Goal: Task Accomplishment & Management: Use online tool/utility

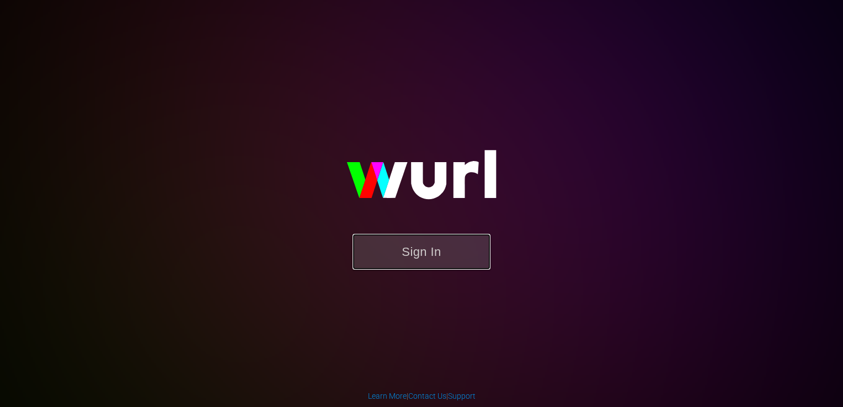
click at [453, 251] on button "Sign In" at bounding box center [422, 252] width 138 height 36
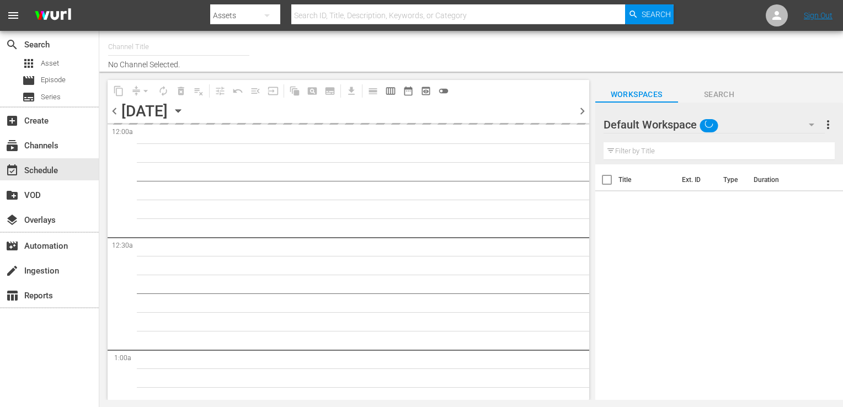
type input "Popflix (1068)"
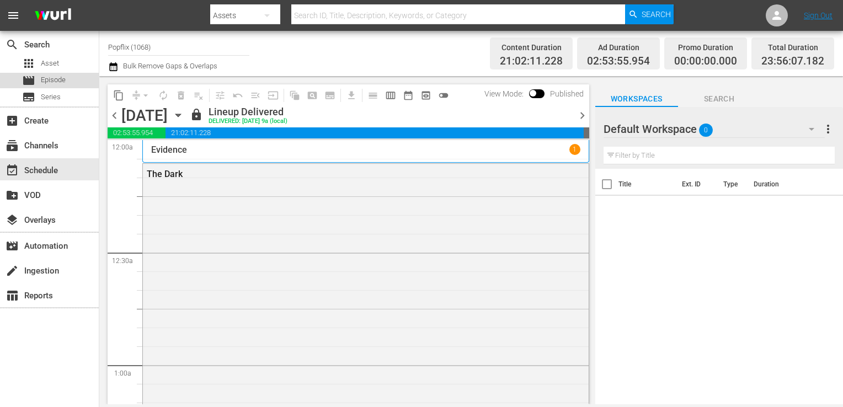
click at [41, 80] on span "Episode" at bounding box center [53, 80] width 25 height 11
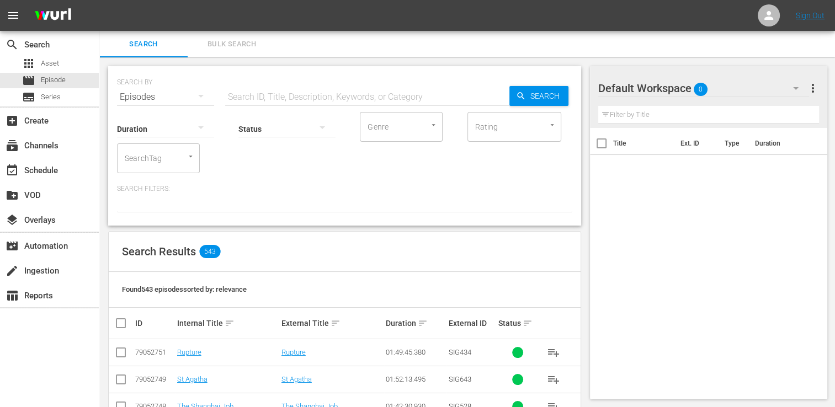
click at [248, 54] on button "Bulk Search" at bounding box center [232, 44] width 88 height 26
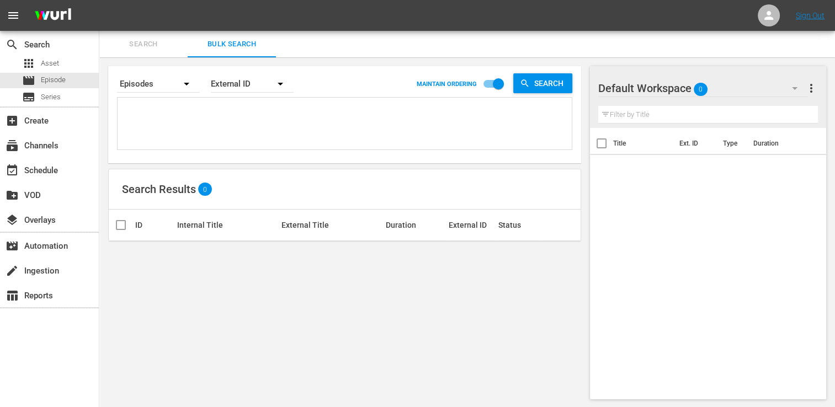
click at [277, 110] on textarea at bounding box center [345, 125] width 451 height 50
paste textarea "45472788 25971022 36142443 29886072 79052746 19813577 43764145 42769444 7017556…"
type textarea "45472788 25971022 36142443 29886072 79052746 19813577 43764145 42769444 7017556…"
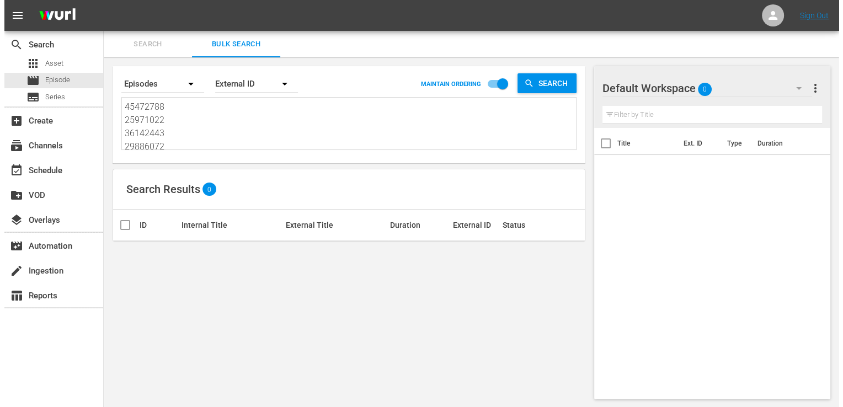
scroll to position [1, 0]
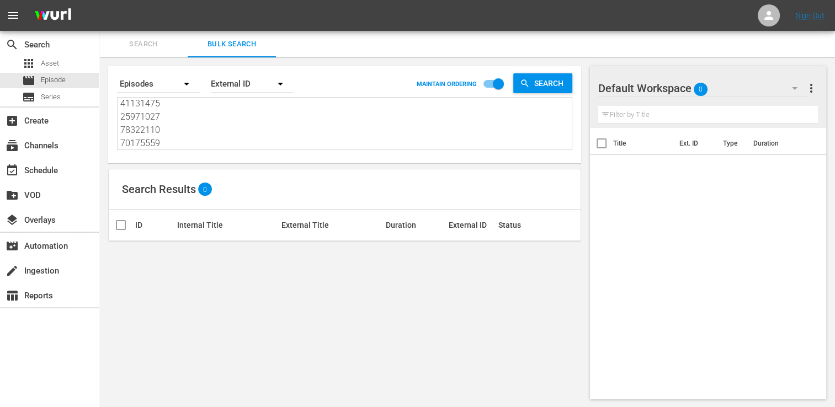
type textarea "45472788 25971022 36142443 29886072 79052746 19813577 43764145 42769444 7017556…"
click at [260, 79] on div "External ID" at bounding box center [252, 83] width 83 height 31
click at [249, 131] on div "Wurl ID" at bounding box center [246, 133] width 44 height 18
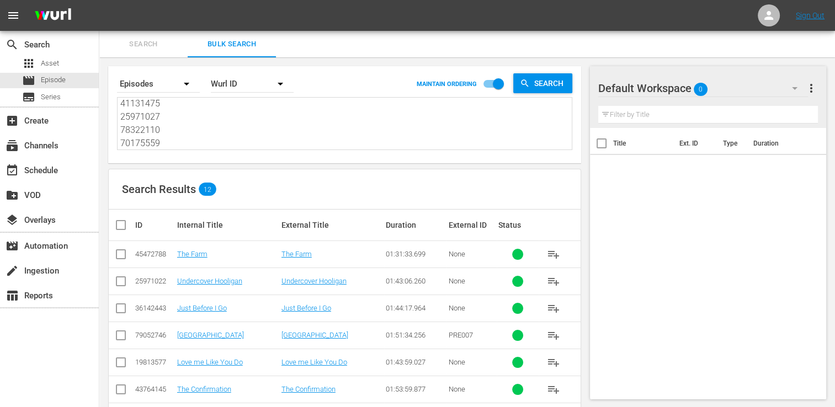
click at [119, 231] on th at bounding box center [121, 225] width 25 height 31
click at [118, 220] on input "checkbox" at bounding box center [125, 225] width 22 height 13
checkbox input "true"
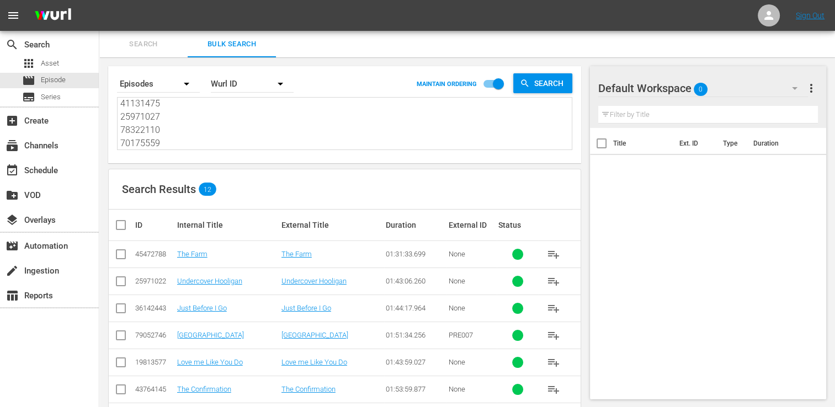
checkbox input "true"
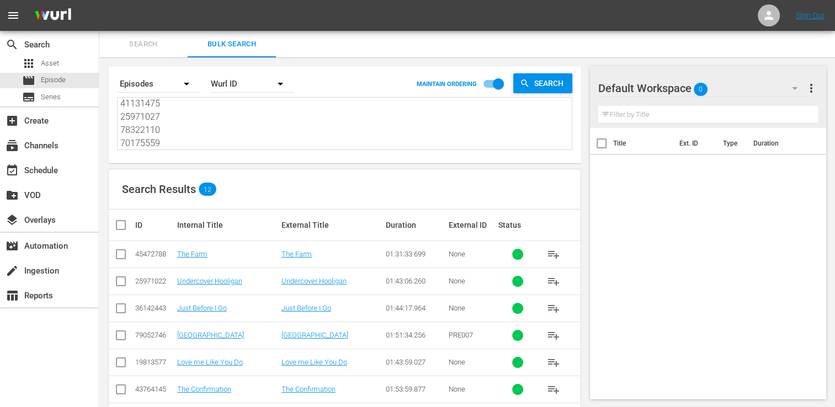
checkbox input "true"
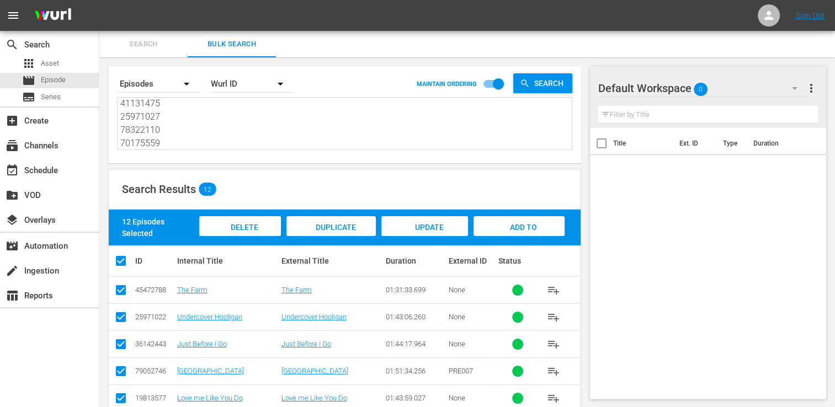
click at [530, 229] on span "Add to Workspace" at bounding box center [519, 238] width 54 height 30
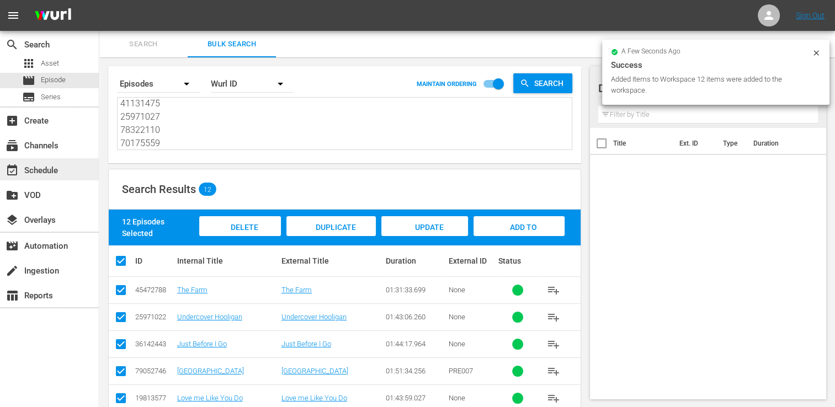
click at [51, 169] on div "event_available Schedule" at bounding box center [31, 169] width 62 height 10
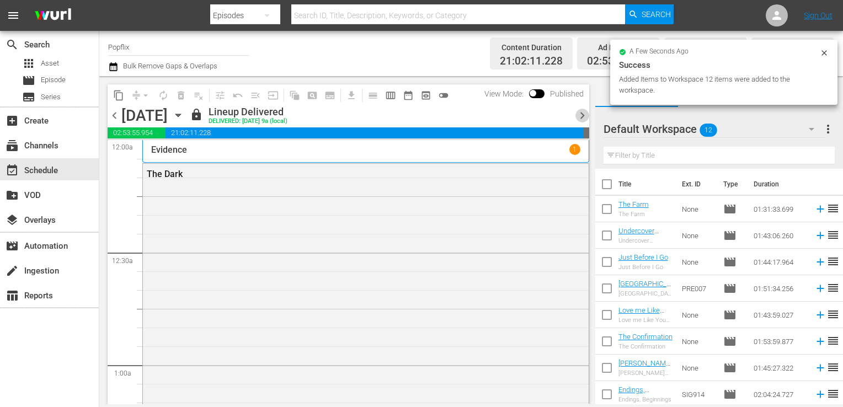
click at [581, 116] on span "chevron_right" at bounding box center [583, 116] width 14 height 14
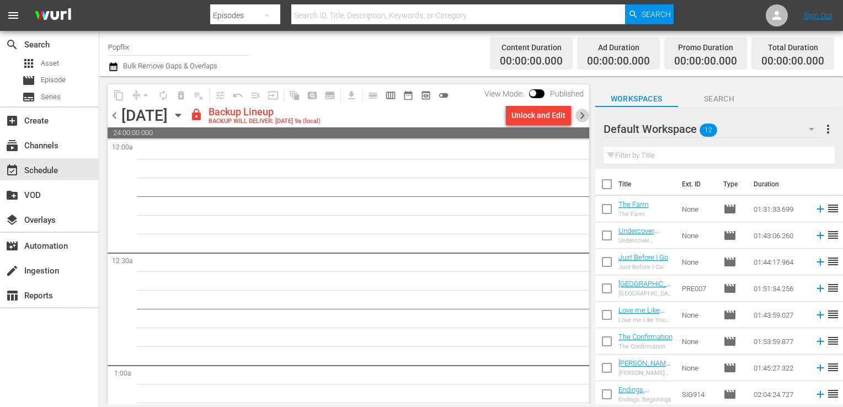
click at [581, 118] on span "chevron_right" at bounding box center [583, 116] width 14 height 14
click at [114, 113] on span "chevron_left" at bounding box center [115, 116] width 14 height 14
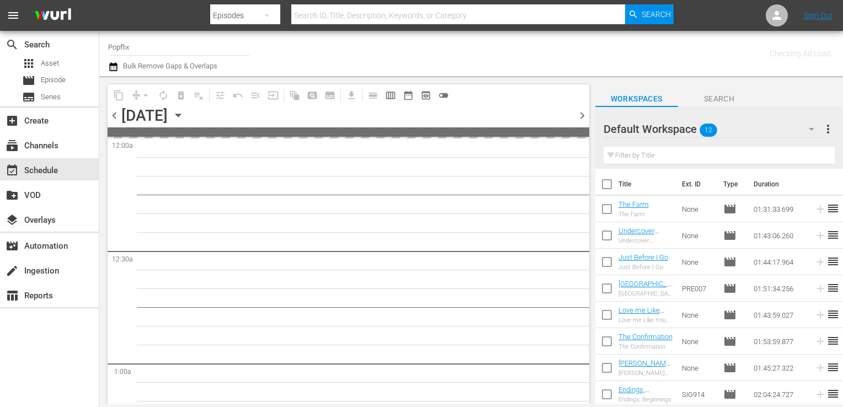
click at [114, 114] on span "chevron_left" at bounding box center [115, 116] width 14 height 14
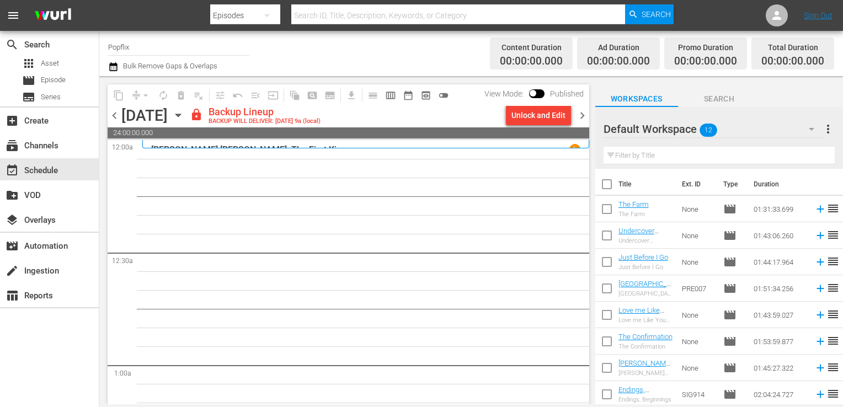
click at [615, 179] on input "checkbox" at bounding box center [607, 186] width 23 height 23
checkbox input "true"
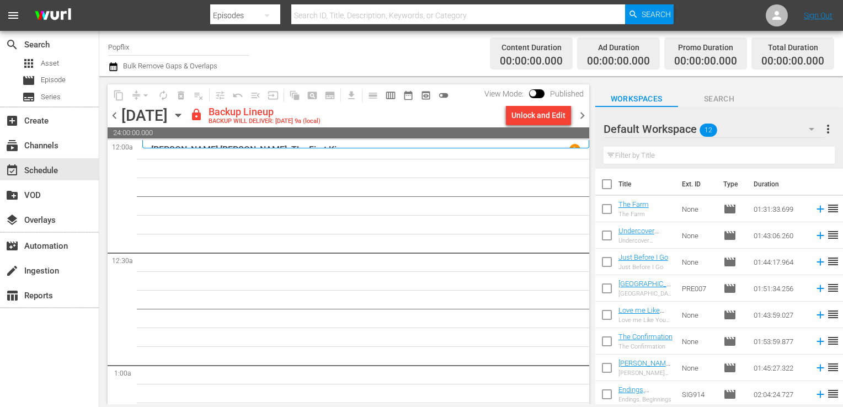
checkbox input "true"
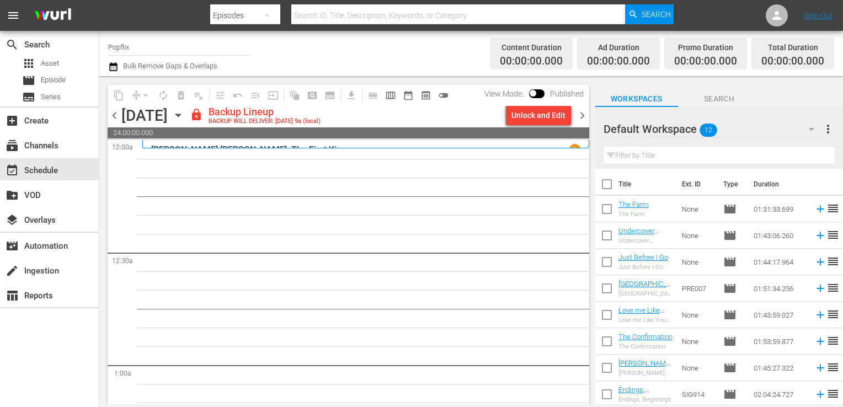
checkbox input "true"
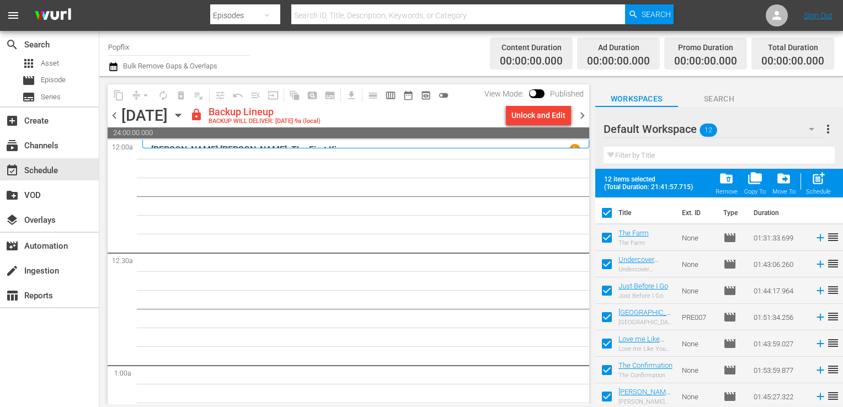
click at [817, 182] on span "post_add" at bounding box center [818, 178] width 15 height 15
checkbox input "false"
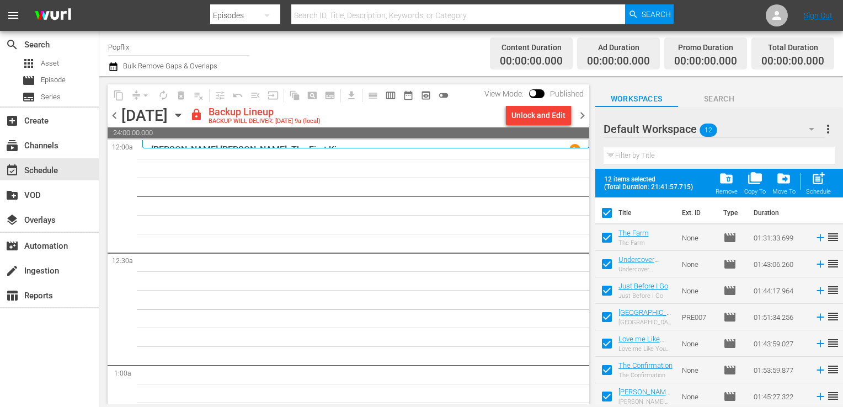
checkbox input "false"
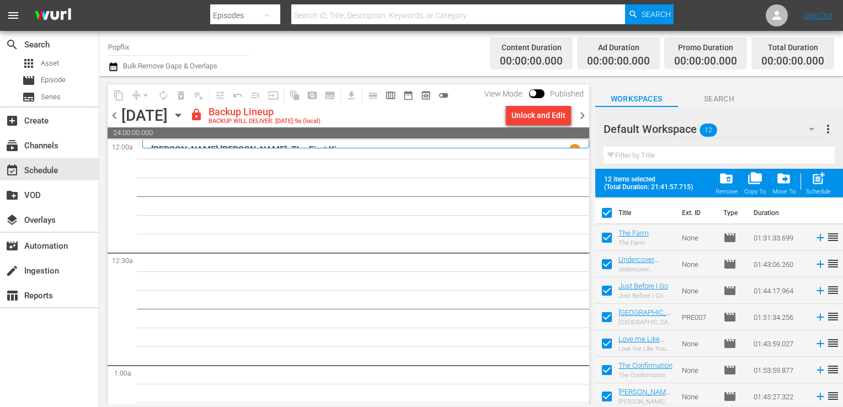
checkbox input "false"
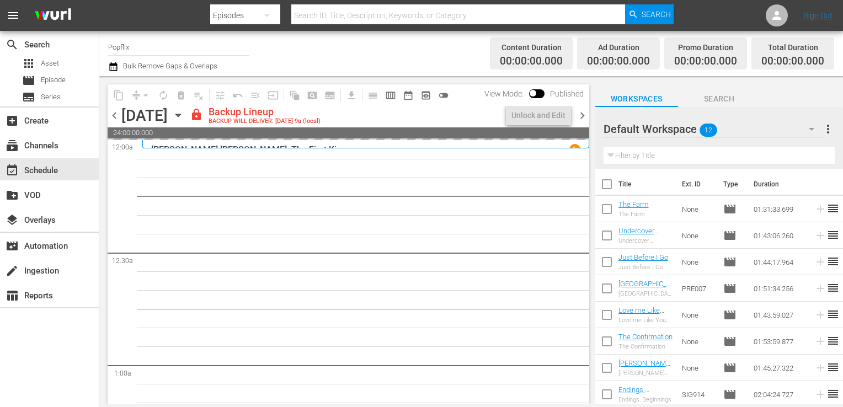
click at [576, 116] on span "chevron_right" at bounding box center [583, 116] width 14 height 14
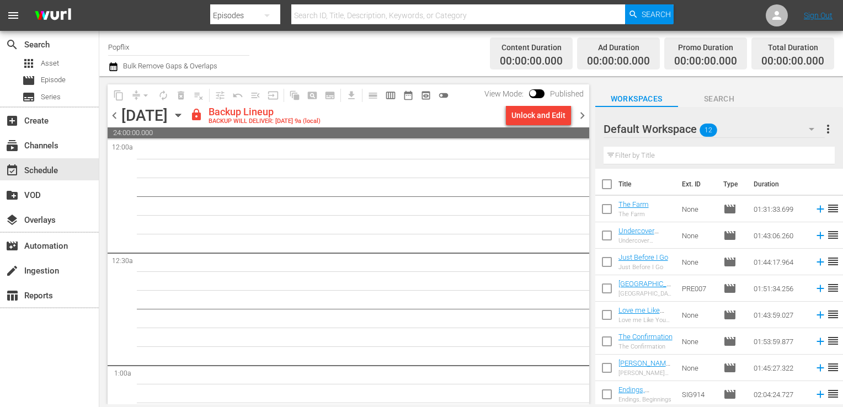
click at [117, 114] on span "chevron_left" at bounding box center [115, 116] width 14 height 14
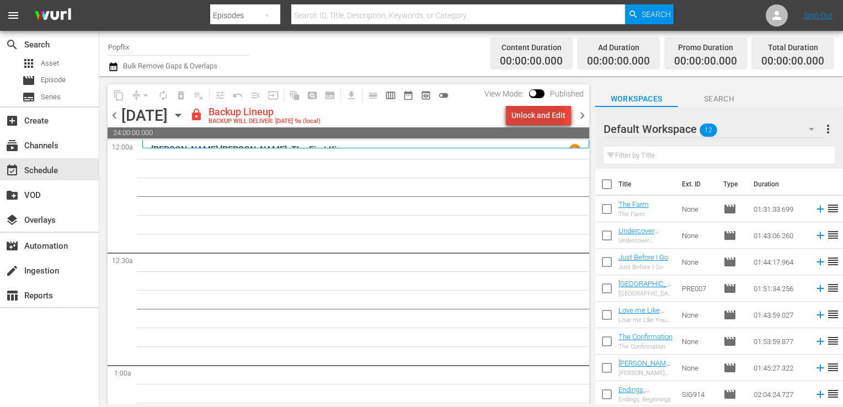
click at [539, 118] on div "Unlock and Edit" at bounding box center [539, 115] width 54 height 20
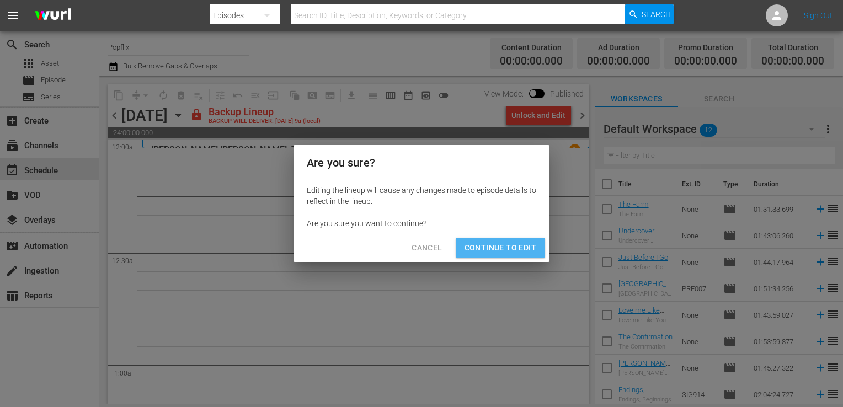
drag, startPoint x: 524, startPoint y: 248, endPoint x: 483, endPoint y: 254, distance: 41.2
click at [483, 254] on span "Continue to Edit" at bounding box center [501, 248] width 72 height 14
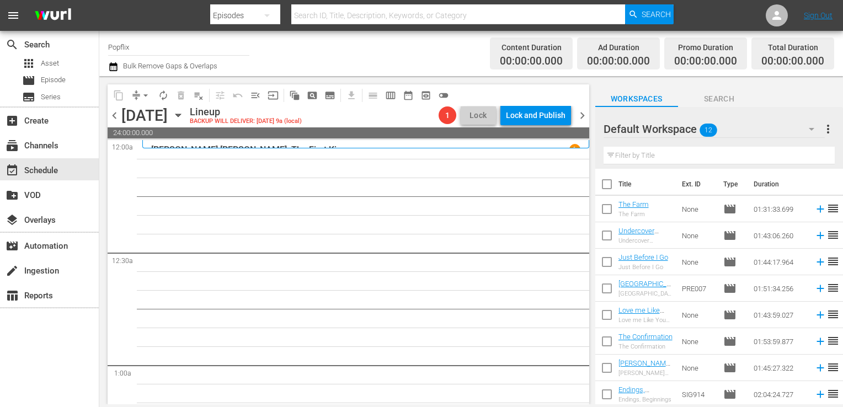
click at [603, 174] on span at bounding box center [607, 184] width 23 height 23
click at [608, 179] on input "checkbox" at bounding box center [607, 186] width 23 height 23
checkbox input "true"
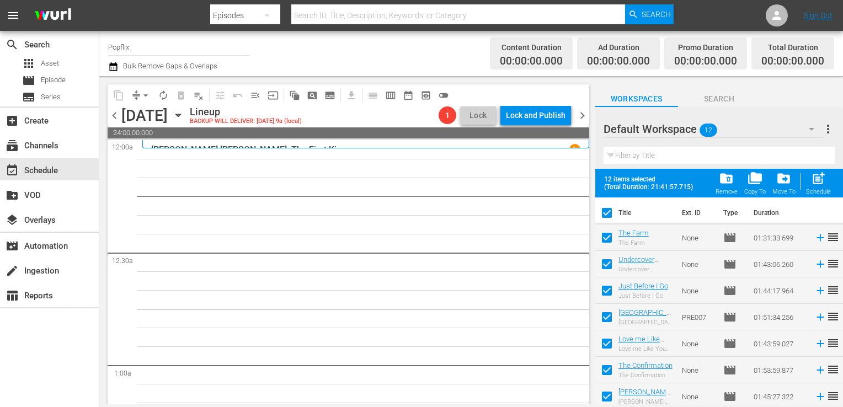
checkbox input "true"
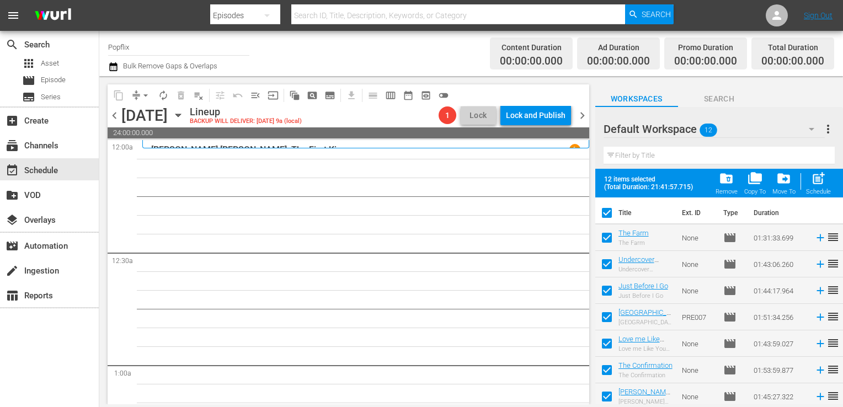
checkbox input "true"
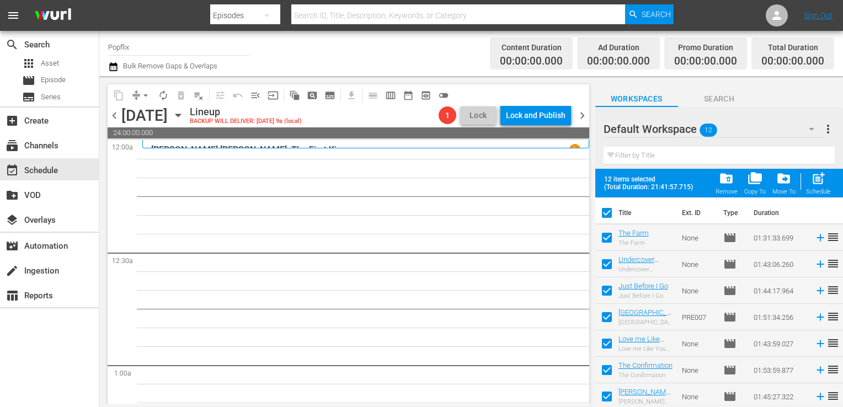
checkbox input "true"
click at [819, 180] on span "post_add" at bounding box center [818, 178] width 15 height 15
checkbox input "false"
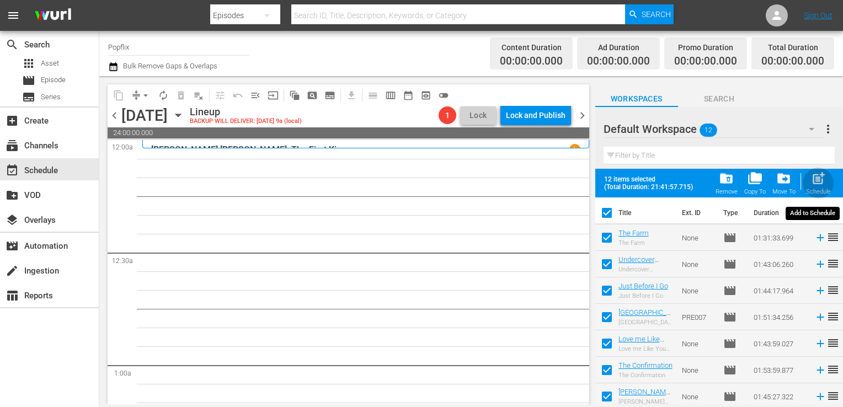
checkbox input "false"
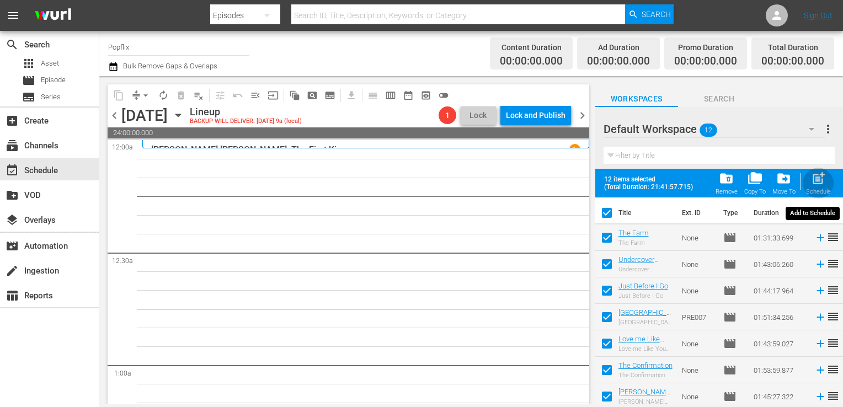
checkbox input "false"
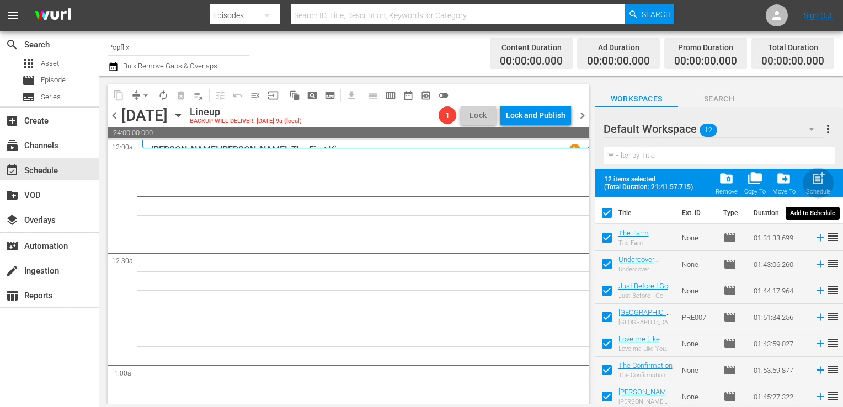
checkbox input "false"
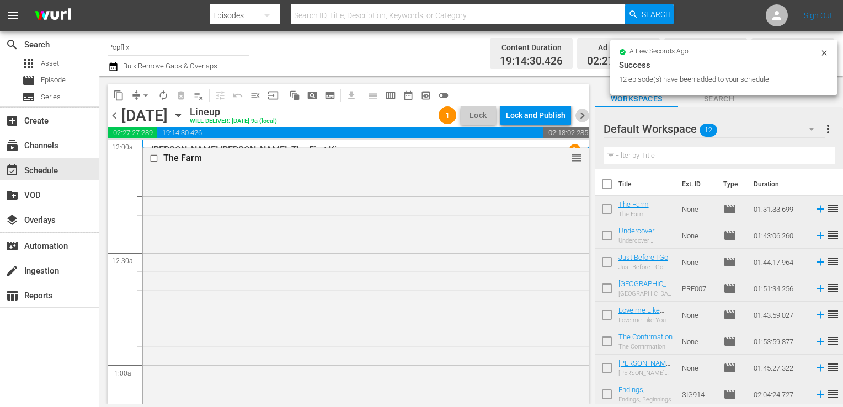
click at [582, 114] on span "chevron_right" at bounding box center [583, 116] width 14 height 14
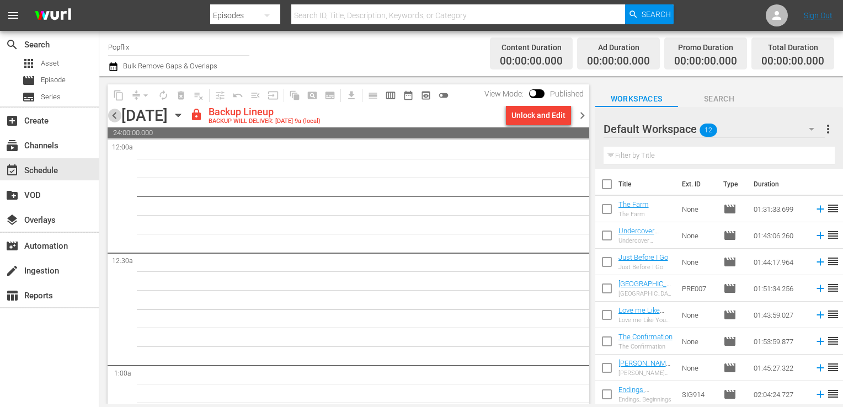
click at [114, 118] on span "chevron_left" at bounding box center [115, 116] width 14 height 14
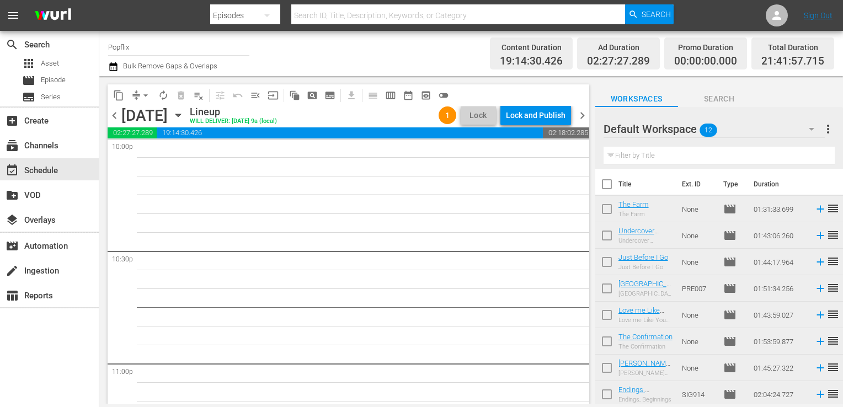
scroll to position [4974, 0]
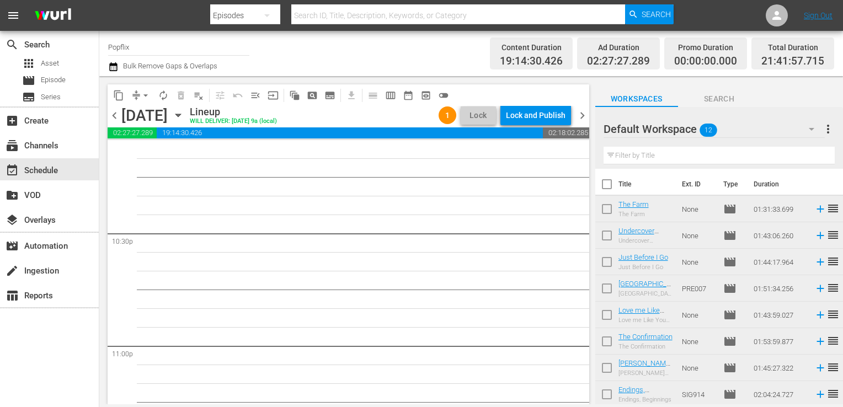
click at [821, 141] on button "button" at bounding box center [812, 129] width 26 height 26
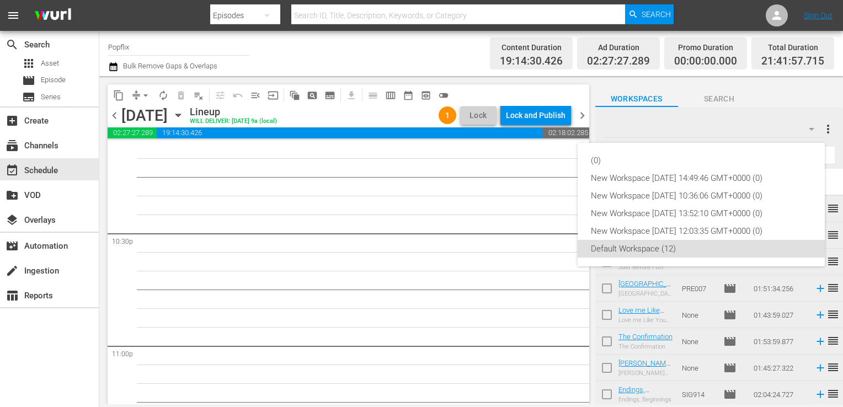
click at [828, 130] on div "(0) New Workspace [DATE] 14:49:46 GMT+0000 (0) New Workspace [DATE] 10:36:06 GM…" at bounding box center [421, 203] width 843 height 407
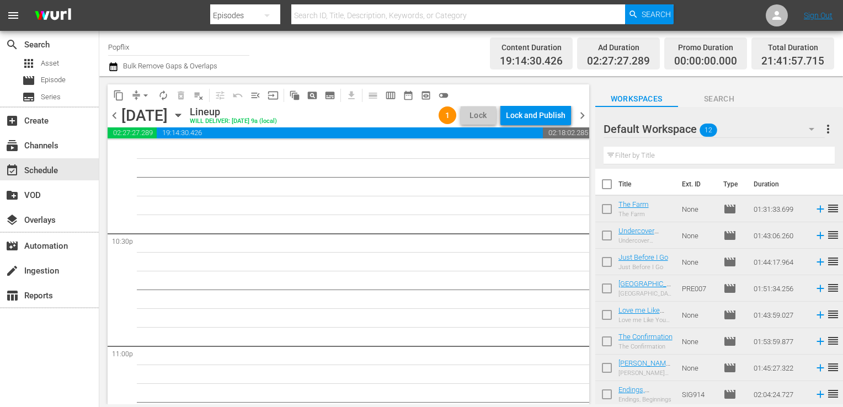
click at [821, 131] on button "button" at bounding box center [812, 129] width 26 height 26
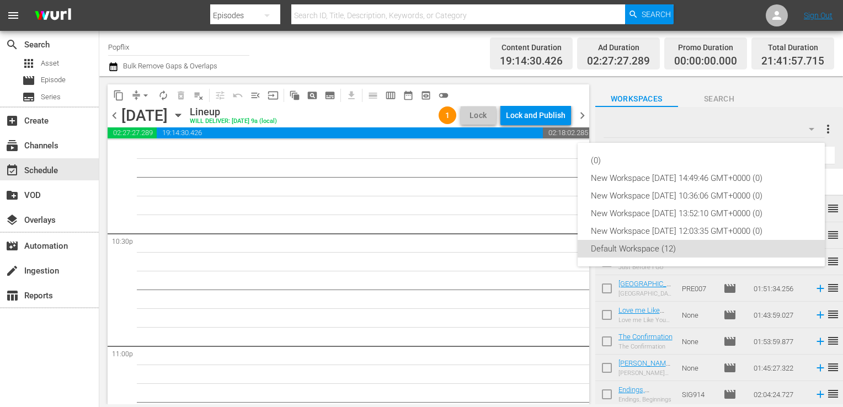
click at [812, 119] on div "(0) New Workspace [DATE] 14:49:46 GMT+0000 (0) New Workspace [DATE] 10:36:06 GM…" at bounding box center [421, 203] width 843 height 407
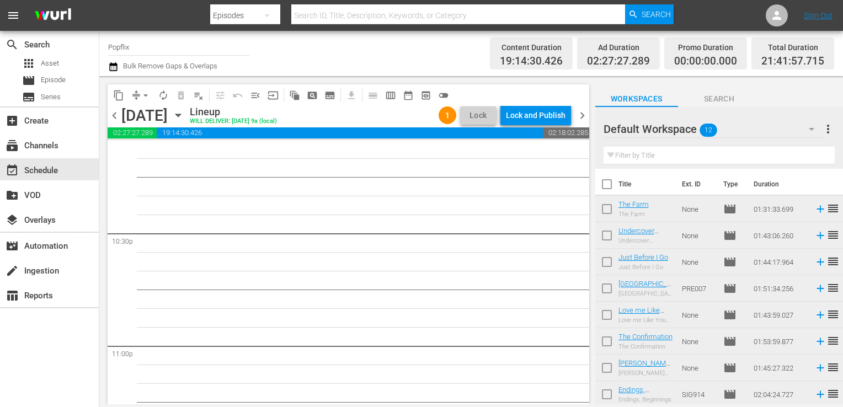
click at [824, 124] on div "(0) New Workspace [DATE] 14:49:46 GMT+0000 (0) New Workspace [DATE] 10:36:06 GM…" at bounding box center [421, 203] width 843 height 407
click at [826, 131] on span "more_vert" at bounding box center [828, 129] width 13 height 13
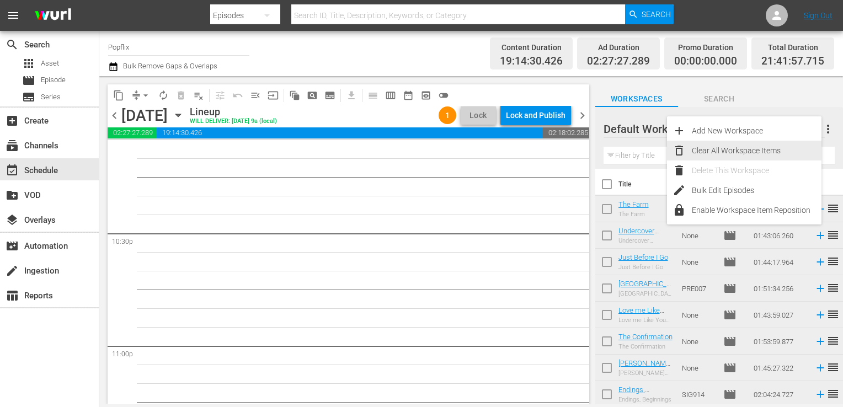
click at [732, 147] on div "Clear All Workspace Items" at bounding box center [757, 151] width 130 height 20
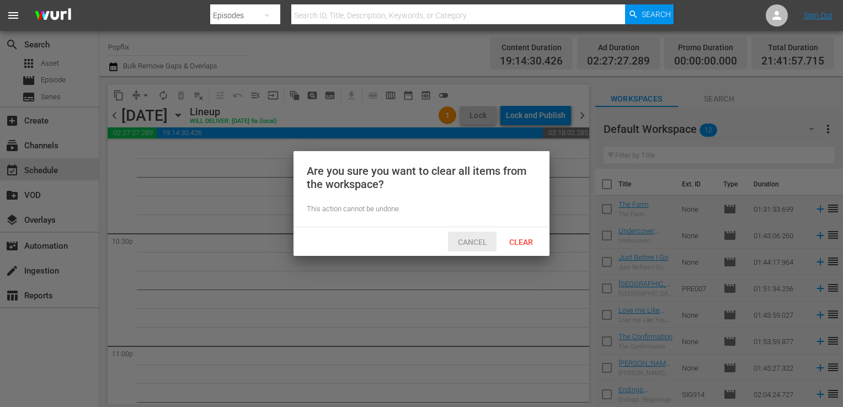
click at [475, 245] on span "Cancel" at bounding box center [472, 242] width 47 height 9
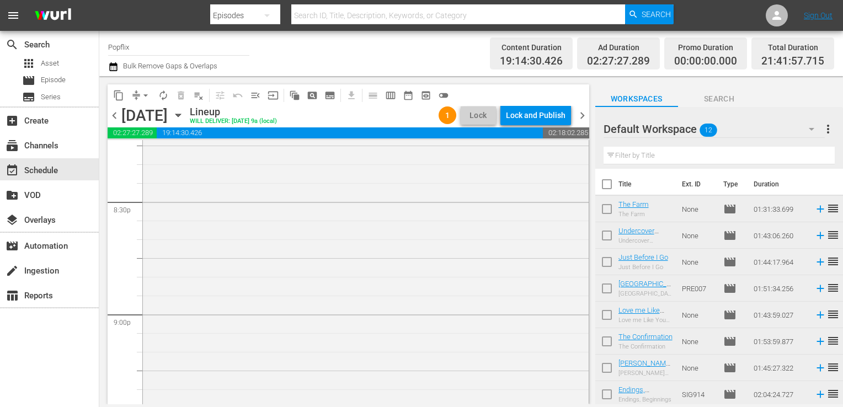
scroll to position [4488, 0]
click at [325, 224] on div "The Final Wish reorder" at bounding box center [366, 342] width 446 height 402
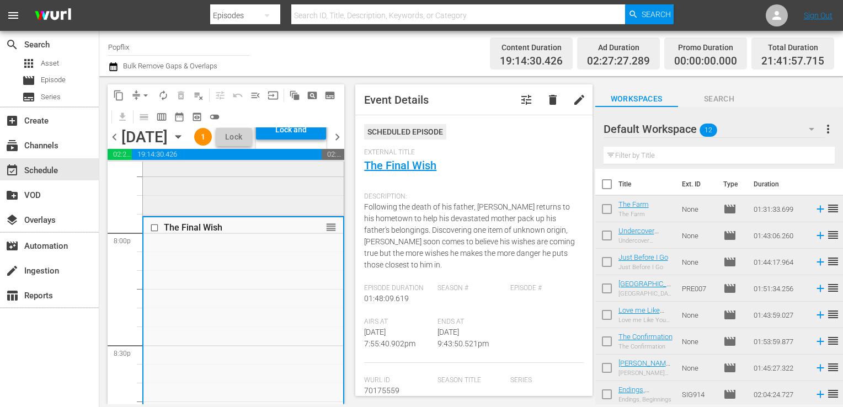
scroll to position [4433, 0]
click at [181, 98] on span "delete_forever_outlined" at bounding box center [181, 96] width 18 height 18
click at [546, 102] on span "delete" at bounding box center [552, 99] width 13 height 13
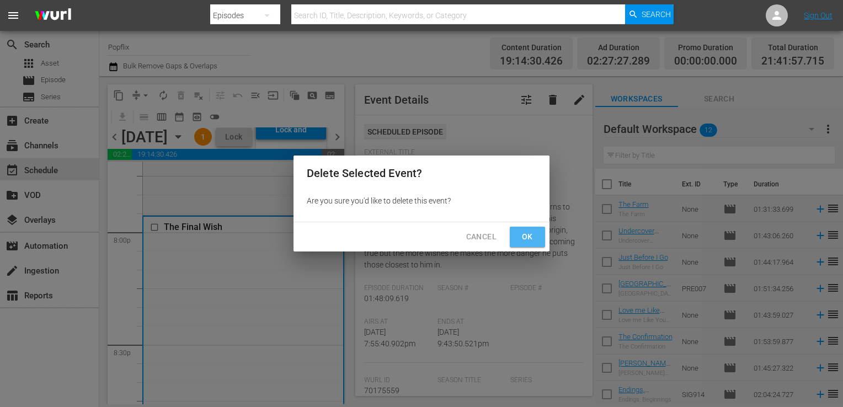
click at [519, 241] on span "Ok" at bounding box center [528, 237] width 18 height 14
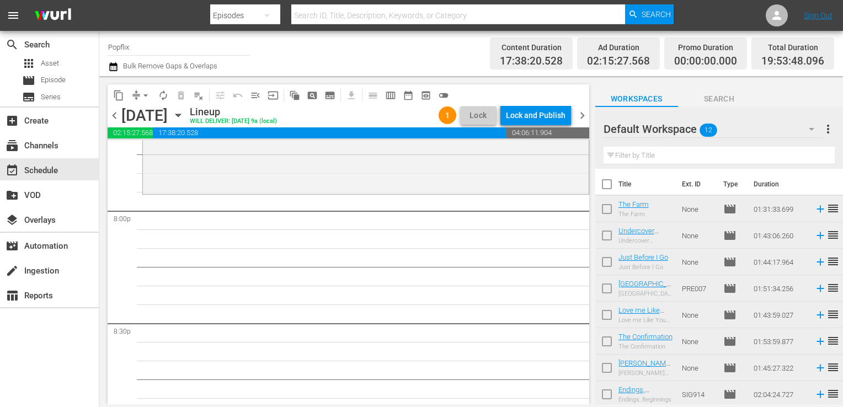
click at [180, 116] on icon "button" at bounding box center [178, 115] width 5 height 3
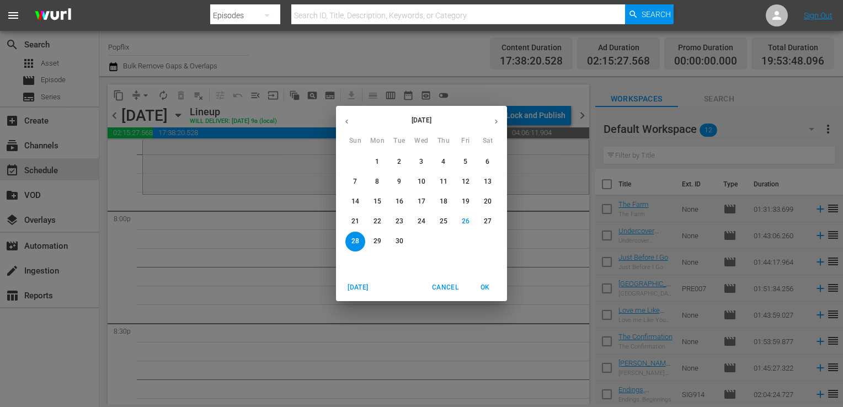
click at [306, 194] on div "[DATE] Sun Mon Tue Wed Thu Fri Sat 31 1 2 3 4 5 6 7 8 9 10 11 12 13 14 15 16 17…" at bounding box center [421, 203] width 843 height 407
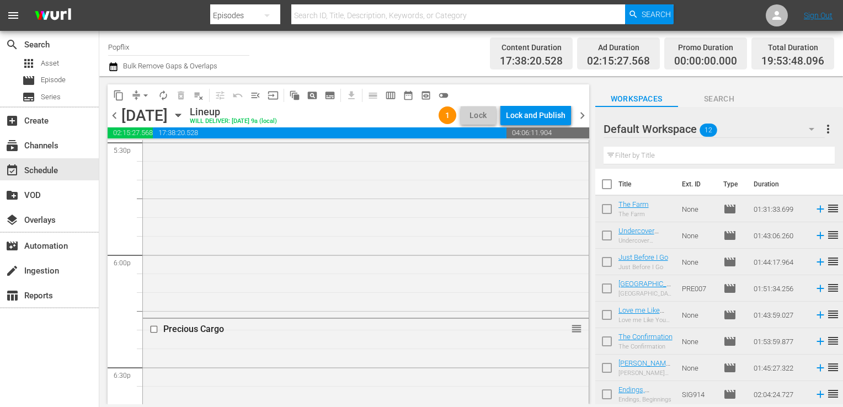
scroll to position [3933, 0]
click at [181, 94] on span "delete_forever_outlined" at bounding box center [181, 96] width 18 height 18
click at [199, 99] on span "playlist_remove_outlined" at bounding box center [198, 95] width 11 height 11
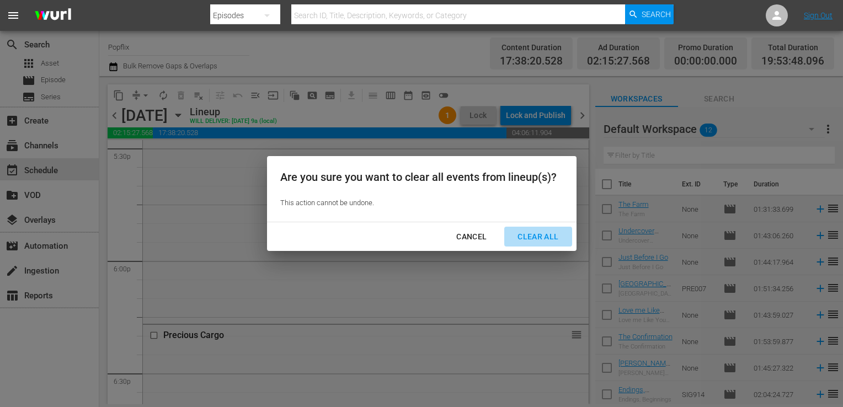
click at [536, 234] on div "Clear All" at bounding box center [538, 237] width 59 height 14
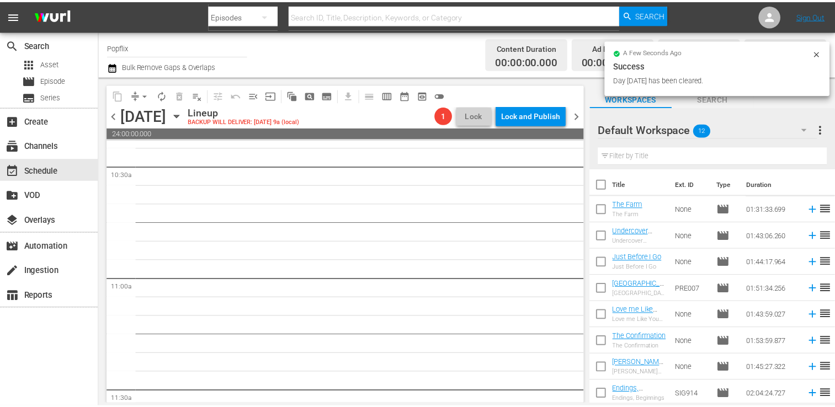
scroll to position [2331, 0]
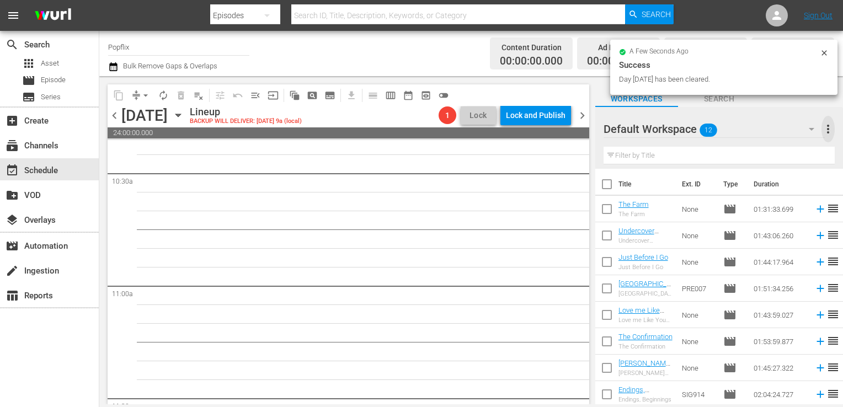
click at [830, 130] on span "more_vert" at bounding box center [828, 129] width 13 height 13
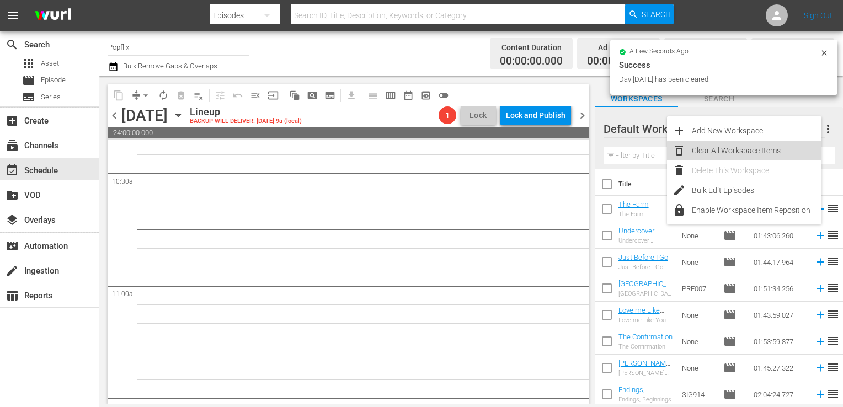
click at [749, 152] on div "Clear All Workspace Items" at bounding box center [757, 151] width 130 height 20
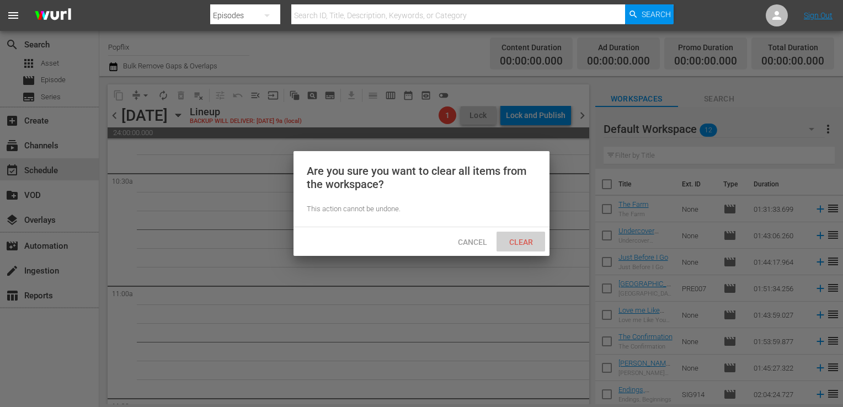
click at [521, 245] on span "Clear" at bounding box center [521, 242] width 41 height 9
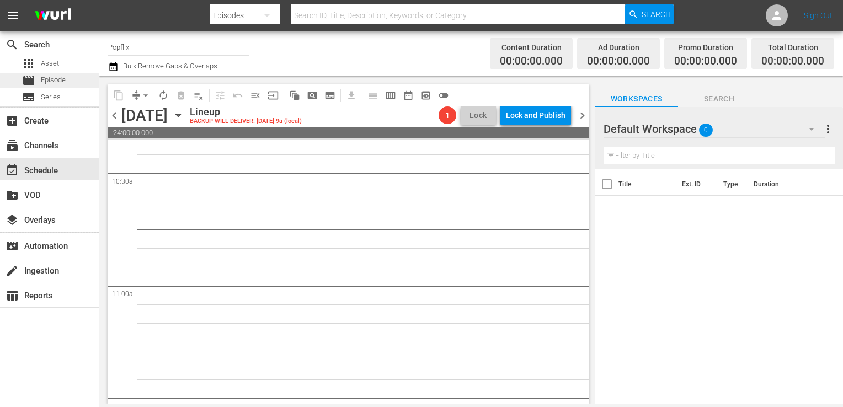
click at [68, 85] on div "movie Episode" at bounding box center [49, 80] width 99 height 15
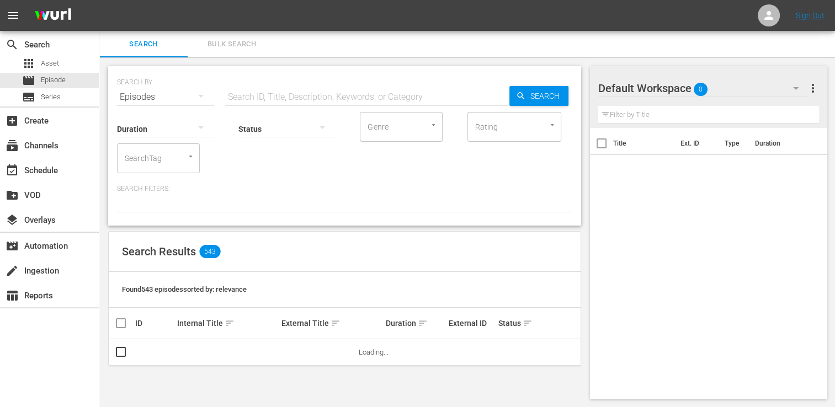
click at [232, 62] on div "SEARCH BY Search By Episodes Search ID, Title, Description, Keywords, or Catego…" at bounding box center [344, 232] width 491 height 351
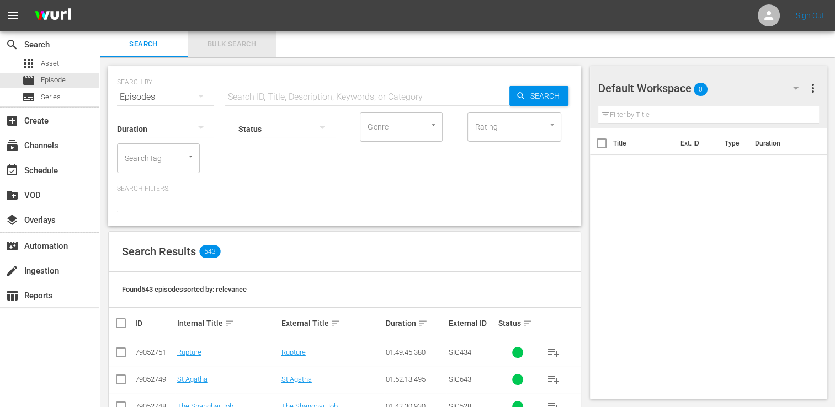
click at [226, 53] on button "Bulk Search" at bounding box center [232, 44] width 88 height 26
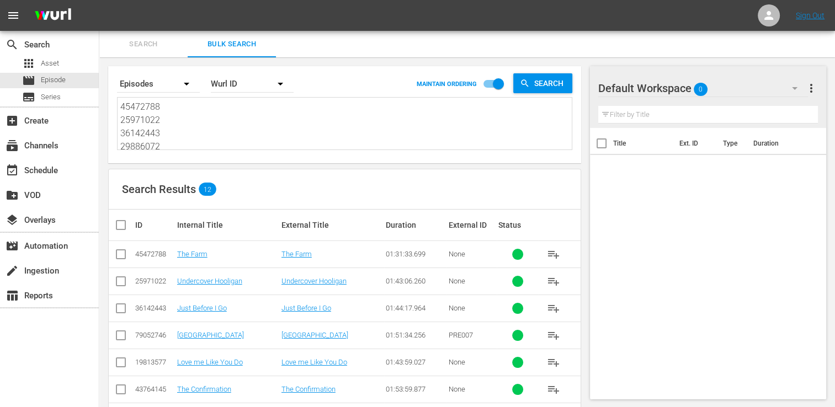
click at [185, 139] on textarea "45472788 25971022 36142443 29886072 79052746 19813577 43764145 42769444 7017556…" at bounding box center [345, 125] width 451 height 50
paste textarea "45472788 25971022 36142443 29886072 79052746 19813577 43764145 42769444 7017556…"
type textarea "45472788 25971022 36142443 29886072 79052746 19813577 43764145 42769444 7017556…"
click at [121, 226] on input "checkbox" at bounding box center [125, 225] width 22 height 13
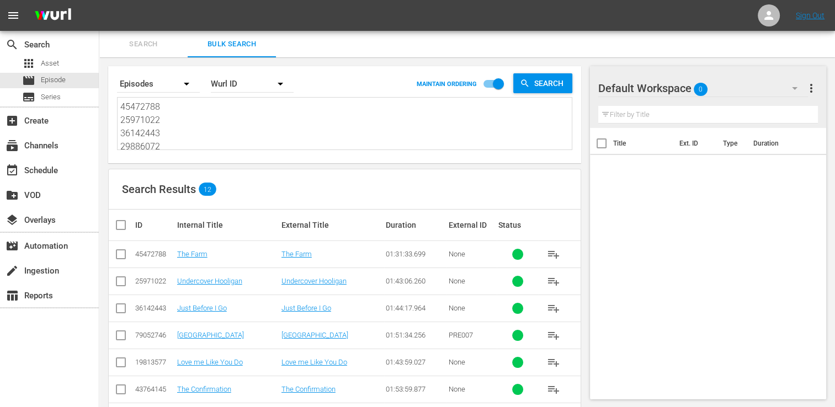
checkbox input "true"
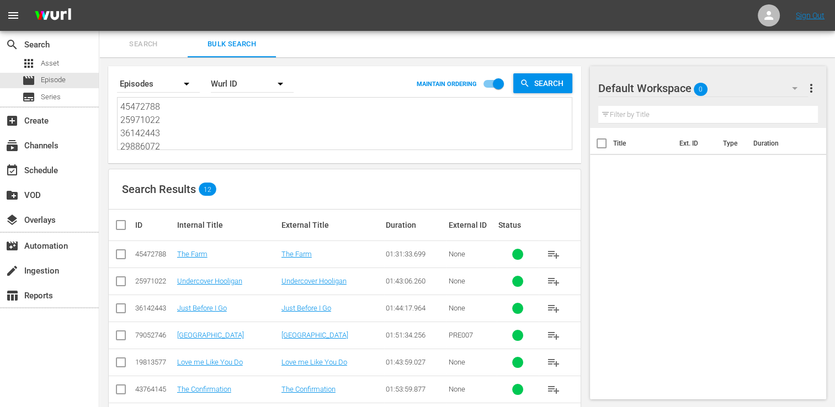
checkbox input "true"
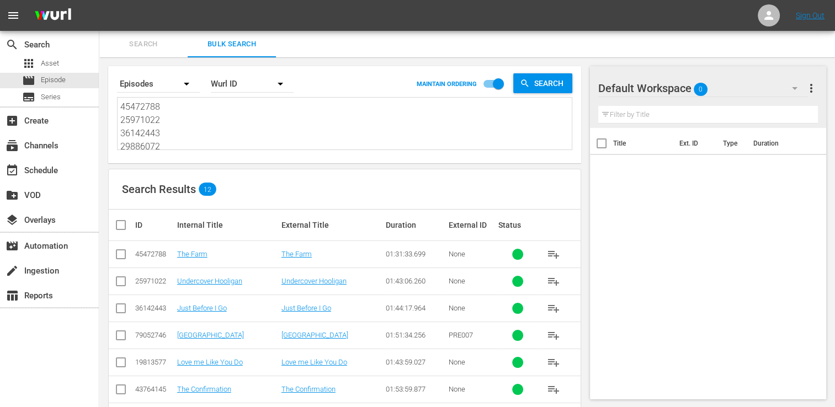
checkbox input "true"
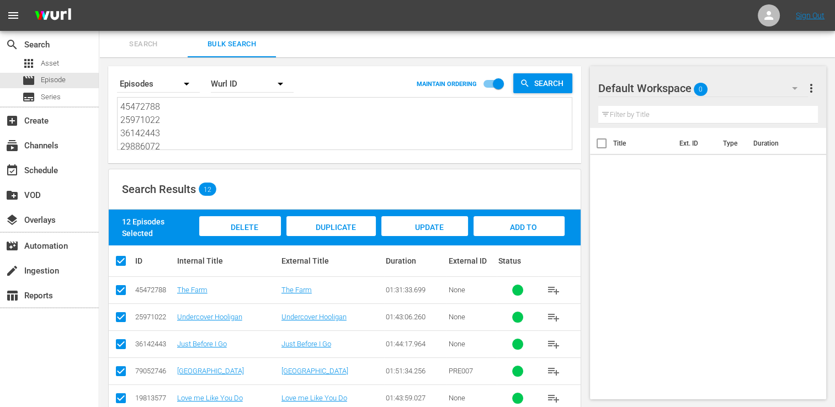
click at [489, 225] on div "Add to Workspace" at bounding box center [519, 236] width 91 height 41
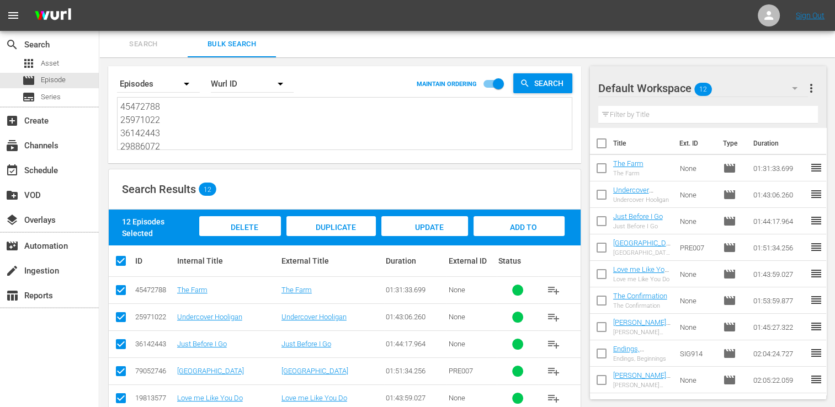
click at [238, 131] on textarea "45472788 25971022 36142443 29886072 79052746 19813577 43764145 42769444 7017556…" at bounding box center [345, 125] width 451 height 50
click at [819, 92] on div "Default Workspace 12 Default more_vert Filter by Title" at bounding box center [708, 97] width 236 height 62
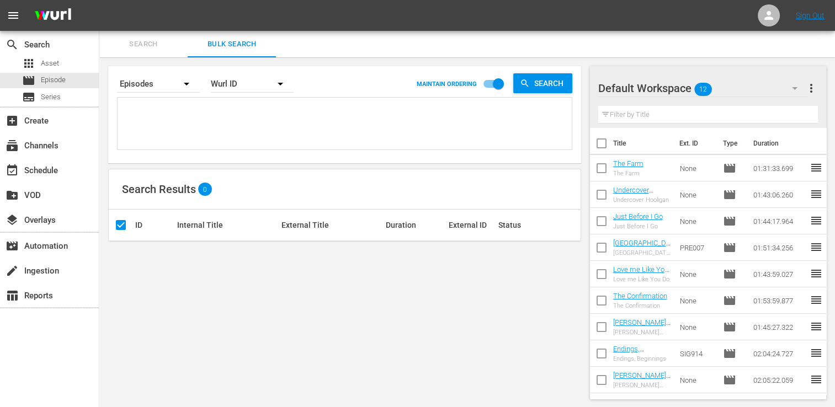
click at [810, 87] on span "more_vert" at bounding box center [811, 88] width 13 height 13
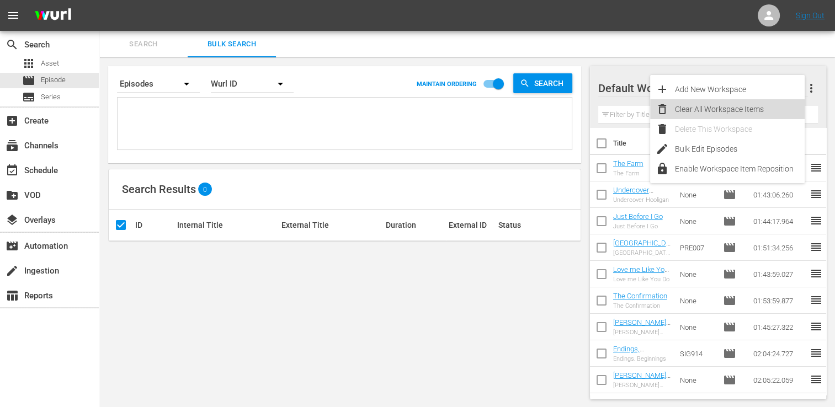
click at [765, 110] on div "Clear All Workspace Items" at bounding box center [740, 109] width 130 height 20
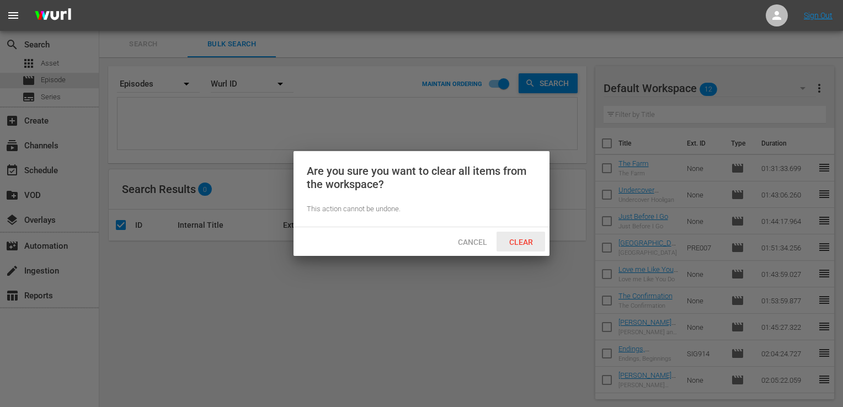
click at [502, 240] on span "Clear" at bounding box center [521, 242] width 41 height 9
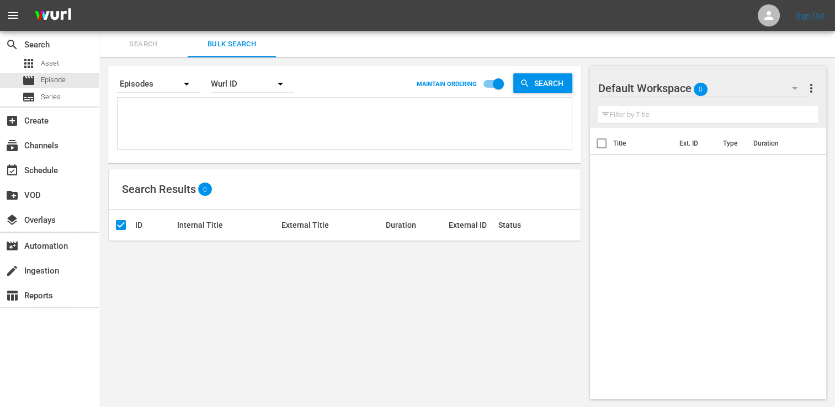
click at [191, 136] on textarea at bounding box center [345, 125] width 451 height 50
paste textarea "29886057 50824472 45933563 56851182 30136466 61493393 36142442 53982958 2142072…"
type textarea "29886057 50824472 45933563 56851182 30136466 61493393 36142442 53982958 2142072…"
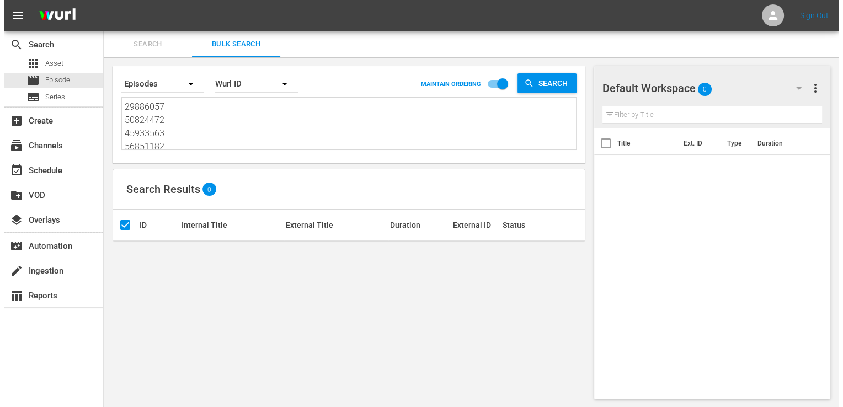
scroll to position [1, 0]
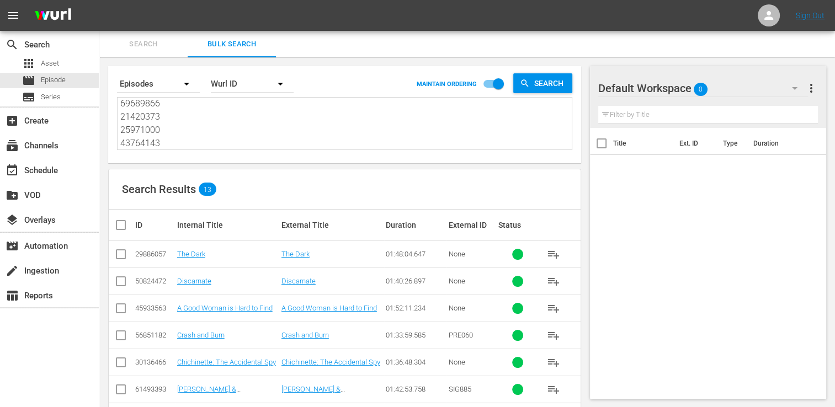
type textarea "29886057 50824472 45933563 56851182 30136466 61493393 36142442 53982958 2142072…"
click at [127, 231] on input "checkbox" at bounding box center [125, 225] width 22 height 13
checkbox input "true"
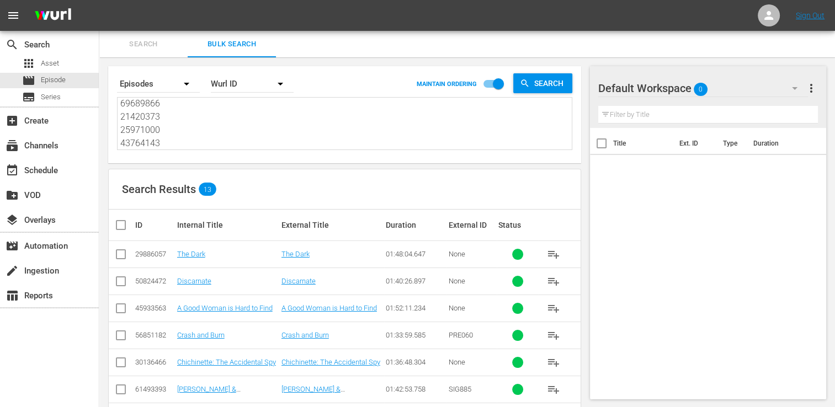
checkbox input "true"
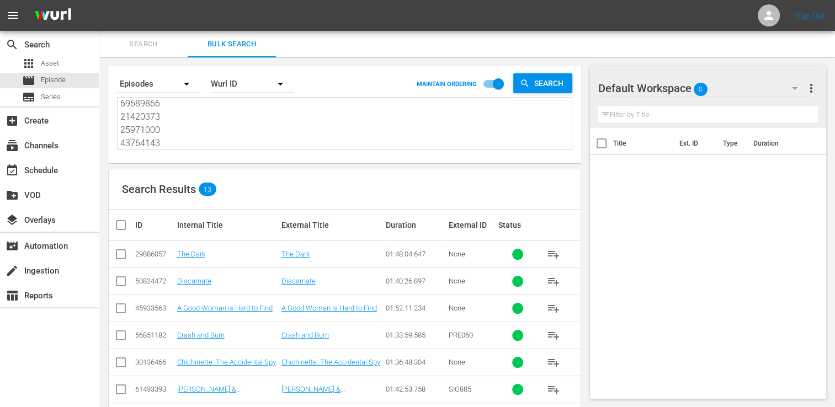
checkbox input "true"
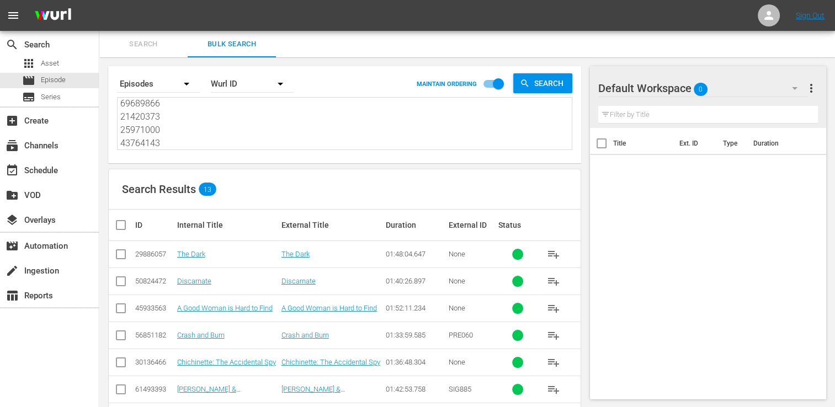
checkbox input "true"
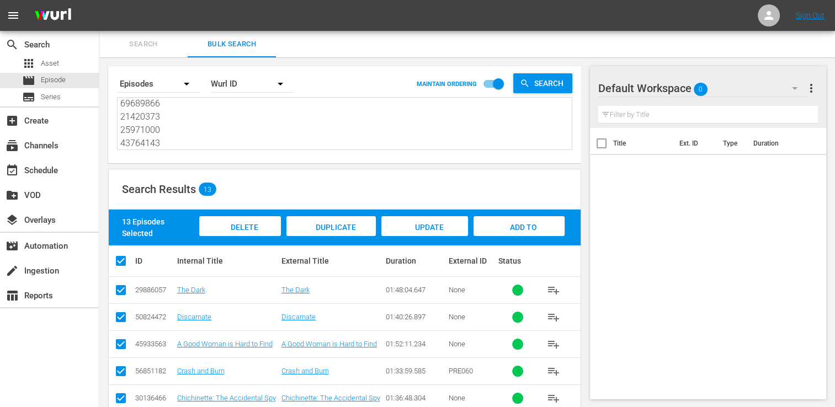
click at [541, 227] on div "Add to Workspace" at bounding box center [519, 236] width 91 height 41
click at [72, 164] on div "event_available Schedule" at bounding box center [49, 169] width 99 height 22
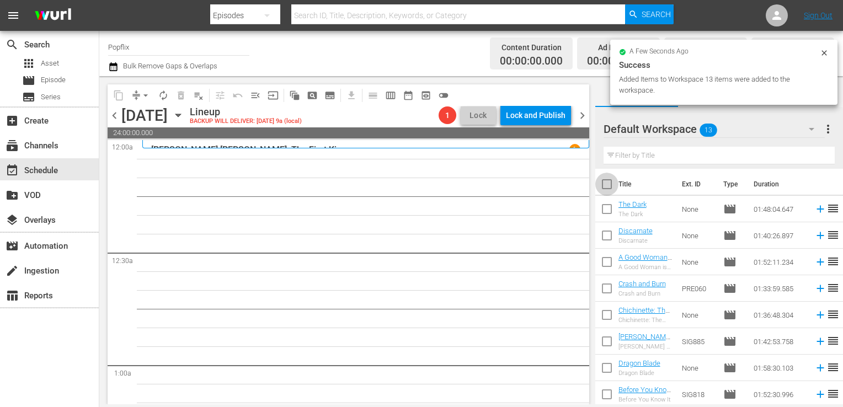
click at [603, 179] on input "checkbox" at bounding box center [607, 186] width 23 height 23
checkbox input "true"
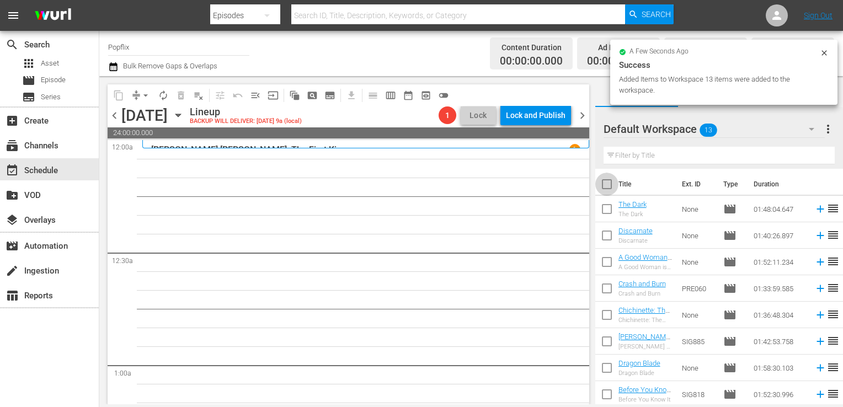
checkbox input "true"
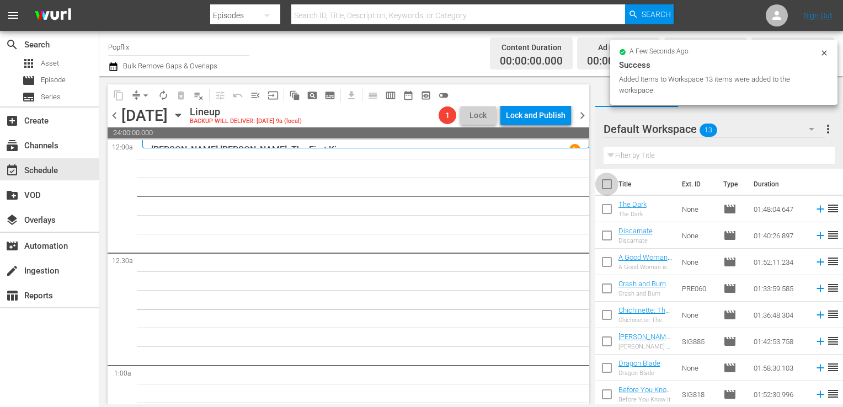
checkbox input "true"
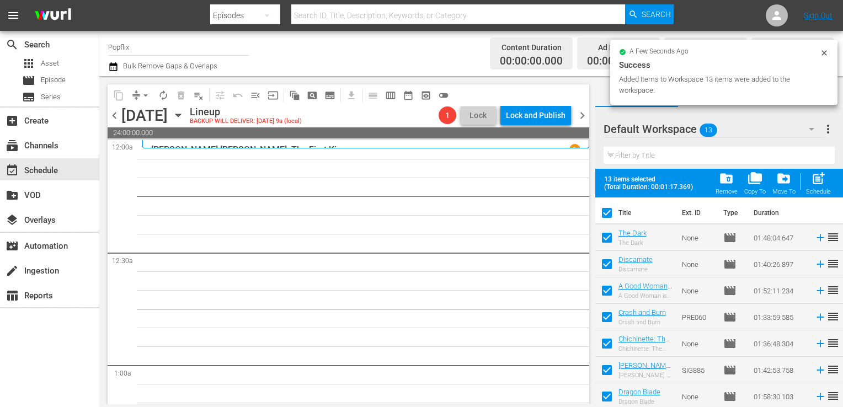
click at [815, 182] on span "post_add" at bounding box center [818, 178] width 15 height 15
checkbox input "false"
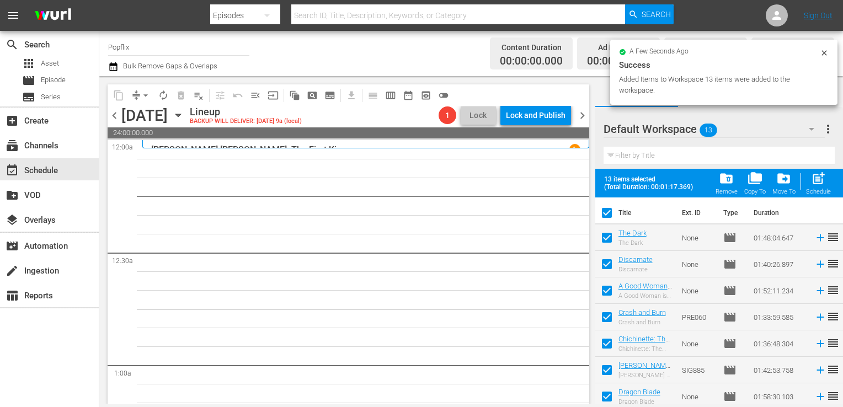
checkbox input "false"
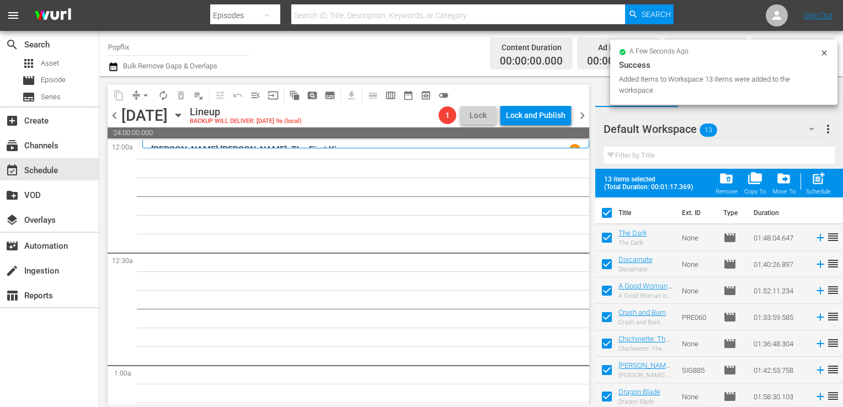
checkbox input "false"
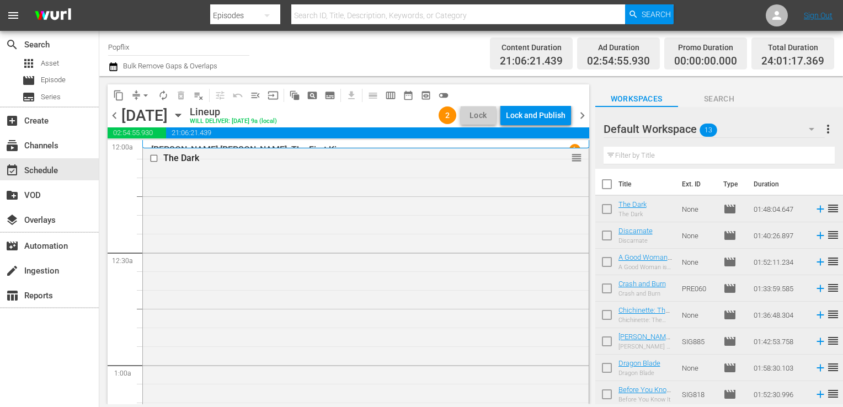
click at [583, 116] on span "chevron_right" at bounding box center [583, 116] width 14 height 14
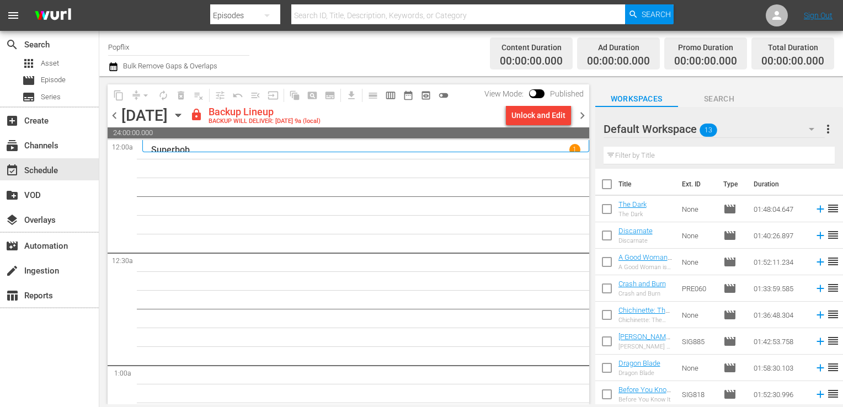
click at [823, 135] on span "more_vert" at bounding box center [828, 129] width 13 height 13
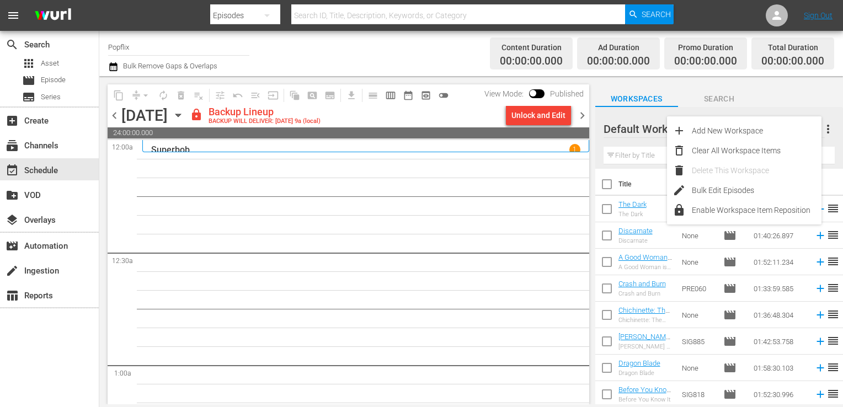
click at [721, 155] on div "Clear All Workspace Items" at bounding box center [757, 151] width 130 height 20
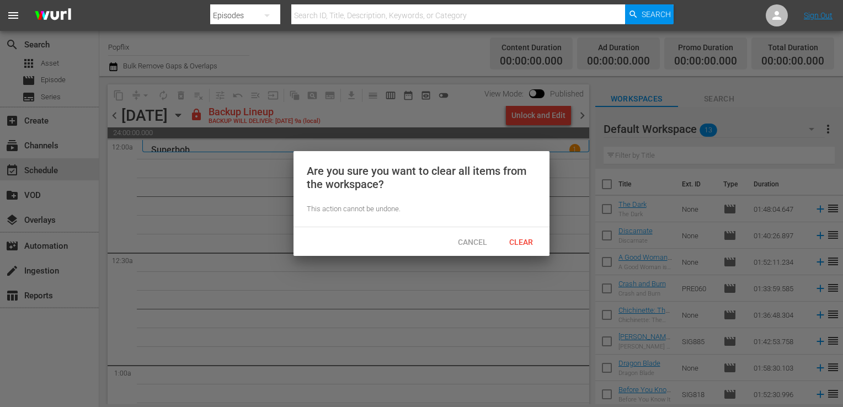
click at [516, 247] on div "Clear" at bounding box center [521, 242] width 49 height 20
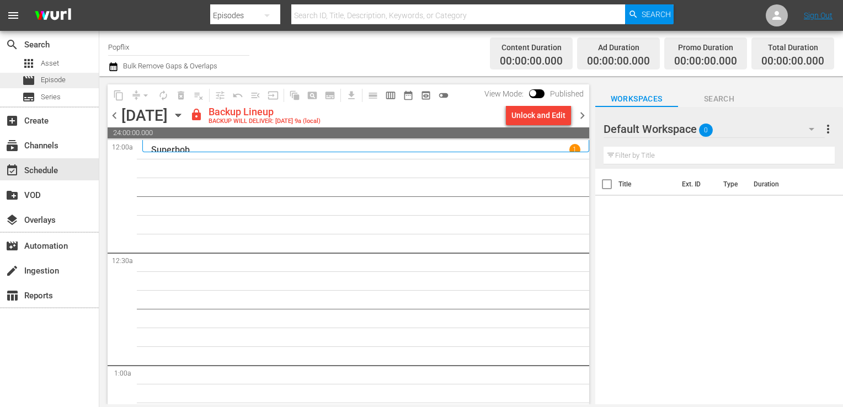
click at [65, 73] on div "movie Episode" at bounding box center [44, 80] width 44 height 15
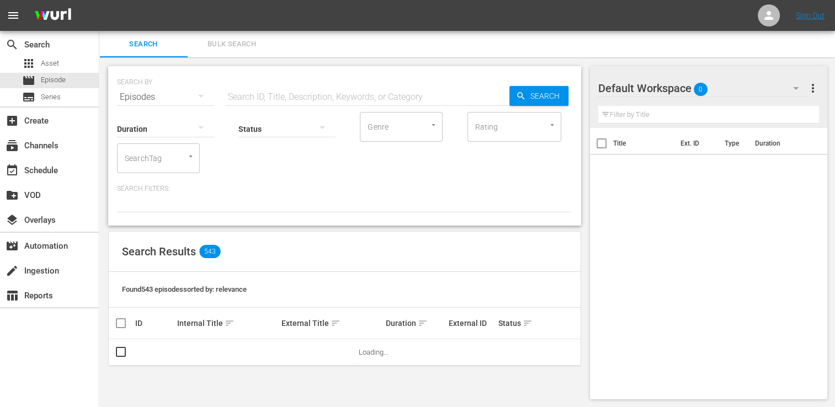
click at [235, 37] on button "Bulk Search" at bounding box center [232, 44] width 88 height 26
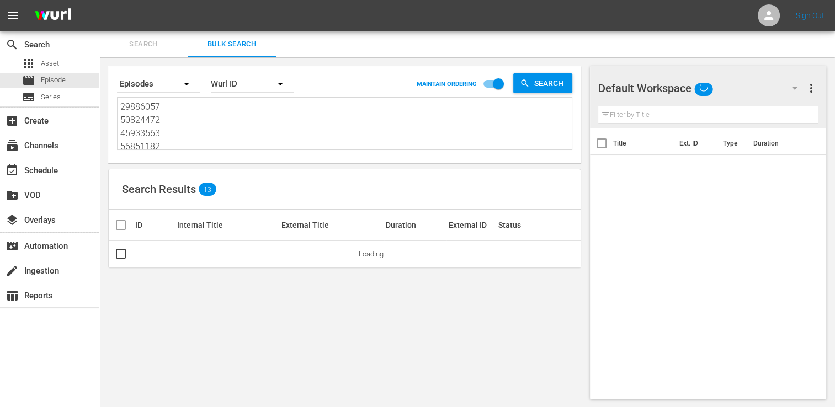
click at [172, 115] on textarea "29886057 50824472 45933563 56851182 30136466 61493393 36142442 53982958 2142072…" at bounding box center [345, 125] width 451 height 50
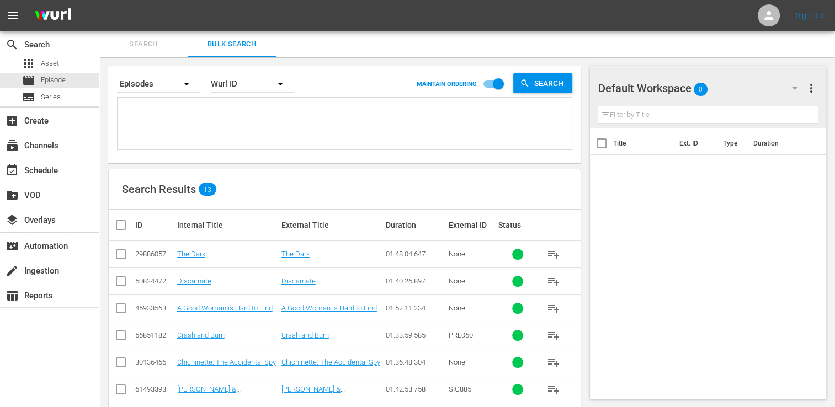
paste textarea "18058331 35593852 38446469 60094300 36142445 51444683 56851183 29886065 5398294…"
type textarea "18058331 35593852 38446469 60094300 36142445 51444683 56851183 29886065 5398294…"
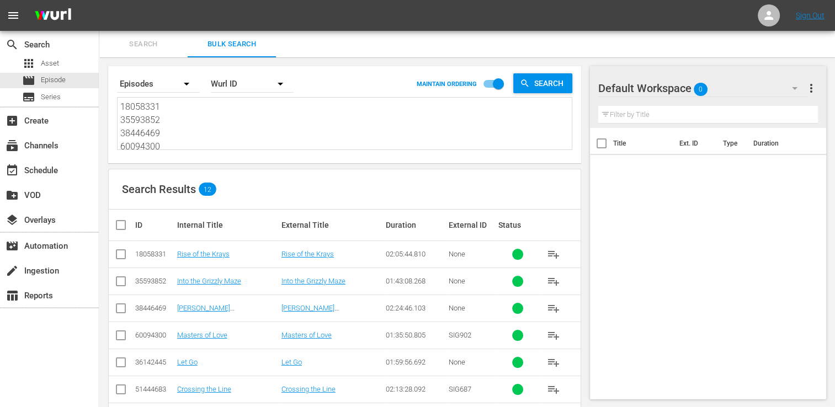
type textarea "18058331 35593852 38446469 60094300 36142445 51444683 56851183 29886065 5398294…"
click at [121, 224] on input "checkbox" at bounding box center [125, 225] width 22 height 13
checkbox input "true"
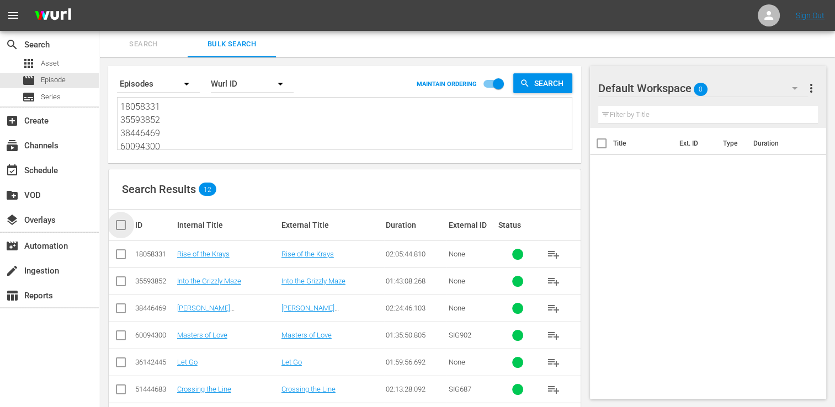
checkbox input "true"
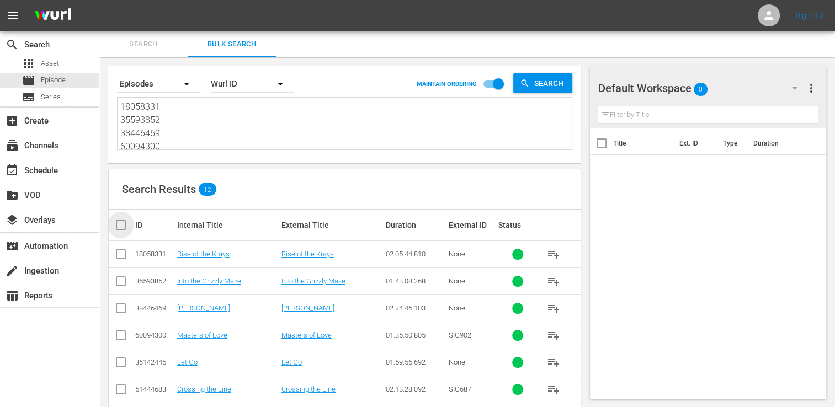
checkbox input "true"
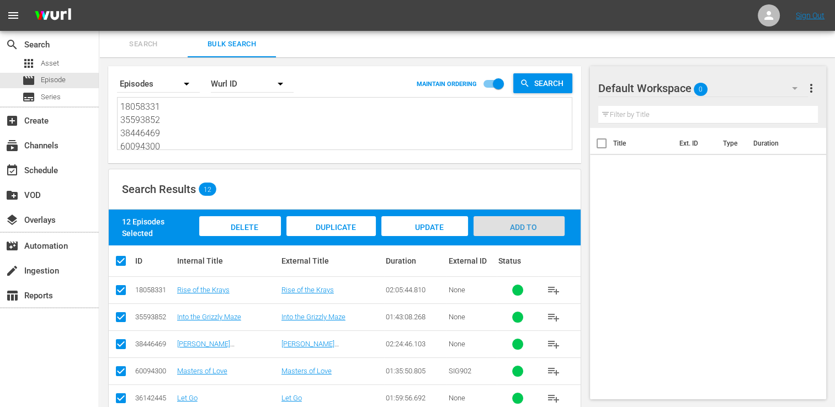
click at [532, 222] on div "Add to Workspace" at bounding box center [519, 236] width 91 height 41
click at [34, 164] on div "event_available Schedule" at bounding box center [31, 169] width 62 height 10
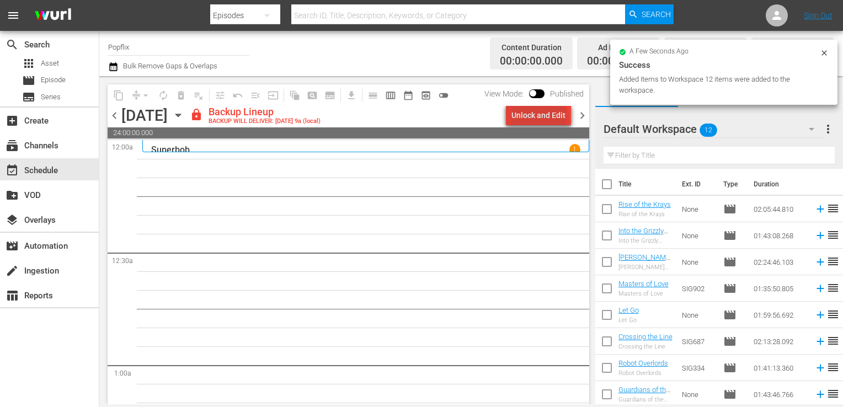
click at [542, 120] on div "Unlock and Edit" at bounding box center [539, 115] width 54 height 20
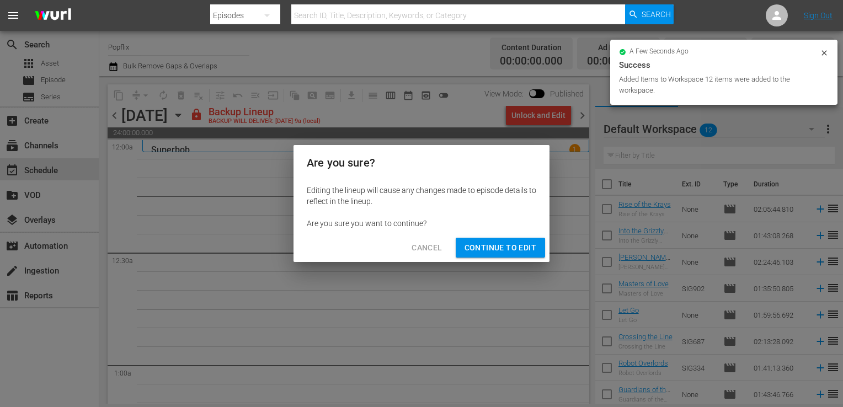
click at [510, 247] on span "Continue to Edit" at bounding box center [501, 248] width 72 height 14
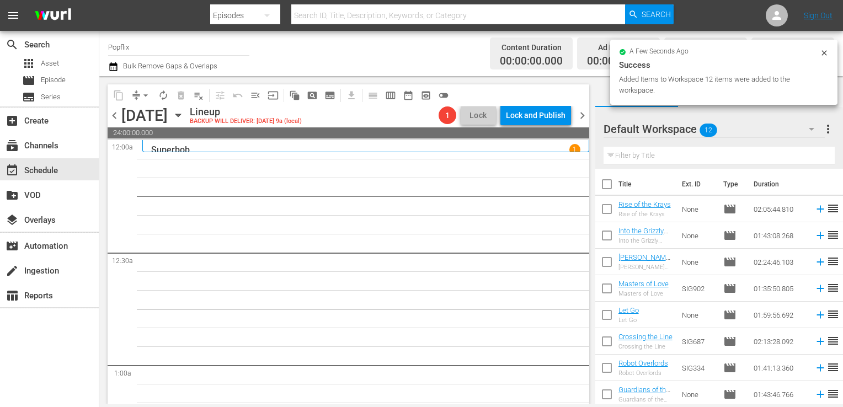
click at [606, 184] on input "checkbox" at bounding box center [607, 186] width 23 height 23
checkbox input "true"
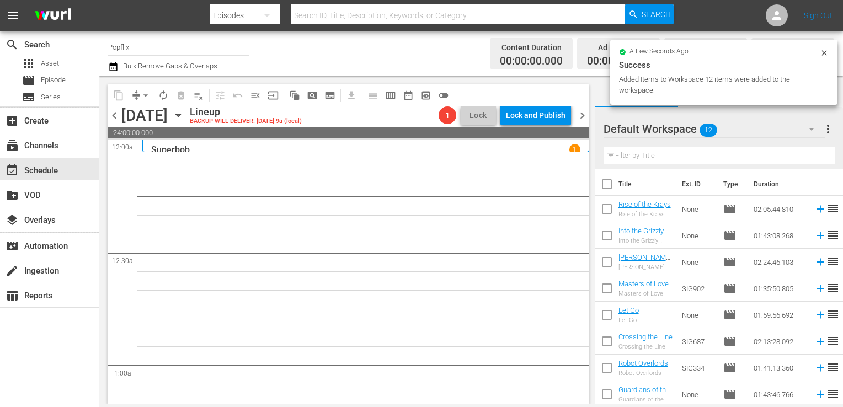
checkbox input "true"
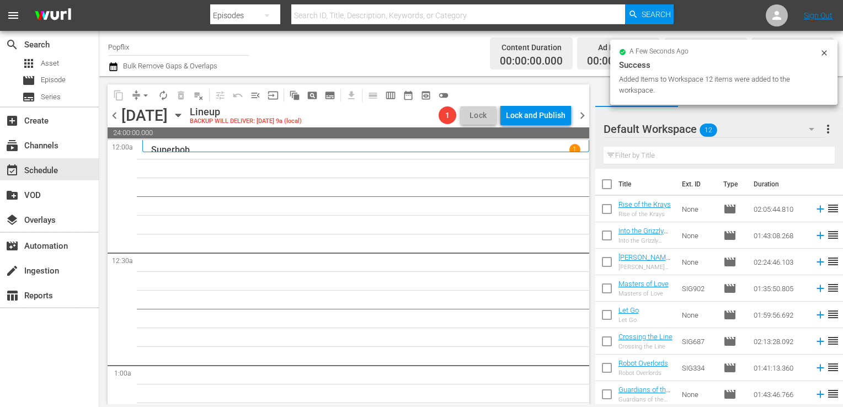
checkbox input "true"
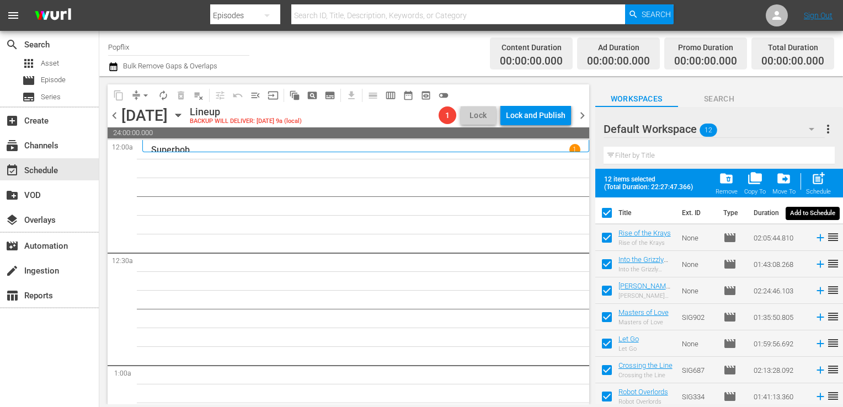
click at [826, 180] on span "post_add" at bounding box center [818, 178] width 15 height 15
checkbox input "false"
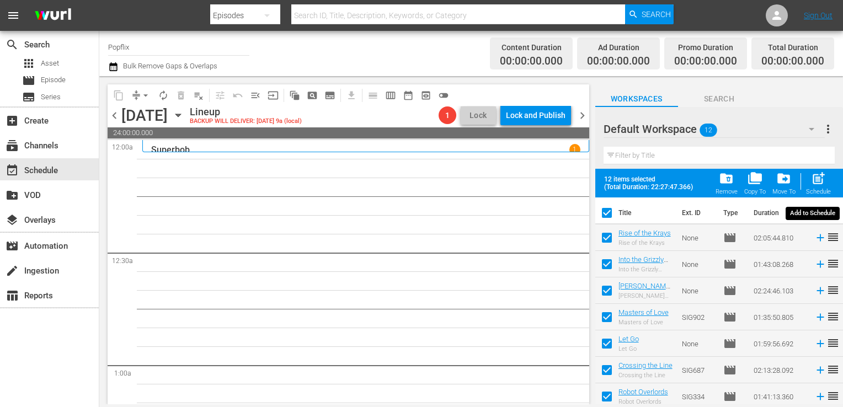
checkbox input "false"
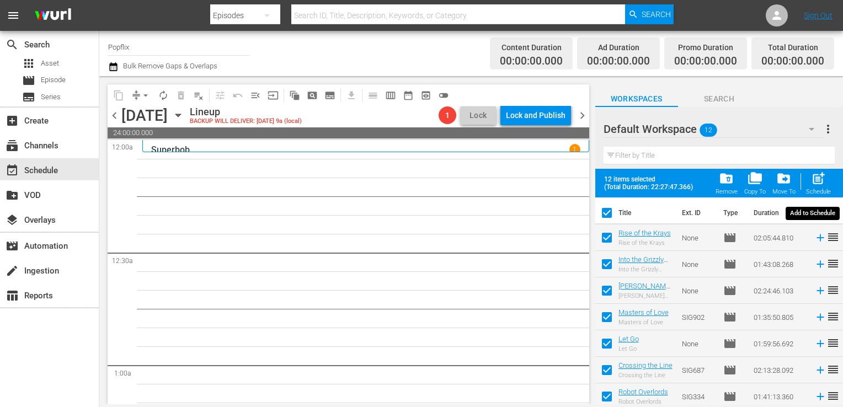
checkbox input "false"
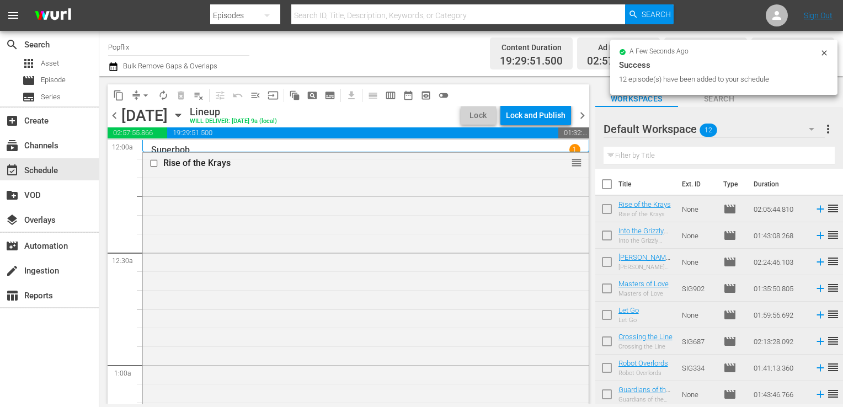
click at [586, 118] on span "chevron_right" at bounding box center [583, 116] width 14 height 14
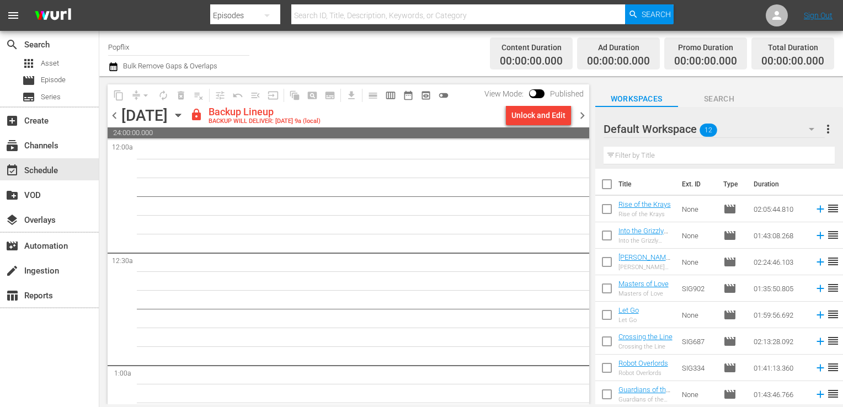
click at [104, 115] on div "content_copy compress arrow_drop_down autorenew_outlined delete_forever_outline…" at bounding box center [345, 240] width 493 height 328
click at [115, 115] on span "chevron_left" at bounding box center [115, 116] width 14 height 14
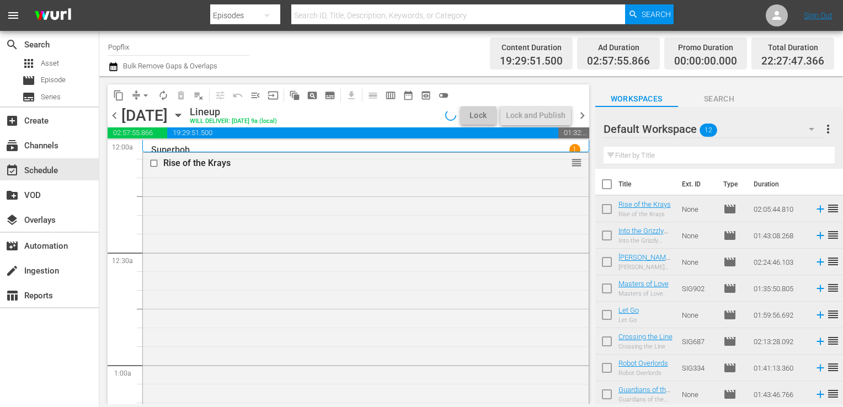
click at [585, 114] on span "chevron_right" at bounding box center [583, 116] width 14 height 14
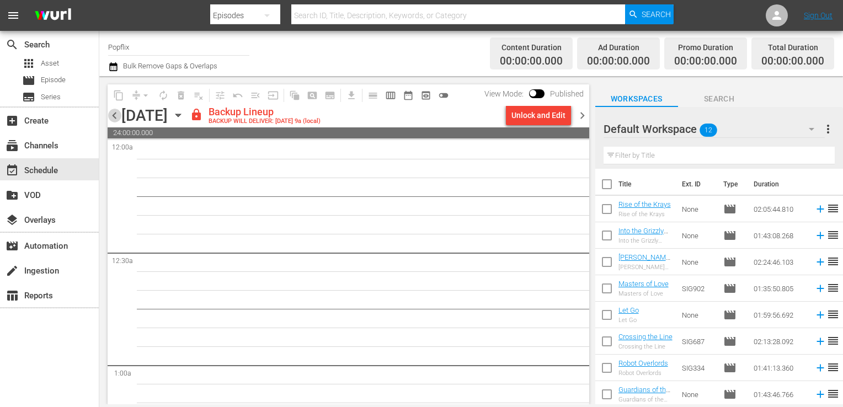
click at [115, 120] on span "chevron_left" at bounding box center [115, 116] width 14 height 14
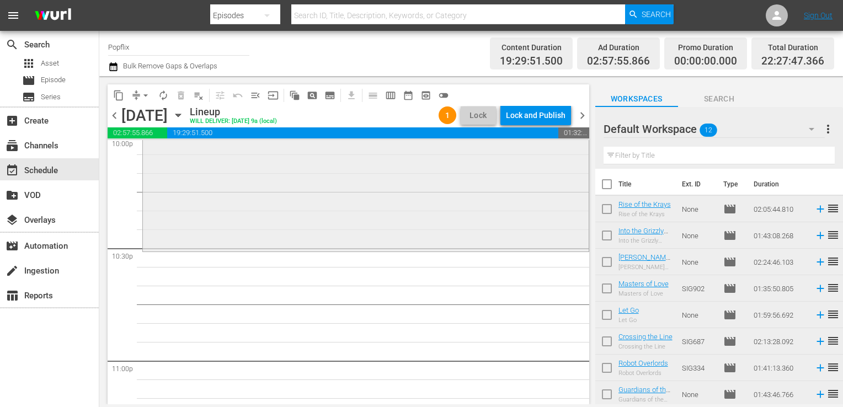
click at [262, 178] on div "The Last Witness reorder" at bounding box center [366, 51] width 446 height 396
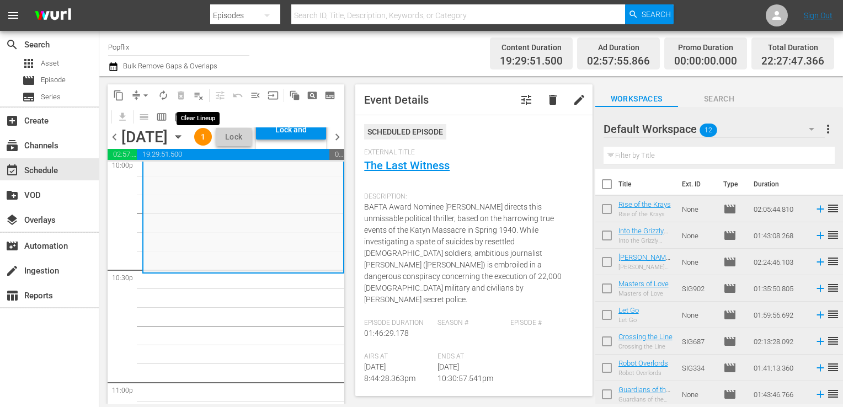
click at [201, 94] on span "playlist_remove_outlined" at bounding box center [198, 95] width 11 height 11
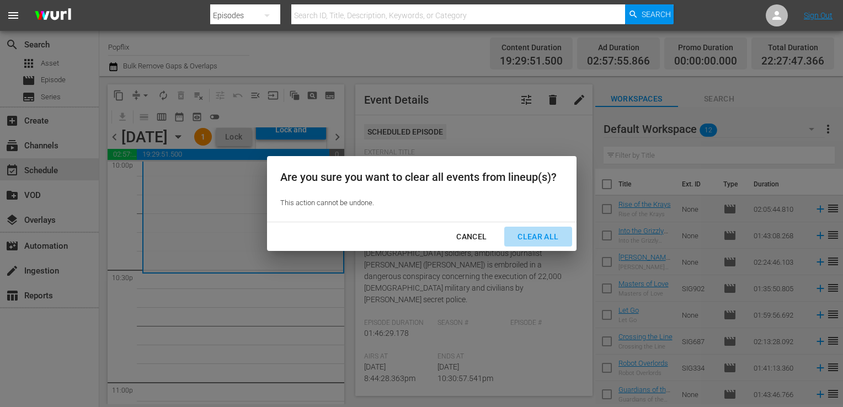
click at [532, 232] on div "Clear All" at bounding box center [538, 237] width 59 height 14
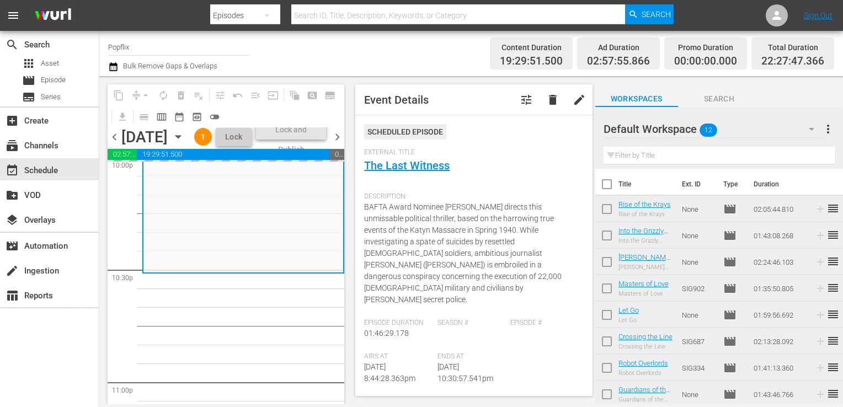
click at [821, 127] on button "button" at bounding box center [812, 129] width 26 height 26
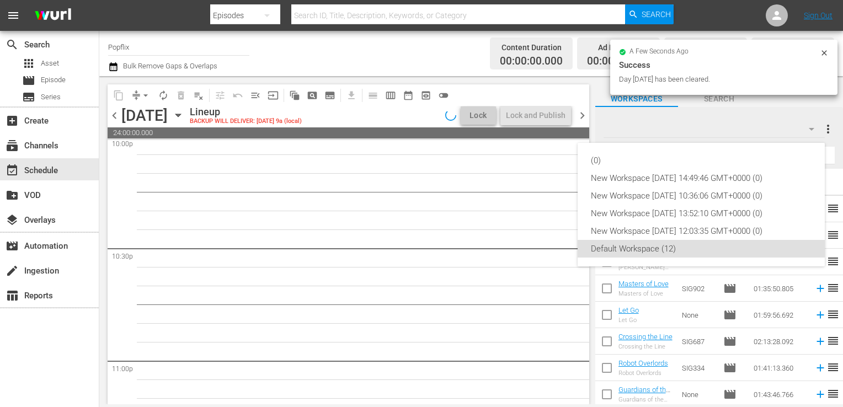
scroll to position [5140, 0]
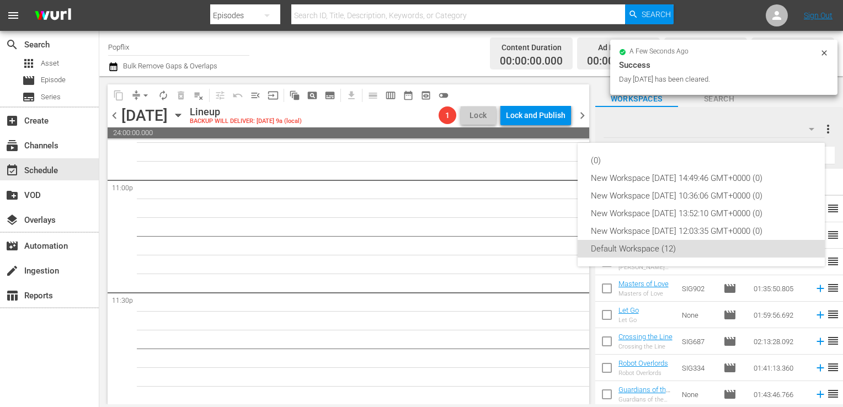
click at [828, 134] on div "(0) New Workspace [DATE] 14:49:46 GMT+0000 (0) New Workspace [DATE] 10:36:06 GM…" at bounding box center [421, 203] width 843 height 407
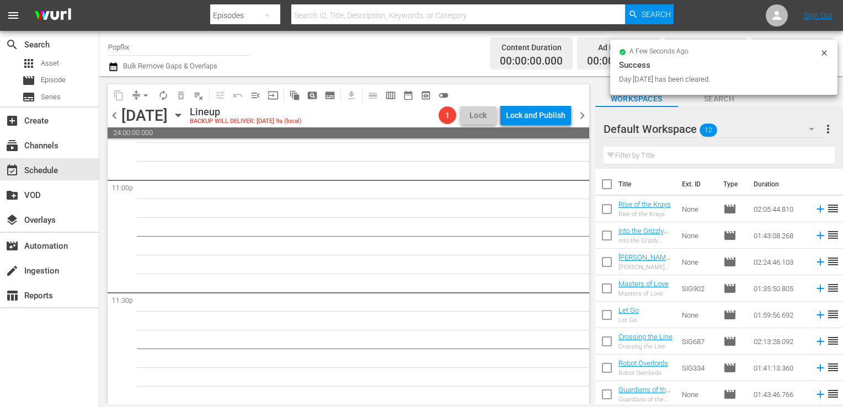
click at [832, 129] on span "more_vert" at bounding box center [828, 129] width 13 height 13
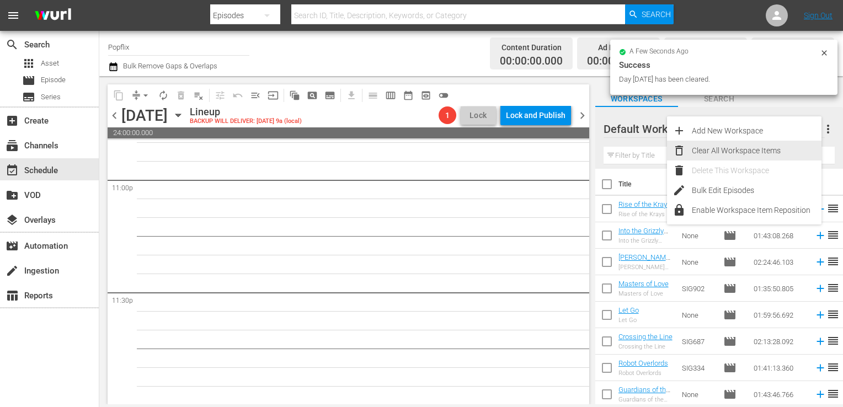
click at [751, 152] on div "Clear All Workspace Items" at bounding box center [757, 151] width 130 height 20
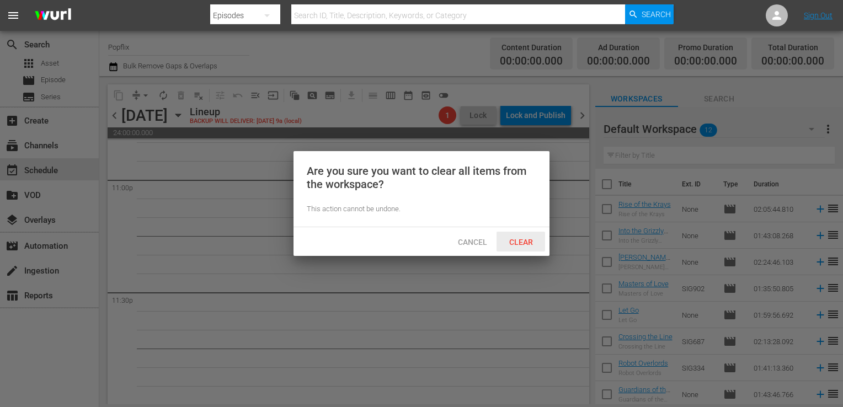
click at [522, 247] on span "Clear" at bounding box center [521, 242] width 41 height 9
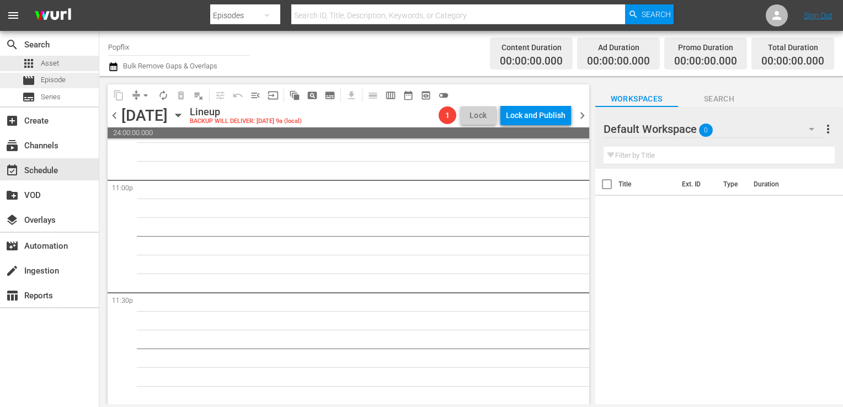
click at [60, 84] on span "Episode" at bounding box center [53, 80] width 25 height 11
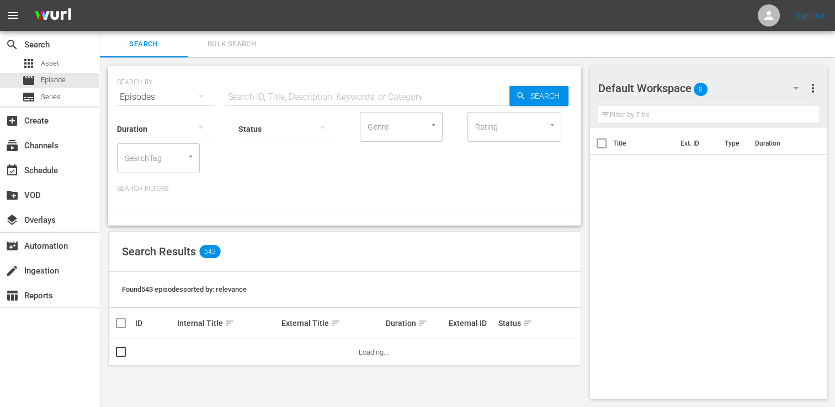
click at [233, 37] on button "Bulk Search" at bounding box center [232, 44] width 88 height 26
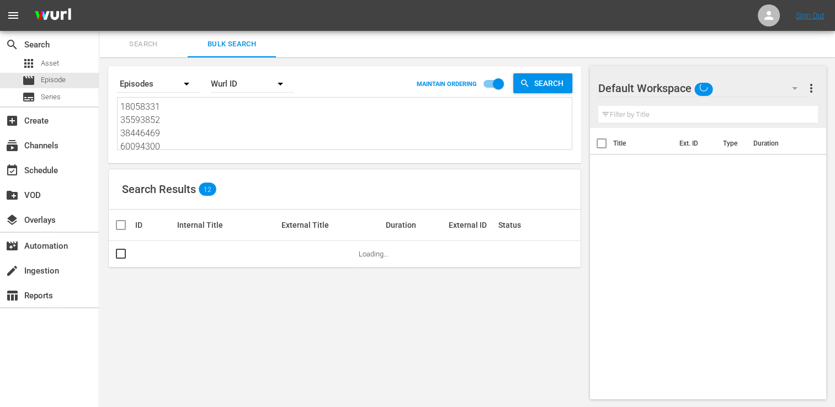
click at [184, 114] on textarea "18058331 35593852 38446469 60094300 36142445 51444683 56851183 29886065 5398294…" at bounding box center [345, 125] width 451 height 50
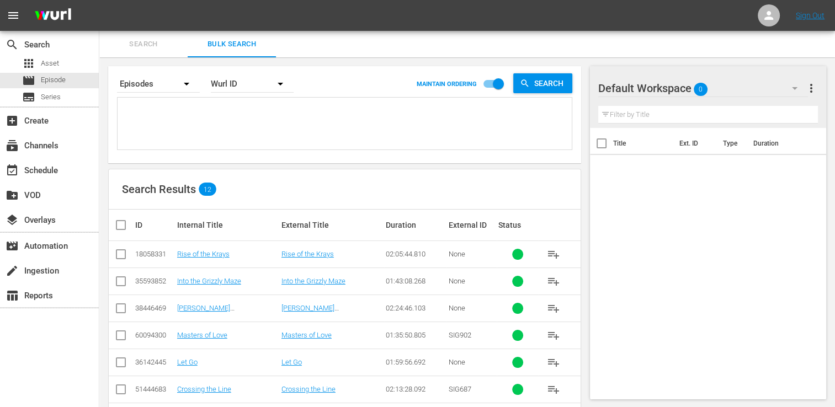
paste textarea "18058315 70660161 35177049 48513111 42769444 79052746 30136458 22191386 7017555…"
type textarea "18058315 70660161 35177049 48513111 42769444 79052746 30136458 22191386 7017555…"
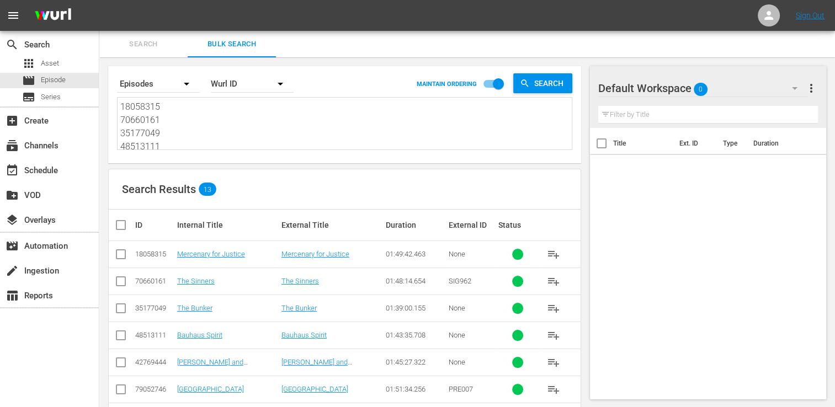
type textarea "18058315 70660161 35177049 48513111 42769444 79052746 30136458 22191386 7017555…"
click at [125, 224] on input "checkbox" at bounding box center [125, 225] width 22 height 13
checkbox input "true"
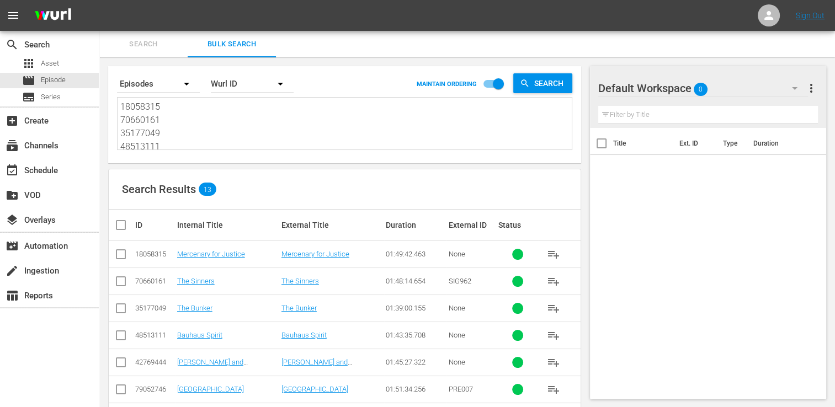
checkbox input "true"
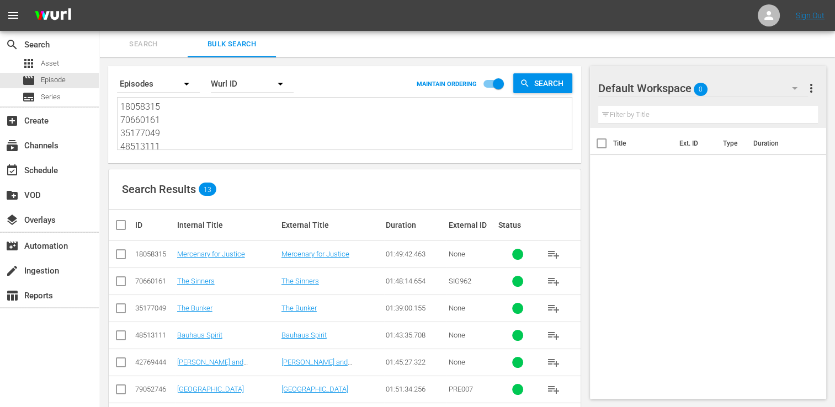
checkbox input "true"
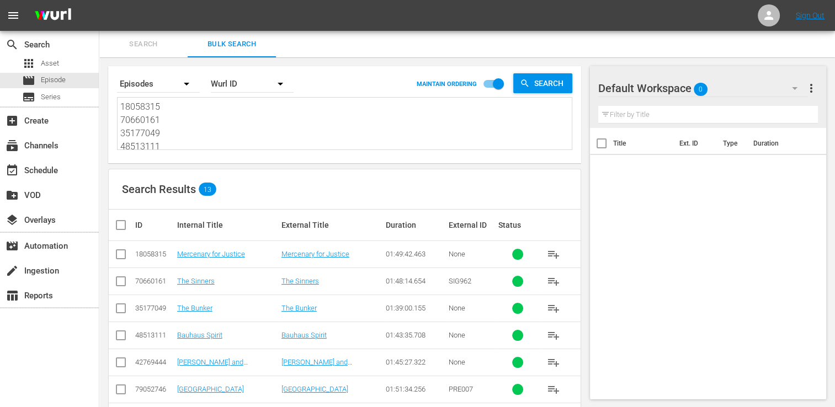
checkbox input "true"
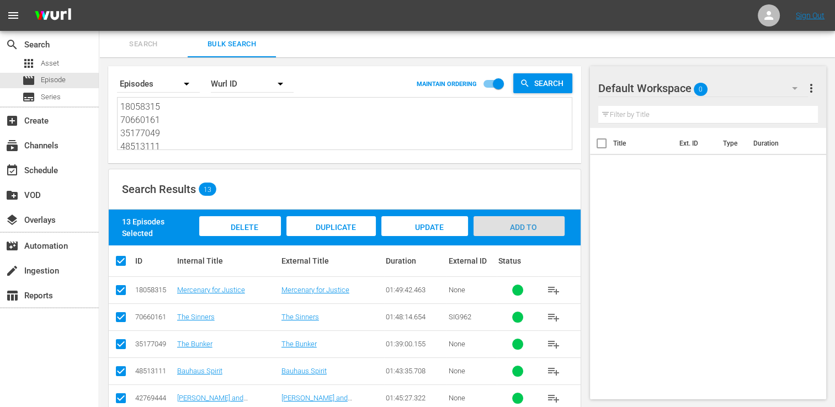
click at [537, 222] on div "Add to Workspace" at bounding box center [519, 236] width 91 height 41
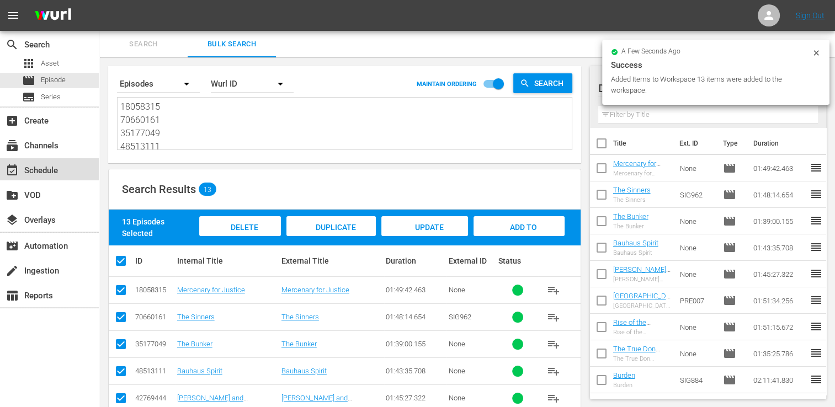
click at [66, 166] on div "event_available Schedule" at bounding box center [49, 169] width 99 height 22
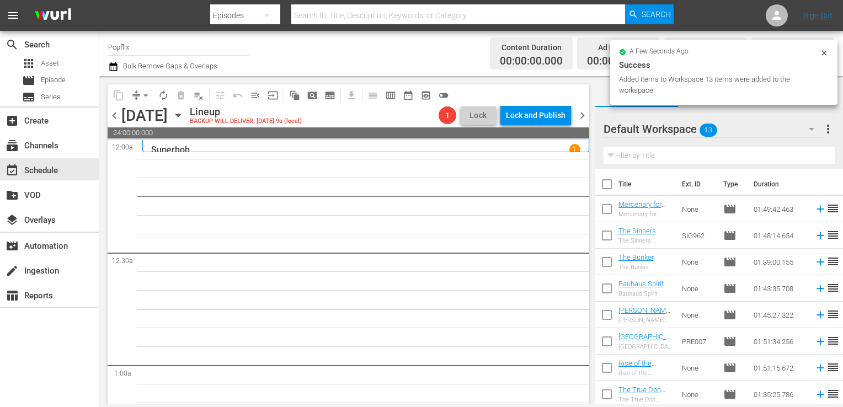
click at [607, 182] on input "checkbox" at bounding box center [607, 186] width 23 height 23
checkbox input "true"
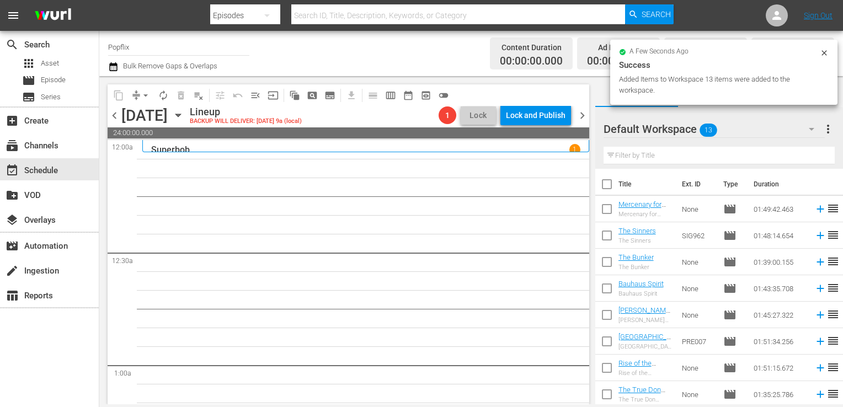
checkbox input "true"
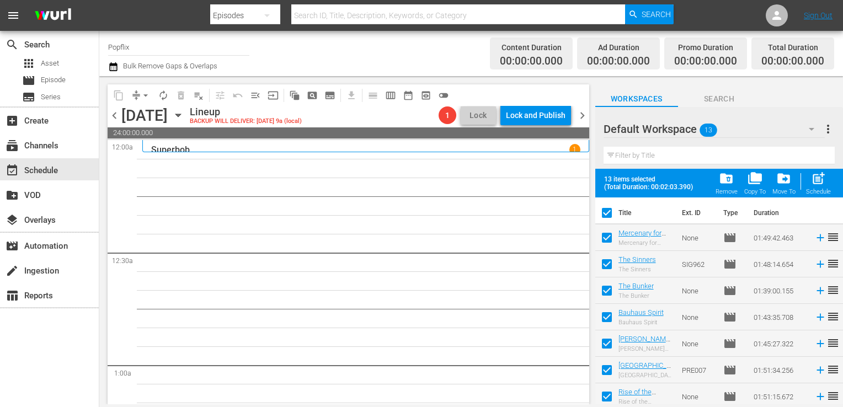
click at [830, 180] on div "post_add Schedule" at bounding box center [818, 183] width 25 height 24
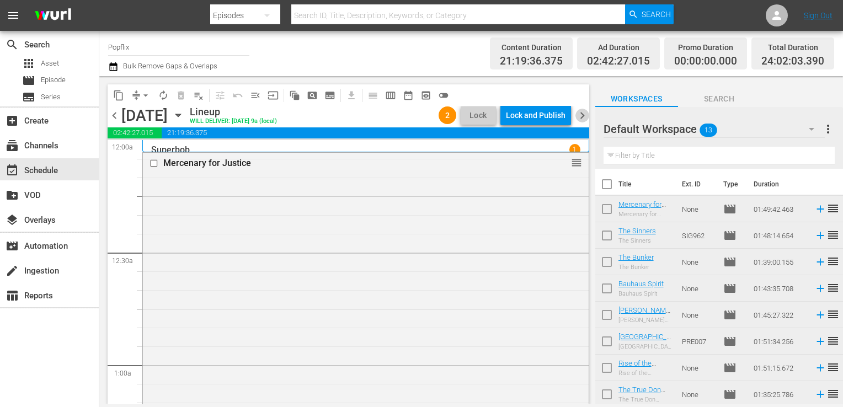
click at [585, 115] on span "chevron_right" at bounding box center [583, 116] width 14 height 14
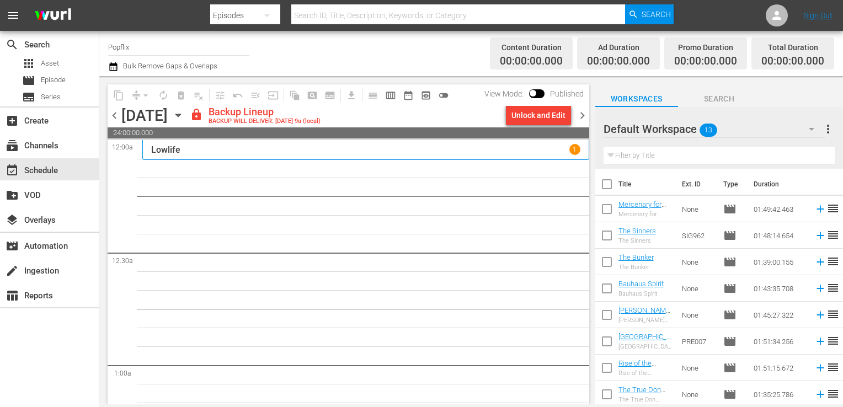
click at [827, 128] on span "more_vert" at bounding box center [828, 129] width 13 height 13
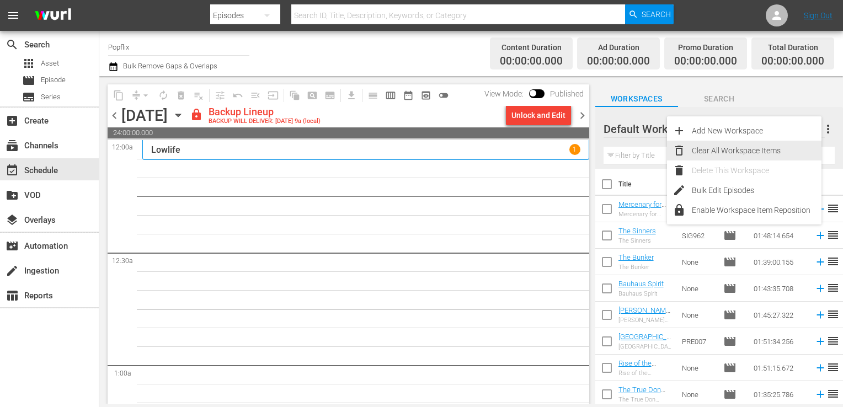
click at [766, 147] on div "Clear All Workspace Items" at bounding box center [757, 151] width 130 height 20
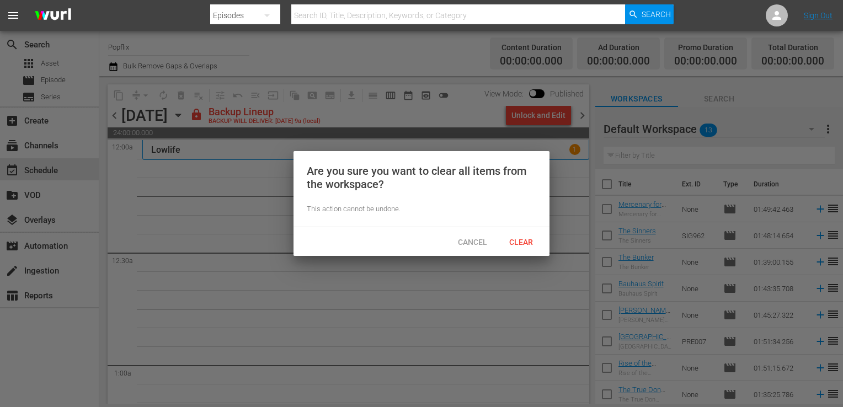
click at [541, 238] on span "Clear" at bounding box center [521, 242] width 41 height 9
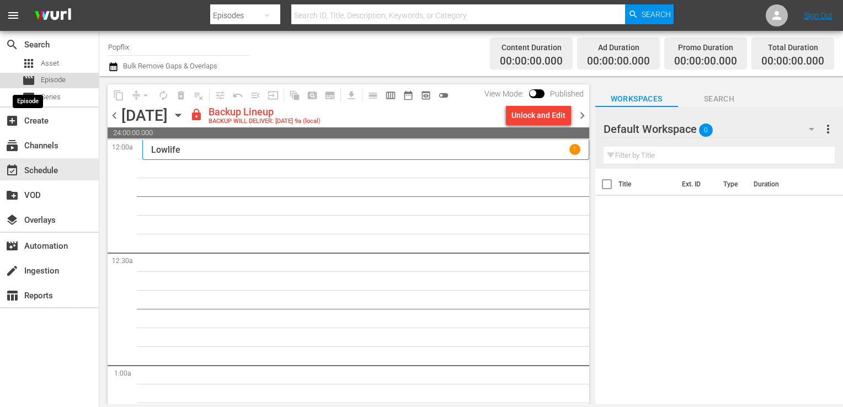
click at [29, 75] on span "movie" at bounding box center [28, 80] width 13 height 13
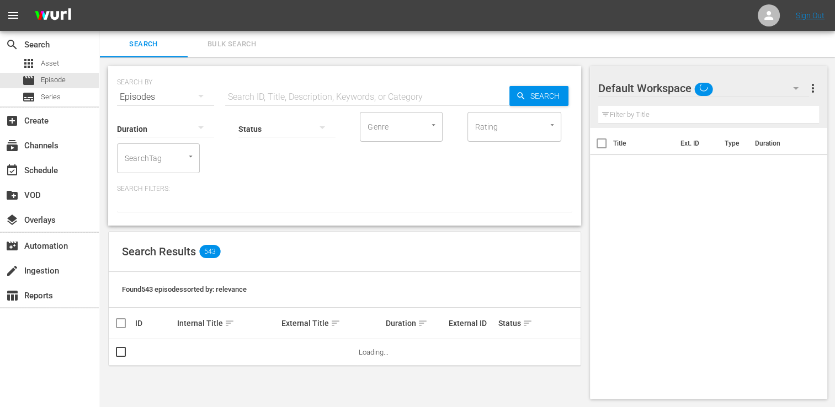
click at [227, 52] on button "Bulk Search" at bounding box center [232, 44] width 88 height 26
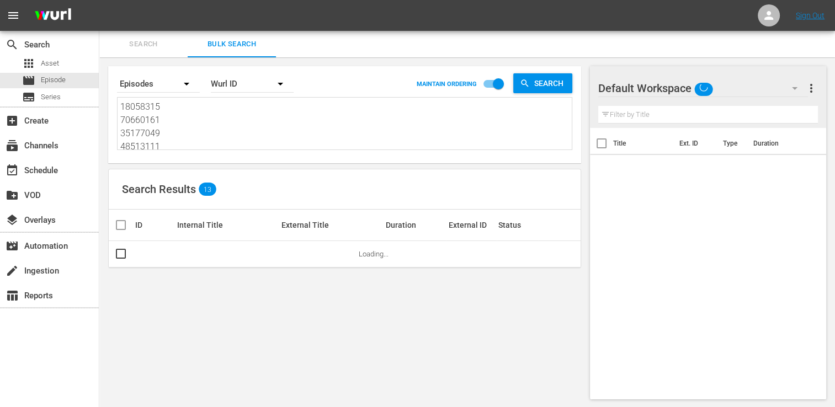
click at [190, 128] on textarea "18058315 70660161 35177049 48513111 42769444 79052746 30136458 22191386 7017555…" at bounding box center [345, 125] width 451 height 50
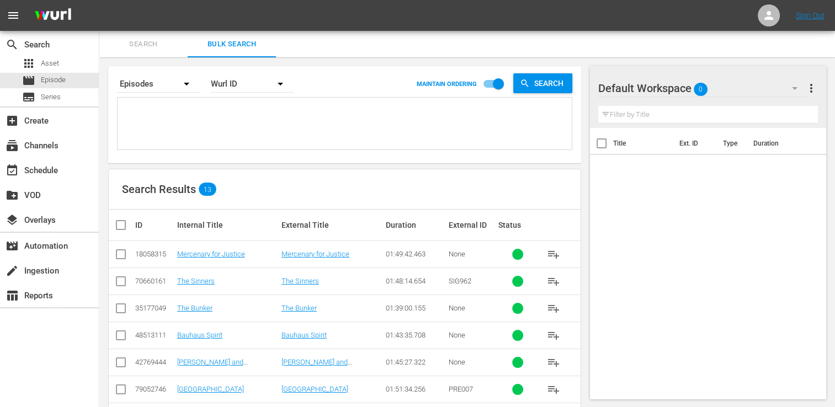
paste textarea "29886073 44715283 41953135 50824473 53982944 69689867 50399257 50824470 3013644…"
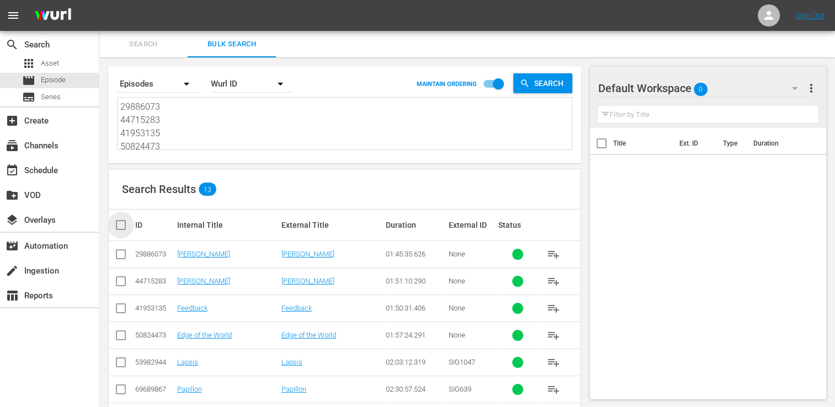
click at [122, 225] on input "checkbox" at bounding box center [125, 225] width 22 height 13
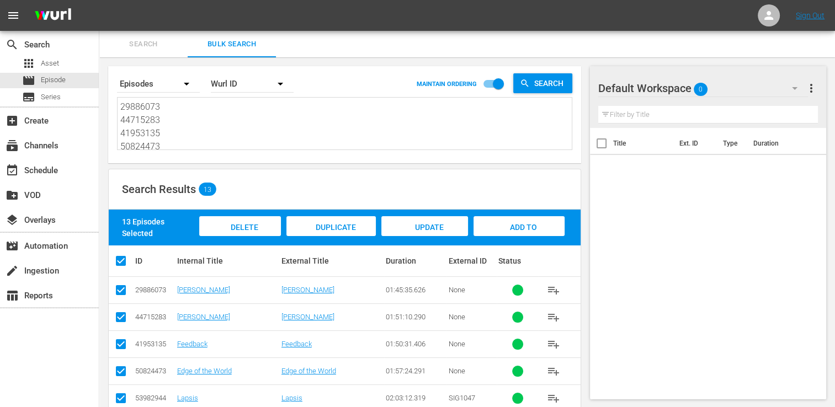
click at [558, 231] on div "Add to Workspace" at bounding box center [519, 236] width 91 height 41
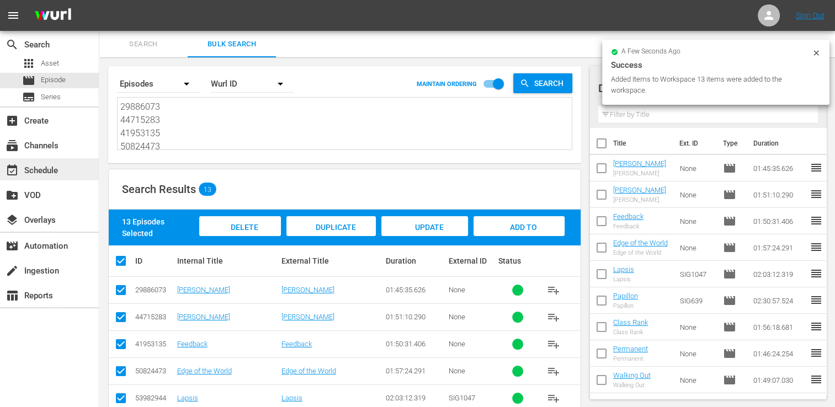
click at [45, 165] on div "event_available Schedule" at bounding box center [31, 169] width 62 height 10
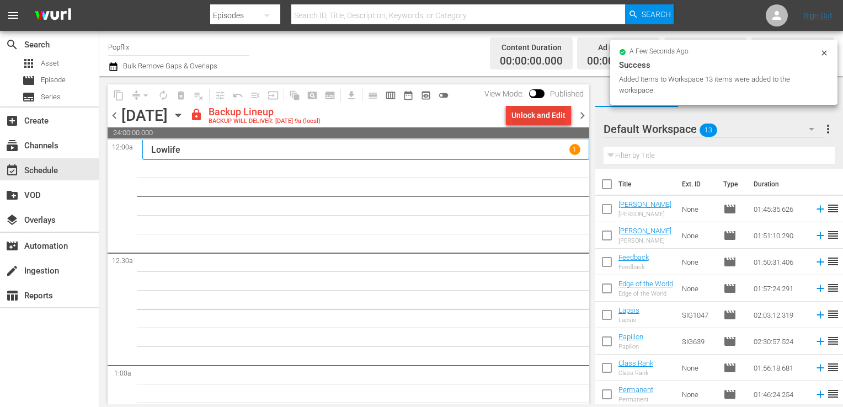
click at [543, 116] on div "Unlock and Edit" at bounding box center [539, 115] width 54 height 20
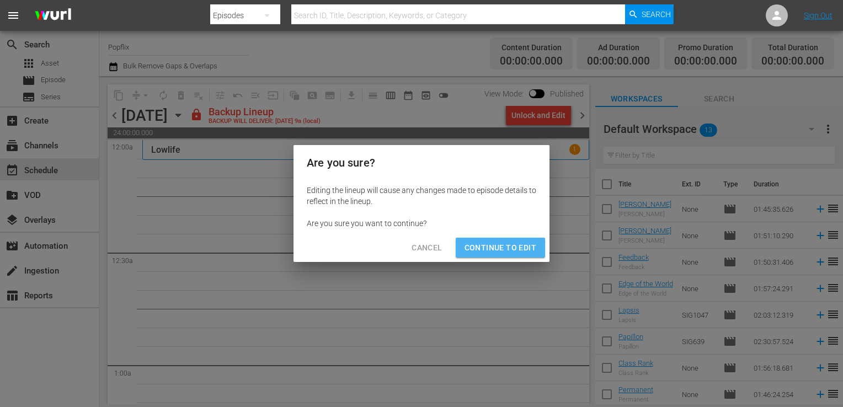
click at [512, 253] on span "Continue to Edit" at bounding box center [501, 248] width 72 height 14
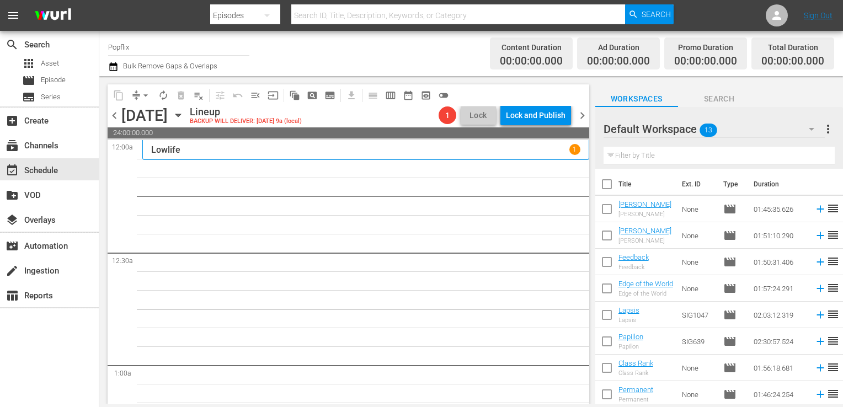
click at [610, 181] on input "checkbox" at bounding box center [607, 186] width 23 height 23
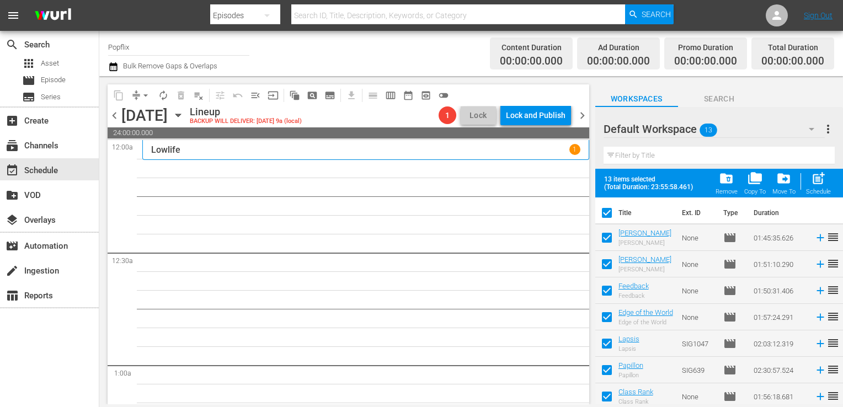
click at [820, 184] on span "post_add" at bounding box center [818, 178] width 15 height 15
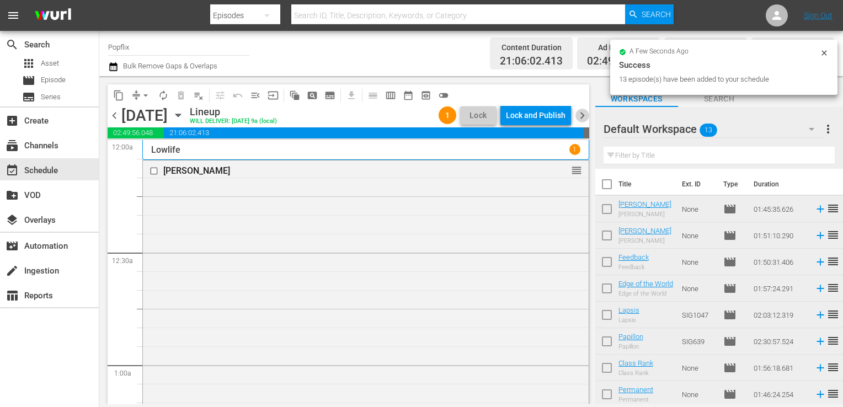
click at [582, 114] on span "chevron_right" at bounding box center [583, 116] width 14 height 14
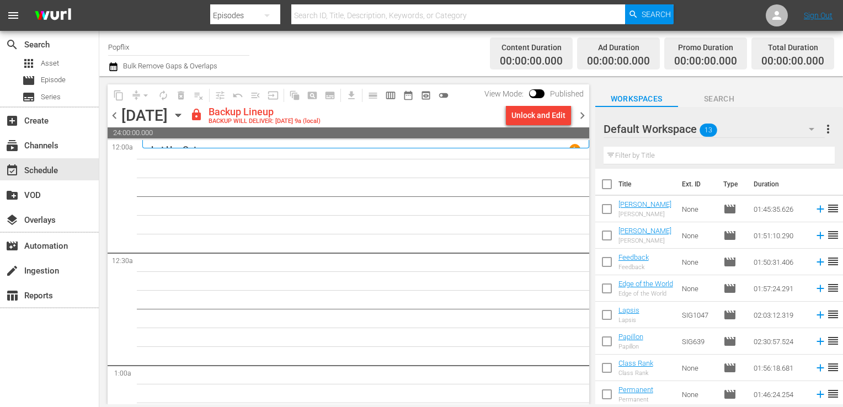
click at [831, 131] on span "more_vert" at bounding box center [828, 129] width 13 height 13
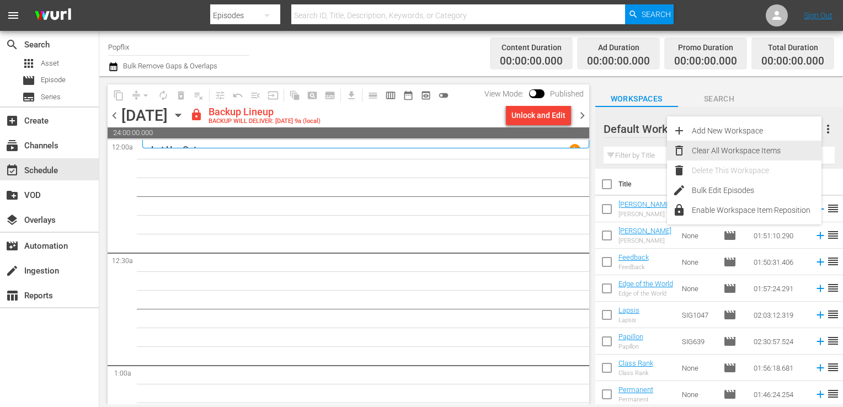
click at [752, 148] on div "Clear All Workspace Items" at bounding box center [757, 151] width 130 height 20
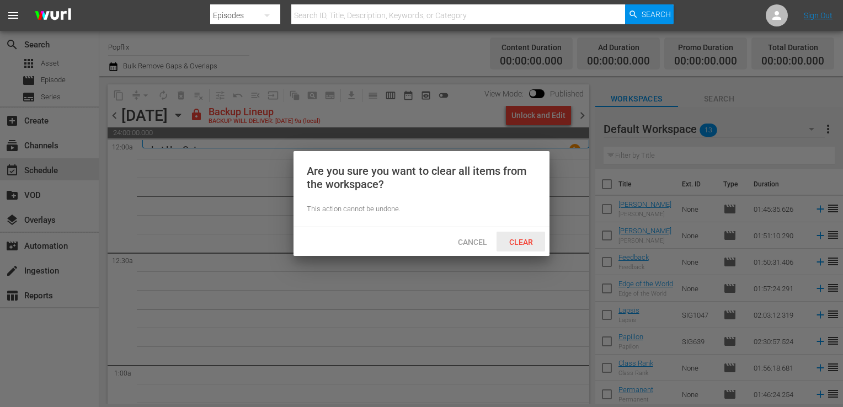
click at [517, 242] on span "Clear" at bounding box center [521, 242] width 41 height 9
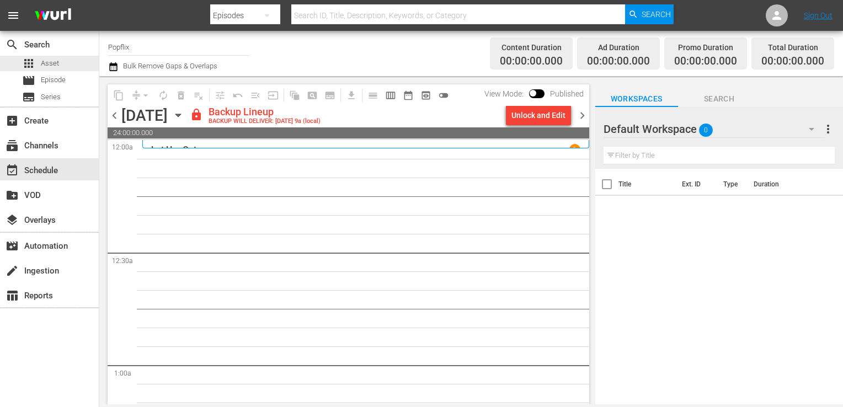
click at [44, 88] on div "apps Asset movie Episode subtitles Series" at bounding box center [49, 80] width 99 height 49
click at [39, 80] on div "movie Episode" at bounding box center [44, 80] width 44 height 15
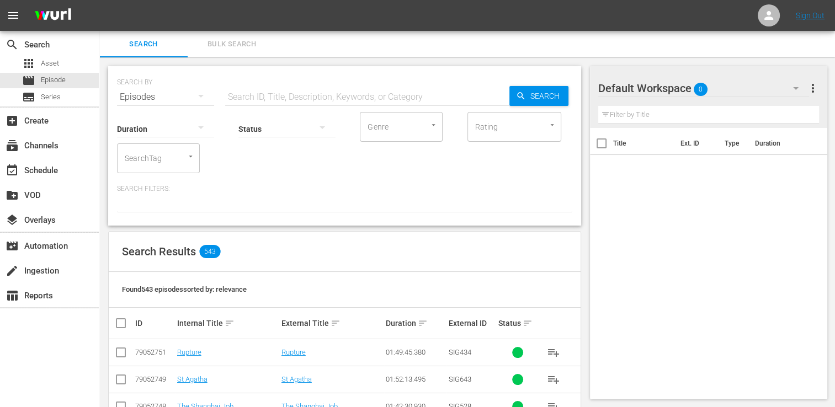
click at [215, 43] on span "Bulk Search" at bounding box center [231, 44] width 75 height 13
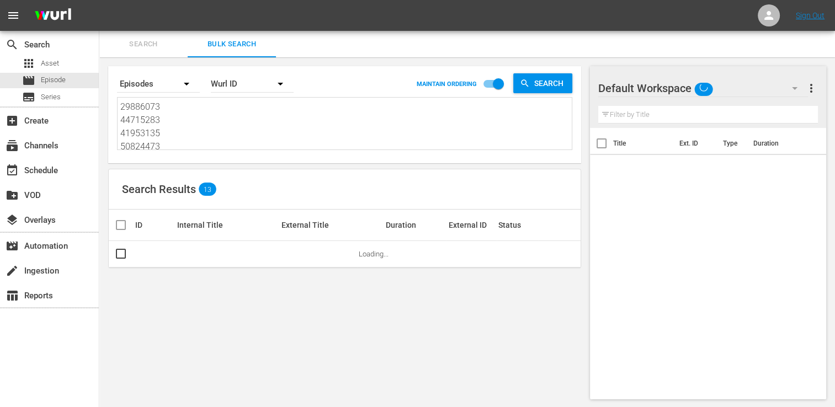
click at [152, 132] on textarea "29886073 44715283 41953135 50824473 53982944 69689867 50399257 50824470 3013644…" at bounding box center [345, 125] width 451 height 50
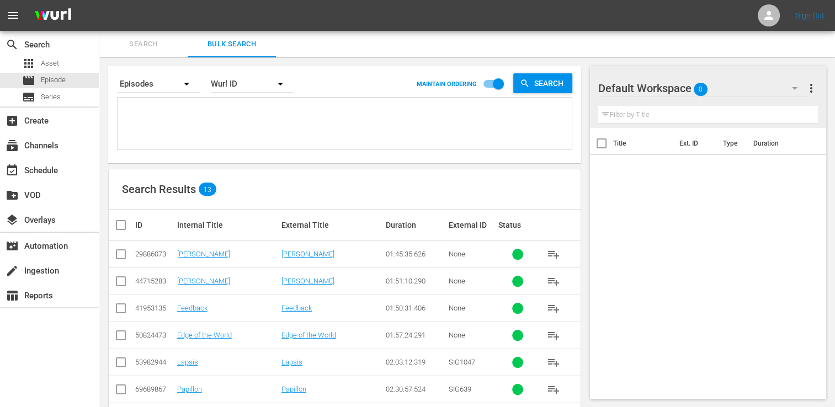
paste textarea "29761214 38446468 47771971 30324841 55144056 48785194 45933564 21420899 6632615…"
click at [125, 215] on th at bounding box center [121, 225] width 25 height 31
click at [125, 224] on input "checkbox" at bounding box center [125, 225] width 22 height 13
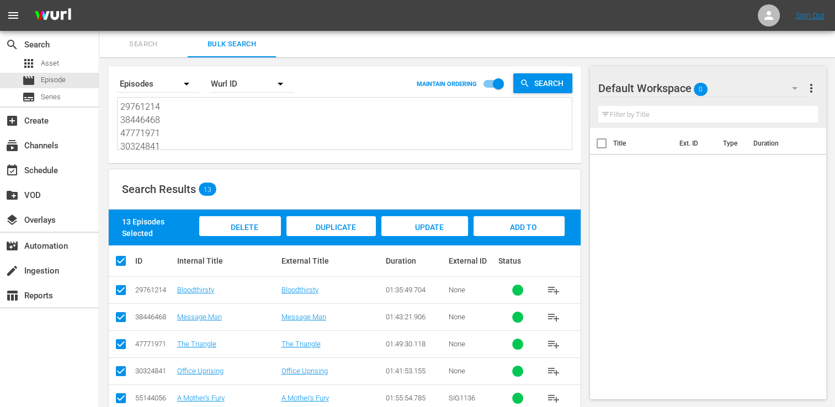
click at [536, 226] on div "Add to Workspace" at bounding box center [519, 236] width 91 height 41
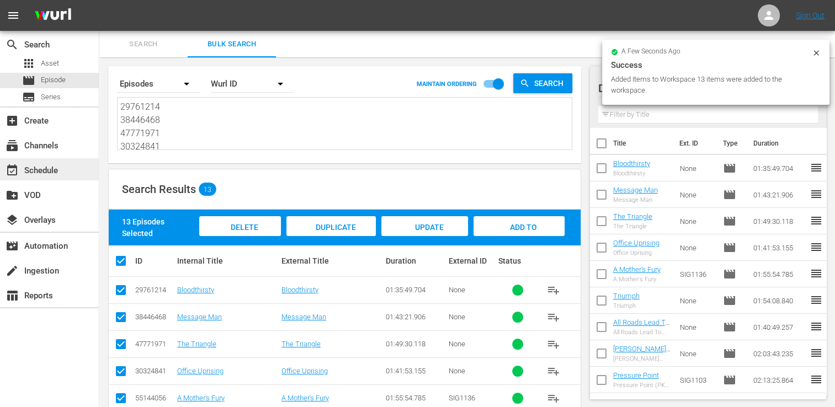
click at [42, 158] on div "event_available Schedule" at bounding box center [49, 169] width 99 height 22
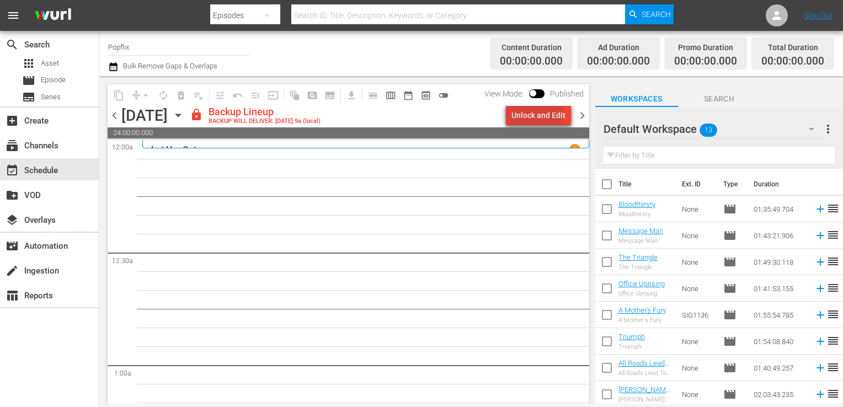
click at [527, 108] on div "Unlock and Edit" at bounding box center [539, 115] width 54 height 20
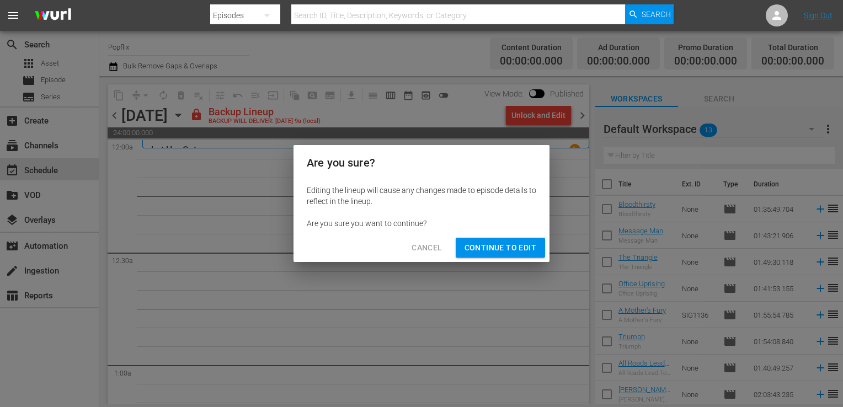
click at [508, 247] on span "Continue to Edit" at bounding box center [501, 248] width 72 height 14
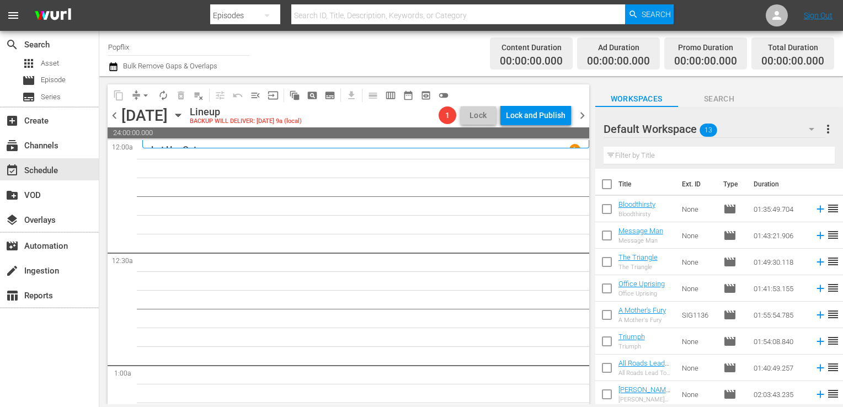
click at [612, 186] on input "checkbox" at bounding box center [607, 186] width 23 height 23
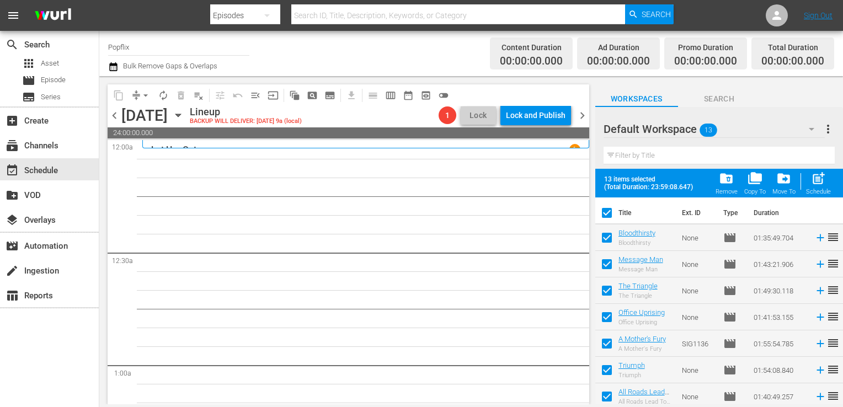
click at [817, 180] on span "post_add" at bounding box center [818, 178] width 15 height 15
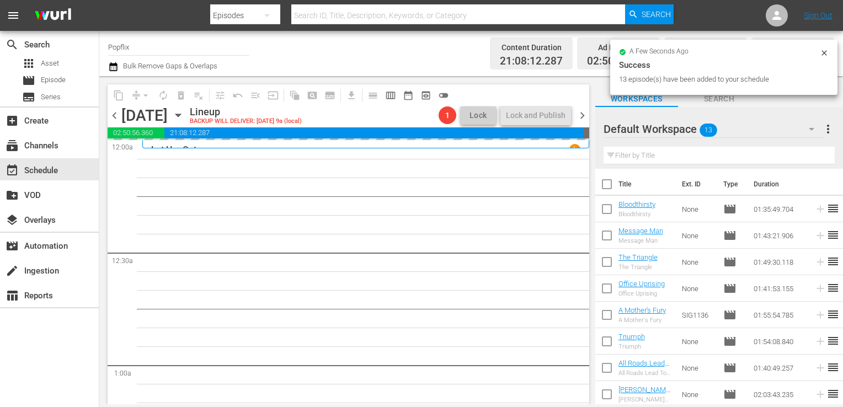
click at [585, 118] on span "chevron_right" at bounding box center [583, 116] width 14 height 14
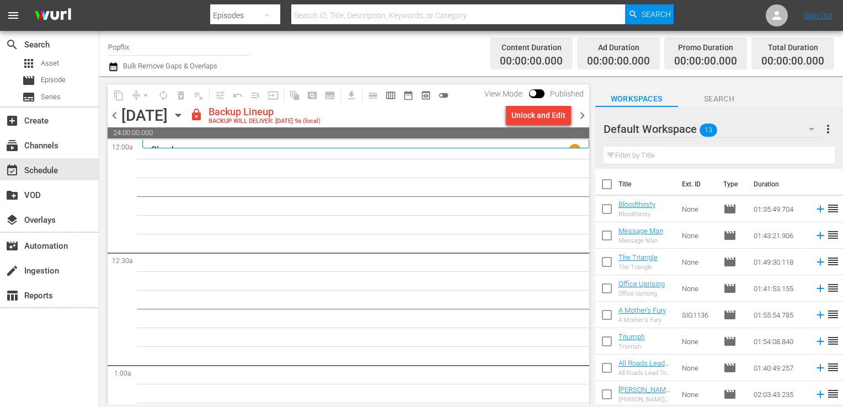
click at [831, 128] on span "more_vert" at bounding box center [828, 129] width 13 height 13
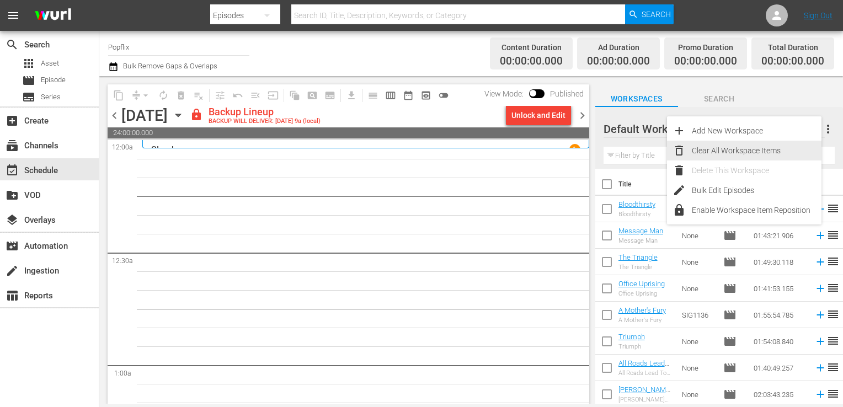
click at [771, 151] on div "Clear All Workspace Items" at bounding box center [757, 151] width 130 height 20
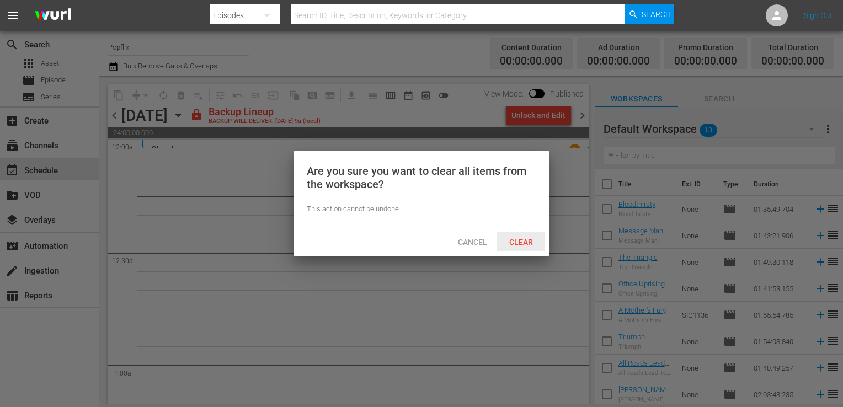
click at [528, 235] on div "Clear" at bounding box center [521, 242] width 49 height 20
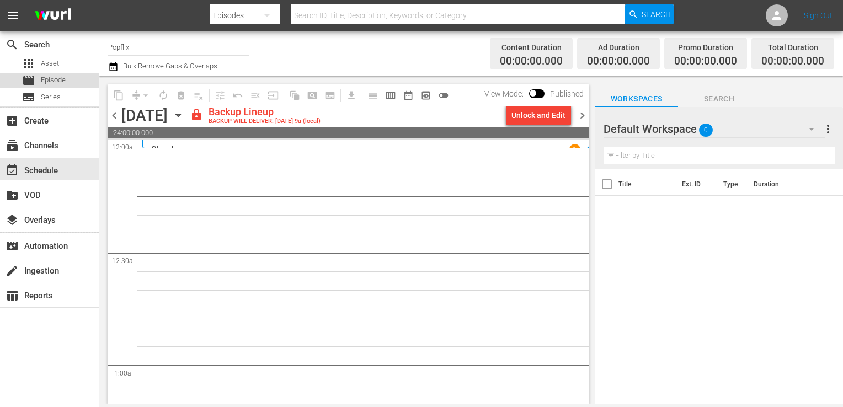
click at [42, 75] on span "Episode" at bounding box center [53, 80] width 25 height 11
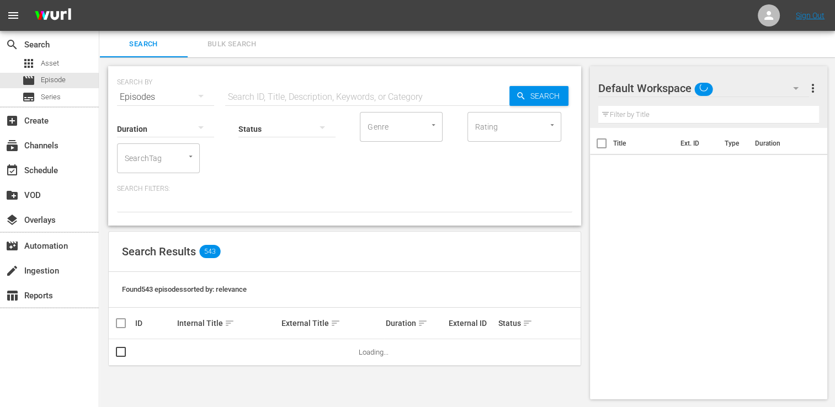
click at [249, 46] on span "Bulk Search" at bounding box center [231, 44] width 75 height 13
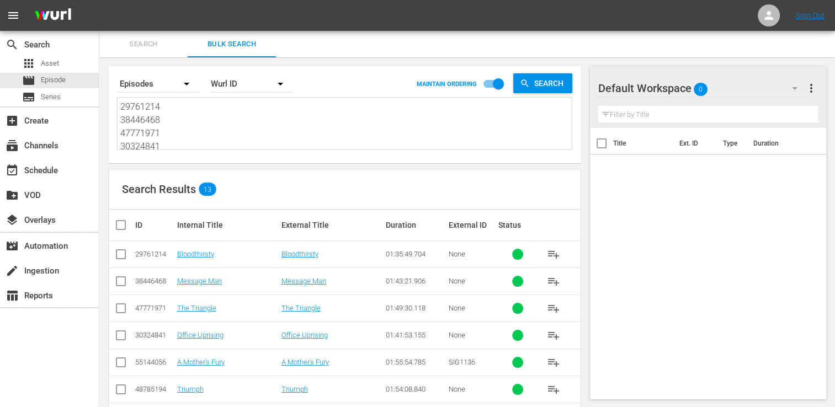
click at [190, 116] on textarea "29761214 38446468 47771971 30324841 55144056 48785194 45933564 21420899 6632615…" at bounding box center [345, 125] width 451 height 50
paste textarea "53982976 23776507 25971024 30136461 18672312 30136467 25970971 24439263 5575612…"
click at [121, 217] on th at bounding box center [121, 225] width 25 height 31
click at [119, 233] on th at bounding box center [121, 225] width 25 height 31
click at [123, 222] on input "checkbox" at bounding box center [125, 225] width 22 height 13
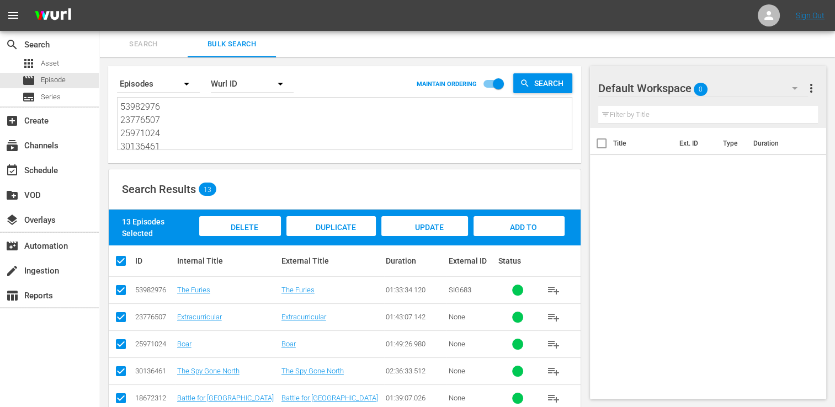
click at [506, 210] on div "13 Episodes Selected Delete Episodes Duplicate Episode Update Metadata Add to W…" at bounding box center [345, 228] width 472 height 36
click at [508, 225] on span "Add to Workspace" at bounding box center [519, 238] width 54 height 30
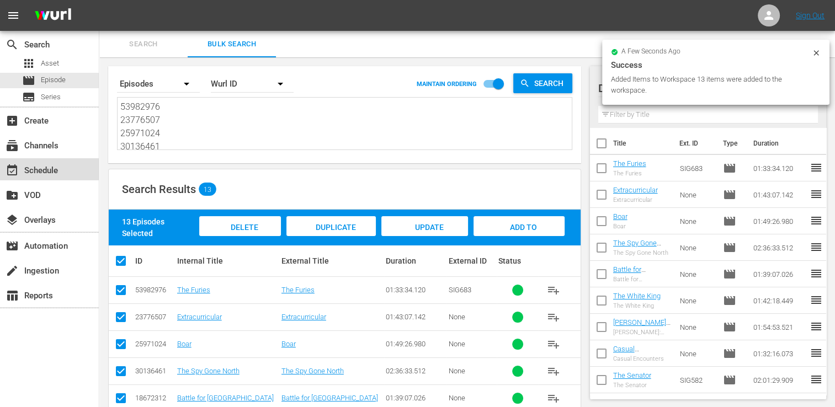
click at [46, 164] on div "event_available Schedule" at bounding box center [31, 169] width 62 height 10
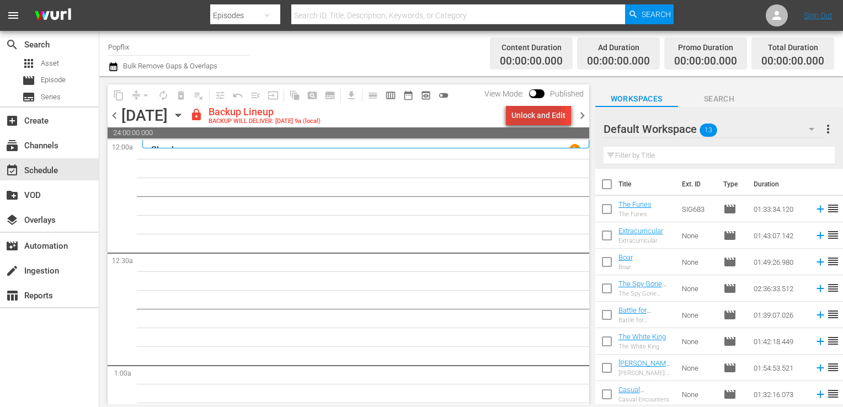
click at [530, 114] on div "Unlock and Edit" at bounding box center [539, 115] width 54 height 20
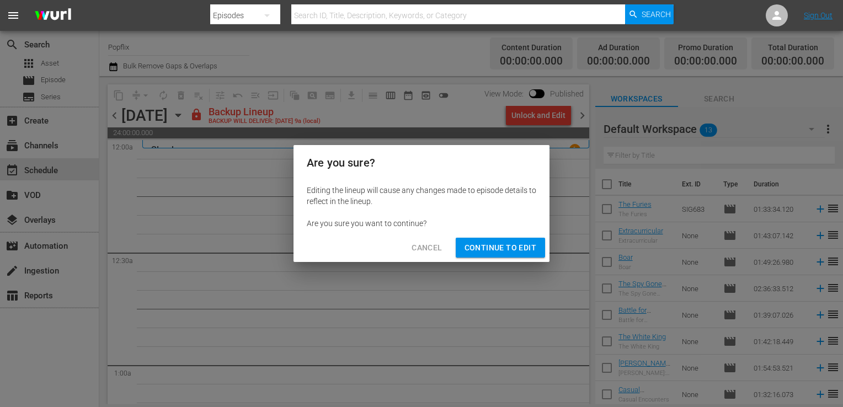
click at [506, 242] on span "Continue to Edit" at bounding box center [501, 248] width 72 height 14
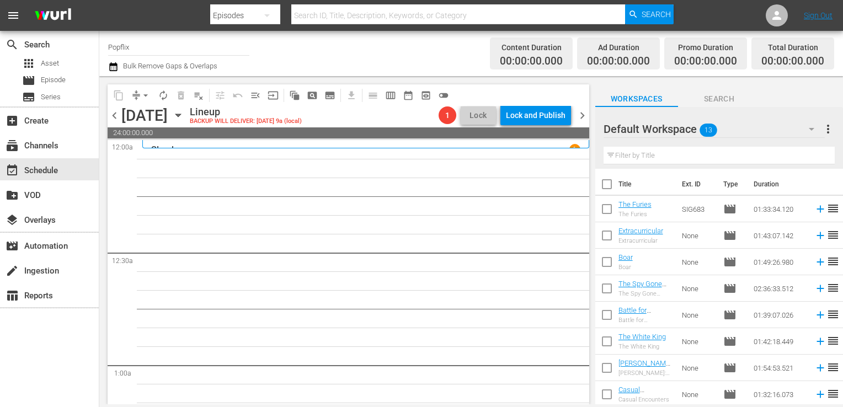
click at [607, 187] on input "checkbox" at bounding box center [607, 186] width 23 height 23
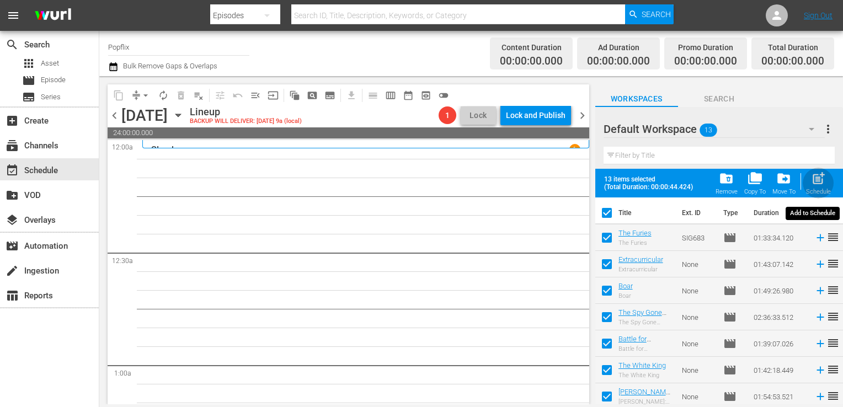
click at [828, 184] on div "post_add Schedule" at bounding box center [818, 183] width 25 height 24
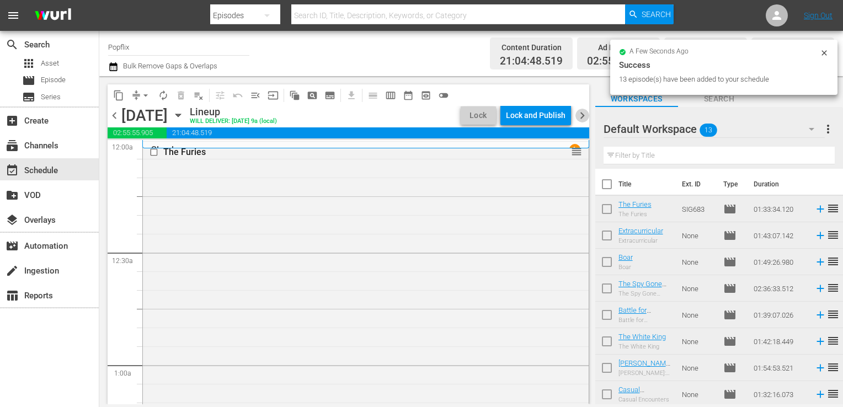
click at [583, 116] on span "chevron_right" at bounding box center [583, 116] width 14 height 14
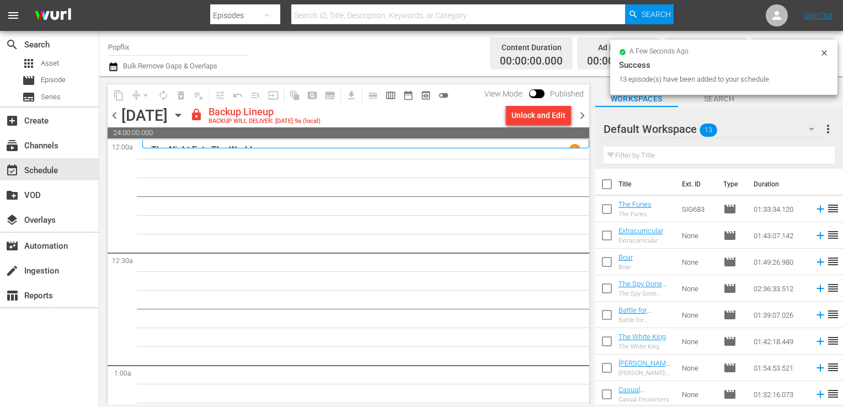
click at [825, 129] on span "more_vert" at bounding box center [828, 129] width 13 height 13
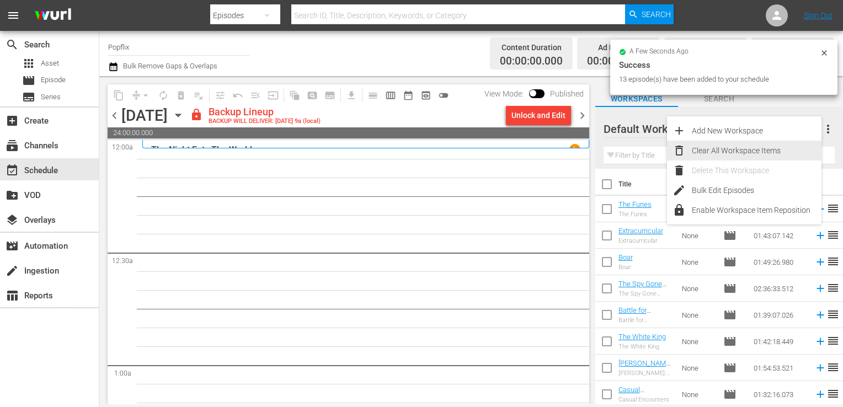
click at [789, 145] on div "Clear All Workspace Items" at bounding box center [757, 151] width 130 height 20
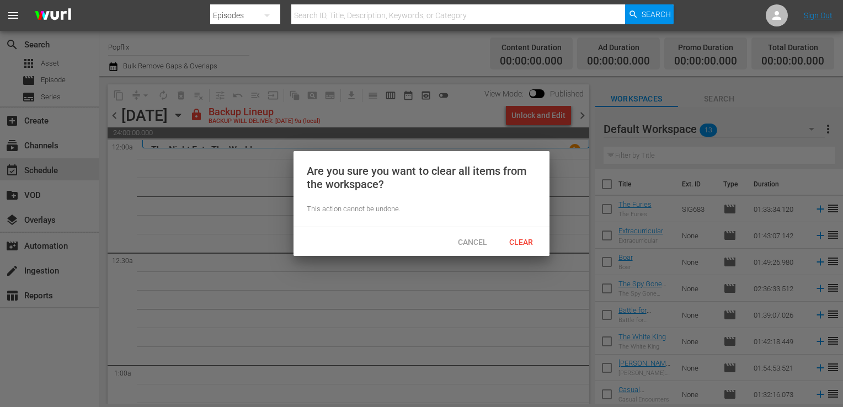
click at [522, 243] on span "Clear" at bounding box center [521, 242] width 41 height 9
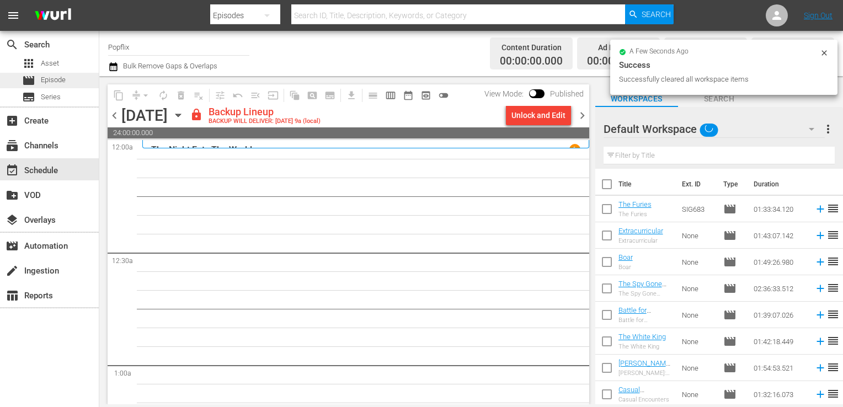
click at [83, 86] on div "movie Episode" at bounding box center [49, 80] width 99 height 15
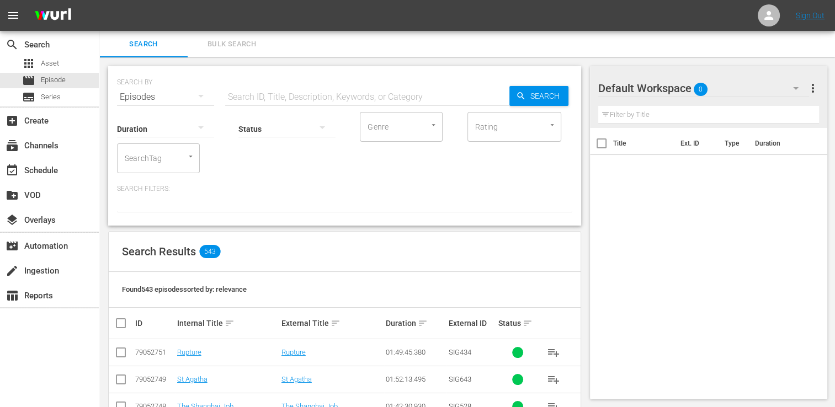
click at [229, 42] on span "Bulk Search" at bounding box center [231, 44] width 75 height 13
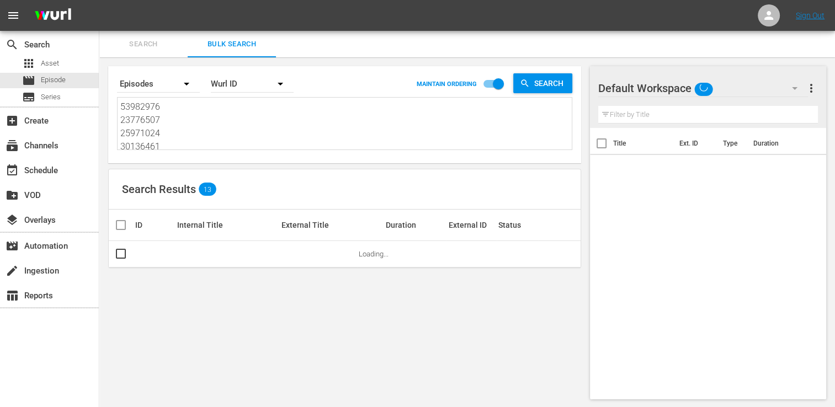
click at [166, 127] on textarea "53982976 23776507 25971024 30136461 18672312 30136467 25970971 24439263 5575612…" at bounding box center [345, 125] width 451 height 50
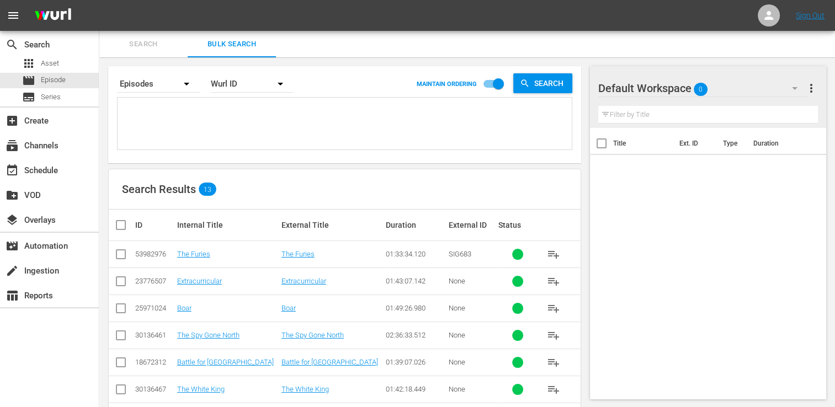
paste textarea "69156364 30136443 35593851 29886069 22191385 21421401 70175555 18058312 4471528…"
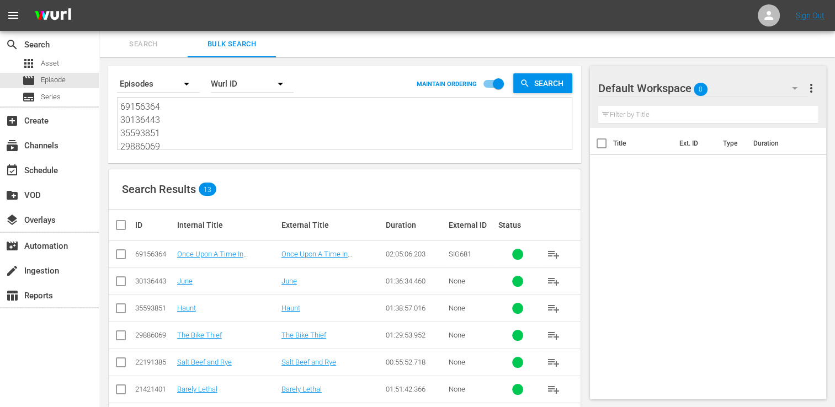
click at [108, 220] on div "Search Results 13 ID Internal Title External Title Duration External ID Status …" at bounding box center [344, 381] width 473 height 424
click at [113, 221] on th at bounding box center [121, 225] width 25 height 31
click at [125, 227] on input "checkbox" at bounding box center [125, 225] width 22 height 13
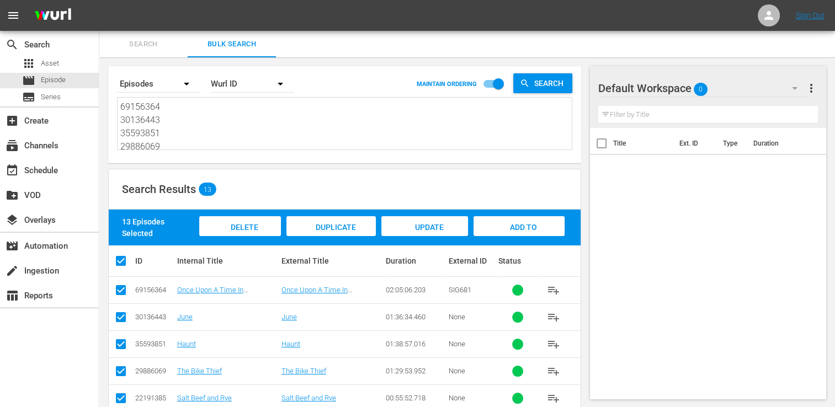
click at [499, 231] on div "Add to Workspace" at bounding box center [519, 236] width 91 height 41
click at [49, 174] on div "event_available Schedule" at bounding box center [31, 169] width 62 height 10
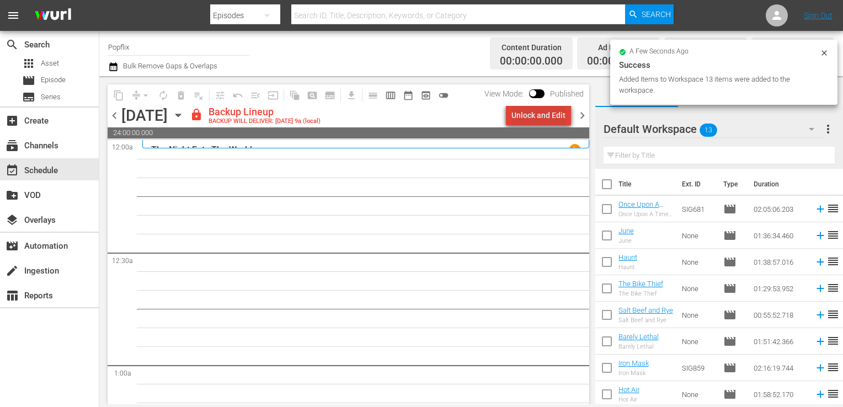
click at [560, 118] on div "Unlock and Edit" at bounding box center [539, 115] width 54 height 20
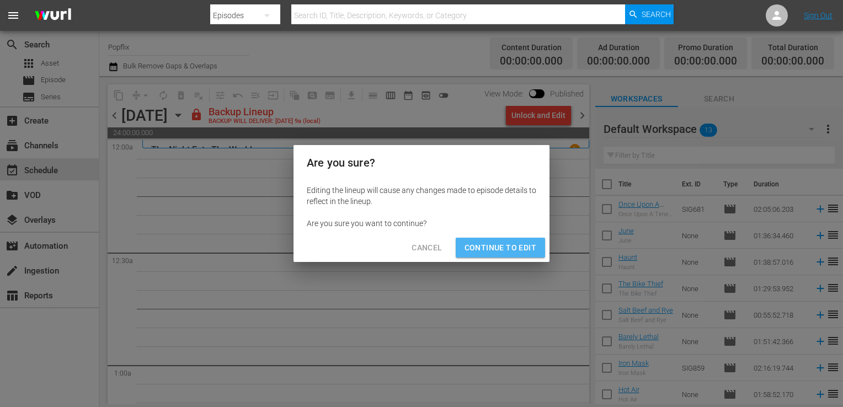
click at [523, 245] on span "Continue to Edit" at bounding box center [501, 248] width 72 height 14
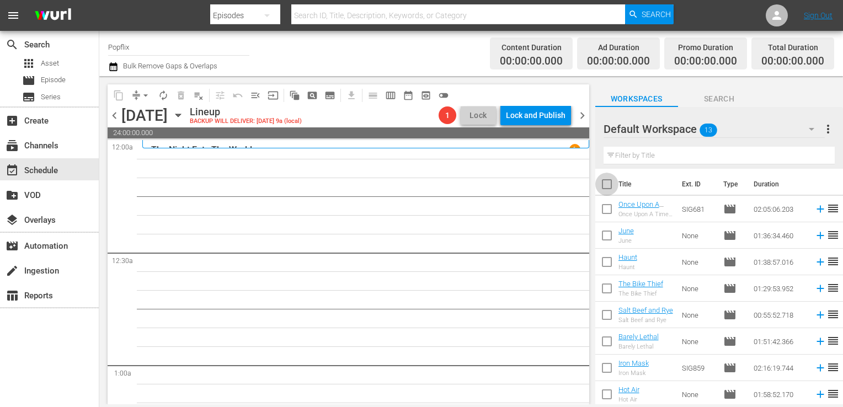
click at [609, 186] on input "checkbox" at bounding box center [607, 186] width 23 height 23
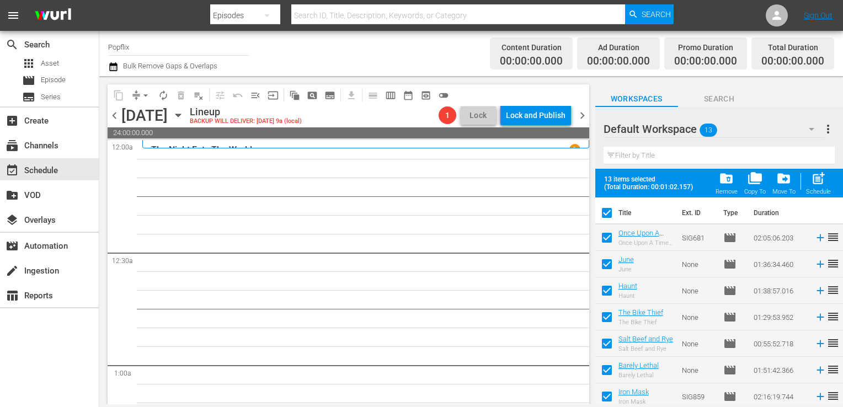
click at [827, 177] on div "post_add Schedule" at bounding box center [818, 183] width 25 height 24
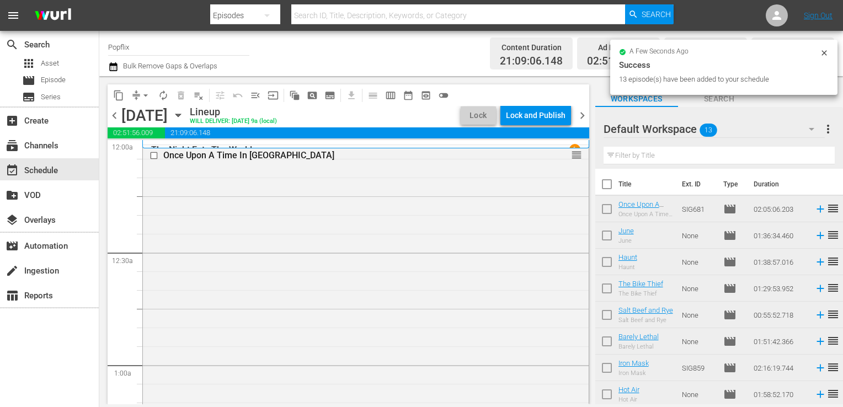
click at [586, 114] on span "chevron_right" at bounding box center [583, 116] width 14 height 14
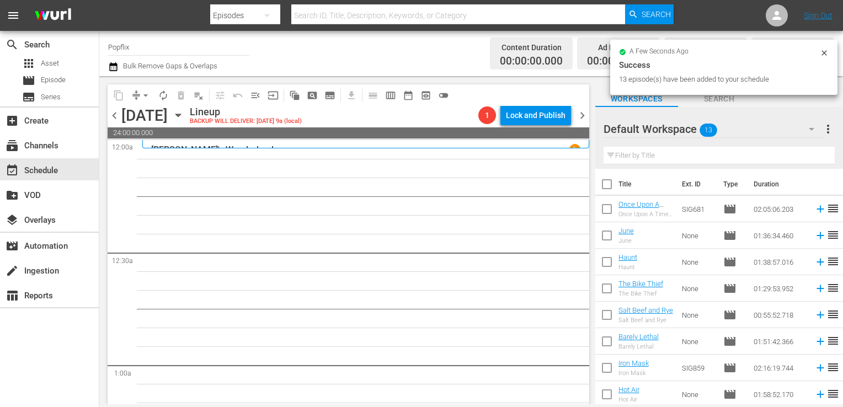
click at [826, 124] on span "more_vert" at bounding box center [828, 129] width 13 height 13
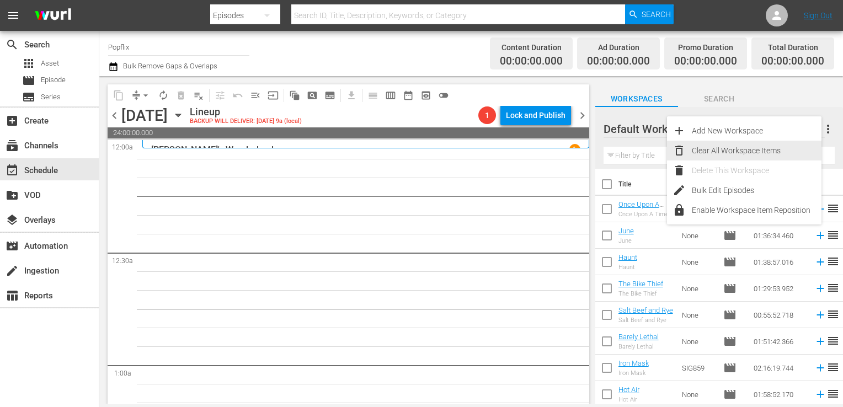
click at [755, 153] on div "Clear All Workspace Items" at bounding box center [757, 151] width 130 height 20
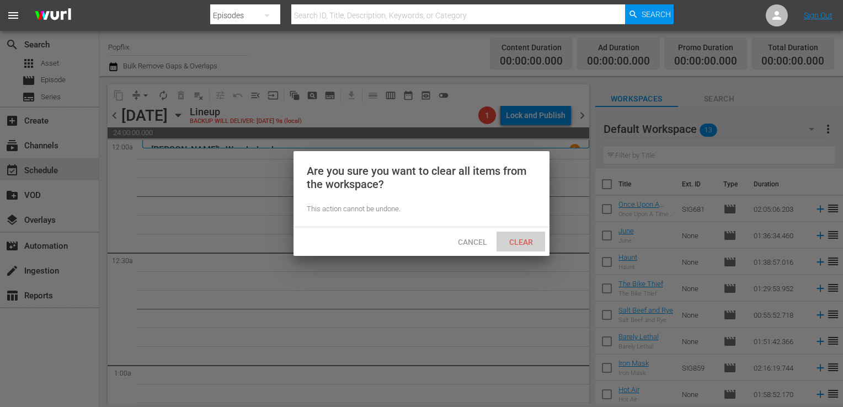
click at [533, 246] on span "Clear" at bounding box center [521, 242] width 41 height 9
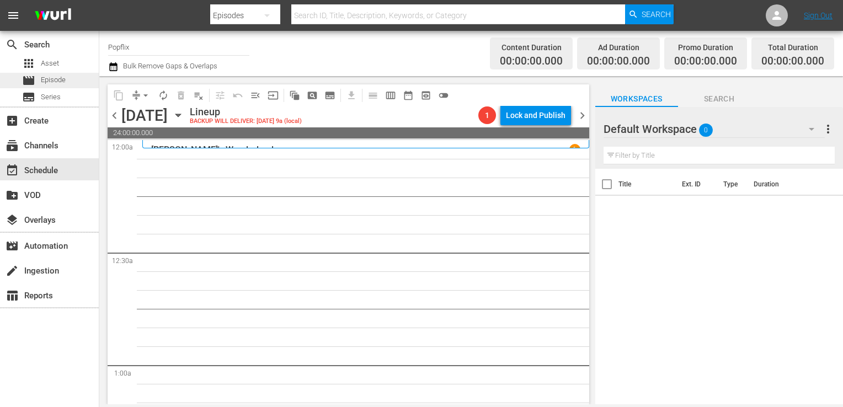
click at [57, 76] on span "Episode" at bounding box center [53, 80] width 25 height 11
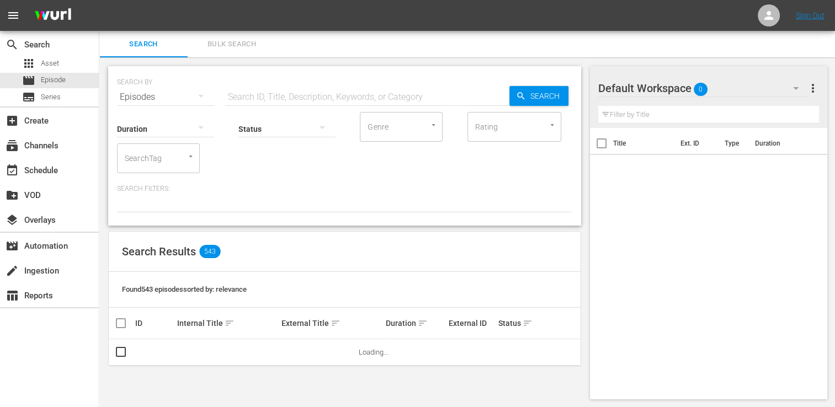
click at [254, 53] on button "Bulk Search" at bounding box center [232, 44] width 88 height 26
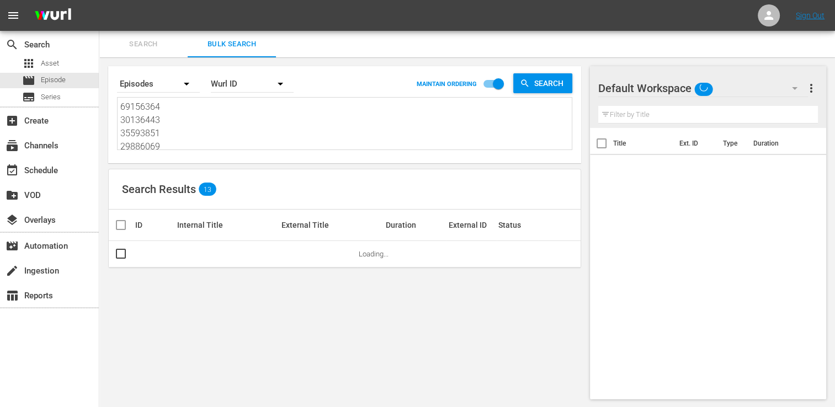
click at [174, 107] on textarea "69156364 30136443 35593851 29886069 22191385 21421401 70175555 18058312 4471528…" at bounding box center [345, 125] width 451 height 50
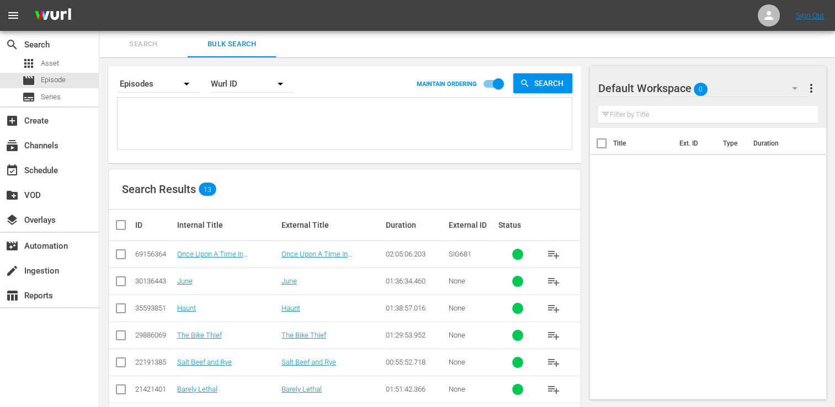
paste textarea "22191388 18058326 39714503 38903719 53982967 76962520 70175558 38446466 4904897…"
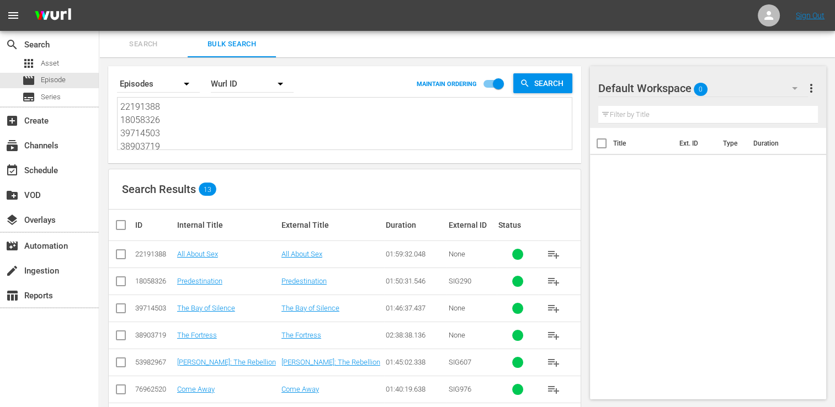
click at [125, 224] on input "checkbox" at bounding box center [125, 225] width 22 height 13
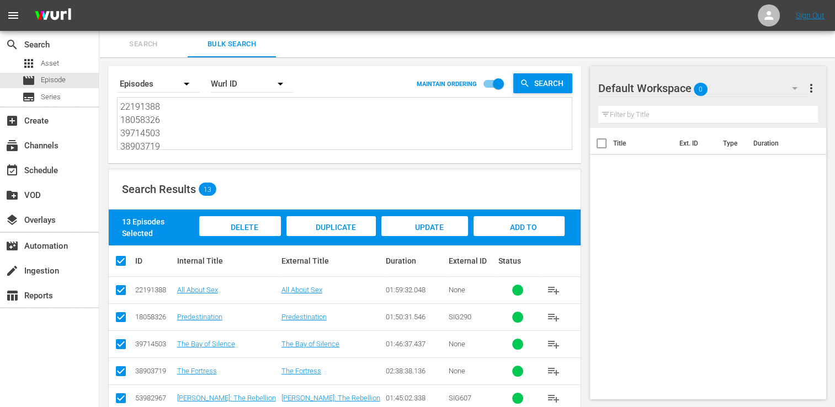
click at [519, 229] on span "Add to Workspace" at bounding box center [519, 238] width 54 height 30
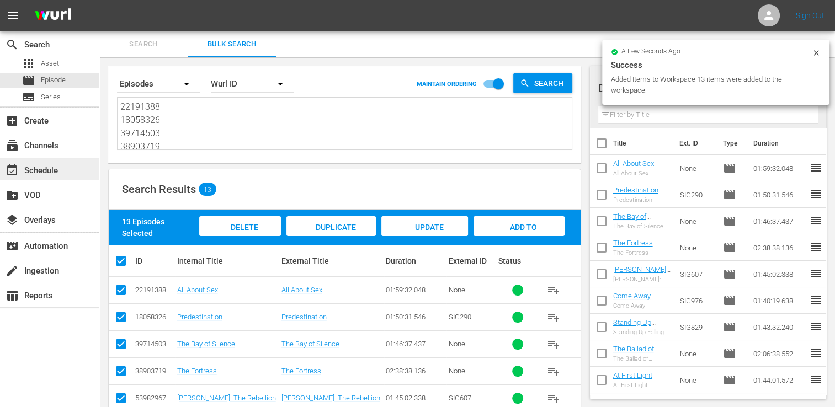
click at [72, 173] on div "event_available Schedule" at bounding box center [49, 169] width 99 height 22
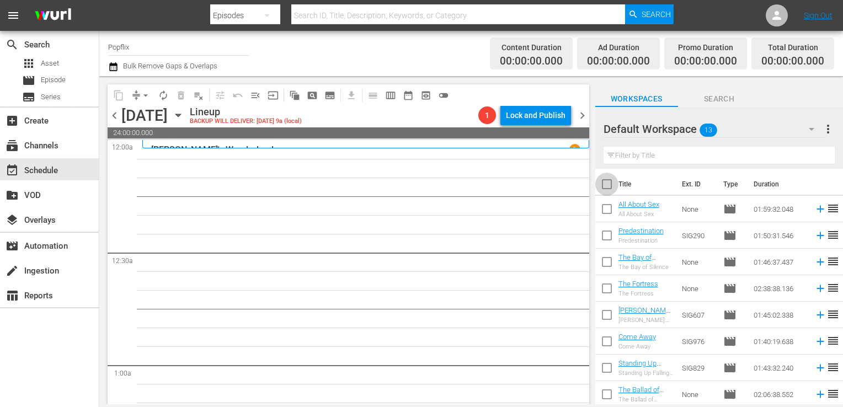
click at [617, 180] on input "checkbox" at bounding box center [607, 186] width 23 height 23
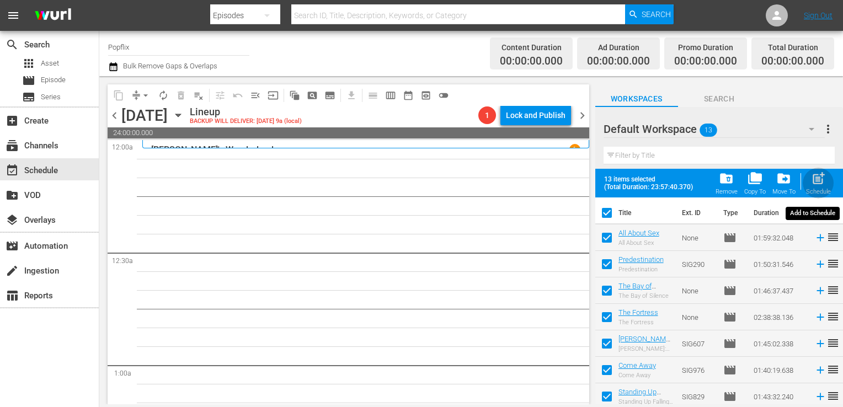
click at [819, 184] on span "post_add" at bounding box center [818, 178] width 15 height 15
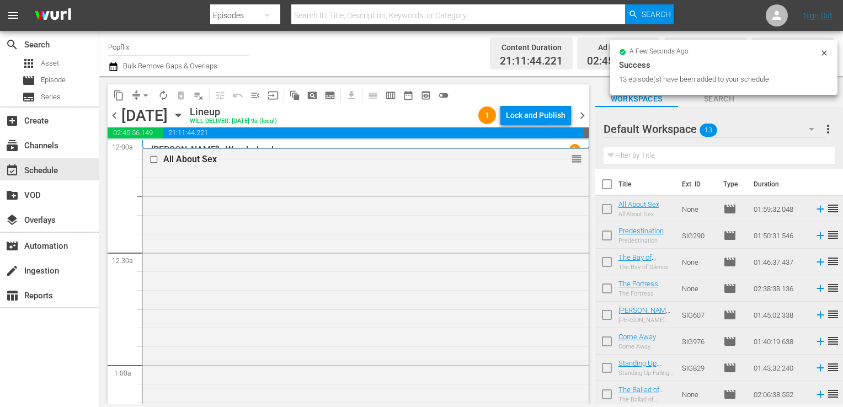
click at [585, 117] on span "chevron_right" at bounding box center [583, 116] width 14 height 14
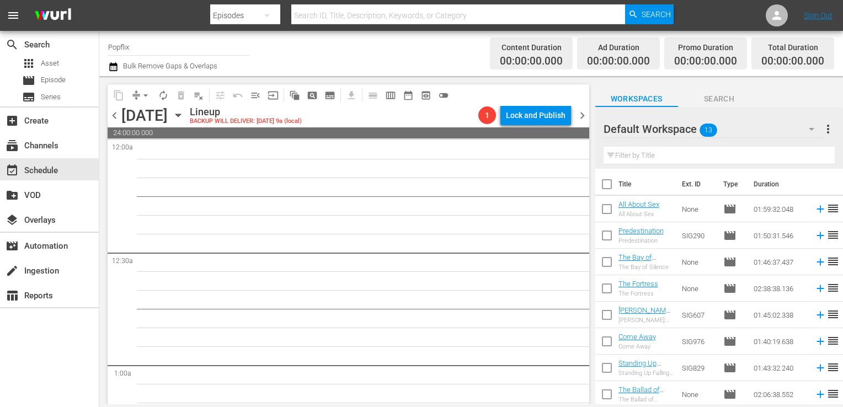
click at [830, 130] on span "more_vert" at bounding box center [828, 129] width 13 height 13
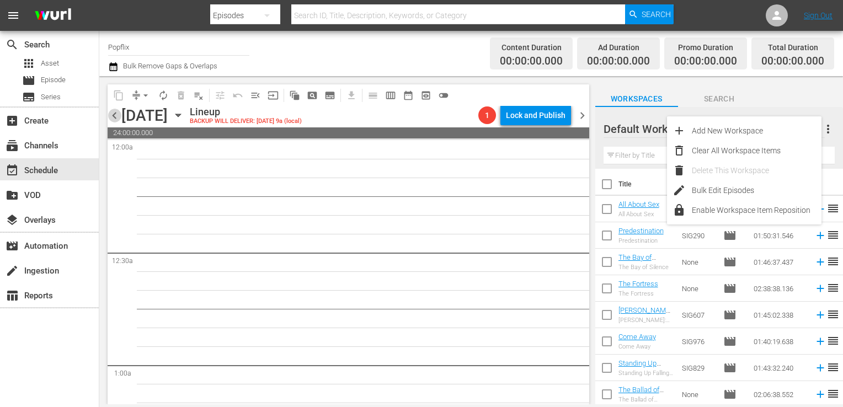
click at [118, 118] on span "chevron_left" at bounding box center [115, 116] width 14 height 14
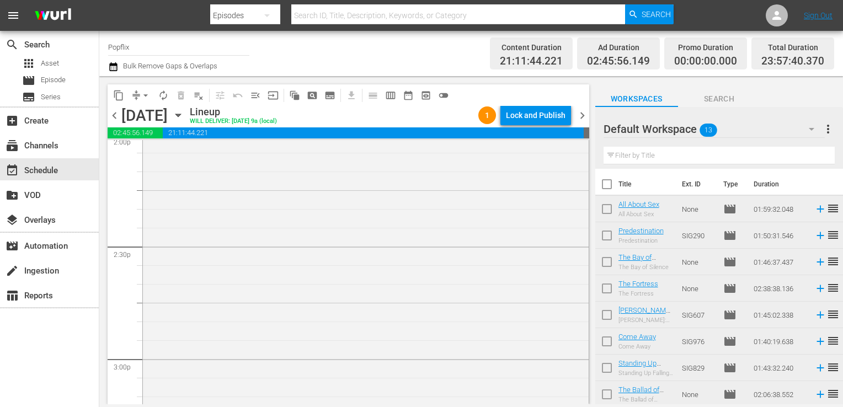
scroll to position [5140, 0]
click at [585, 107] on div "chevron_left [DATE] [DATE] Lineup WILL DELIVER: [DATE] 9a (local) 1 Lock and Pu…" at bounding box center [349, 117] width 482 height 22
click at [581, 120] on span "chevron_right" at bounding box center [583, 116] width 14 height 14
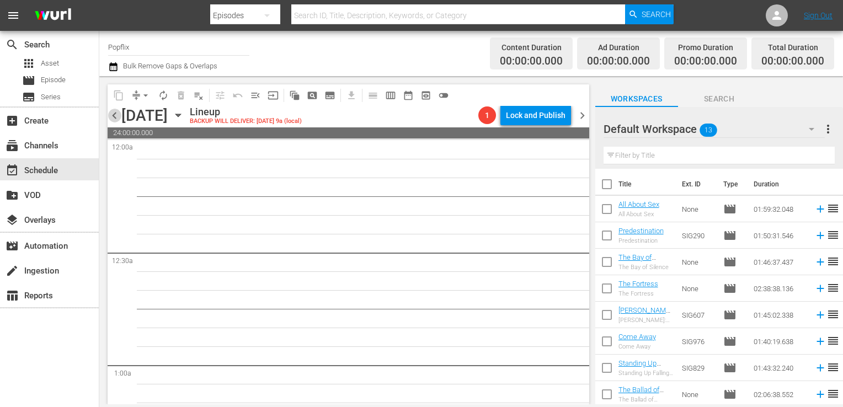
click at [117, 122] on span "chevron_left" at bounding box center [115, 116] width 14 height 14
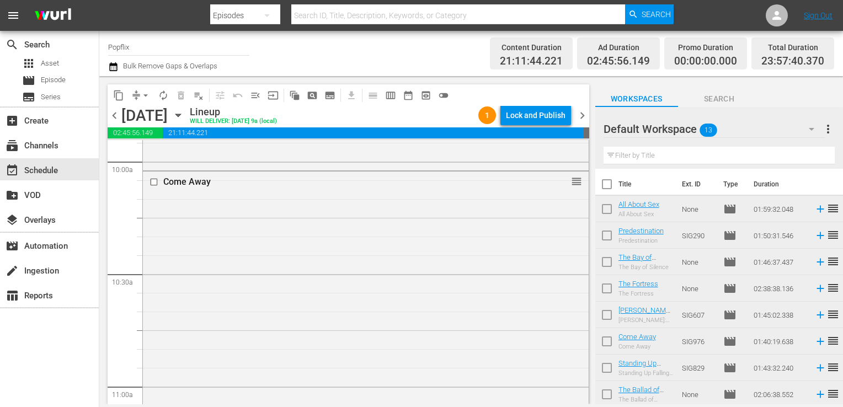
scroll to position [5140, 0]
click at [403, 371] on div "Trigger Point reorder" at bounding box center [366, 228] width 446 height 348
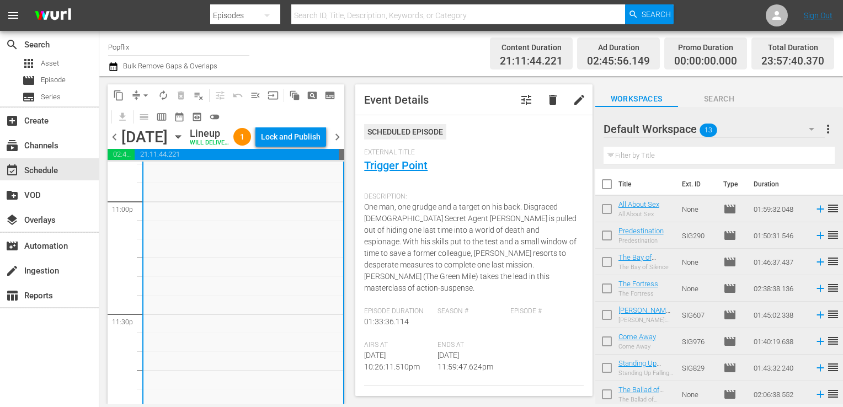
scroll to position [134, 0]
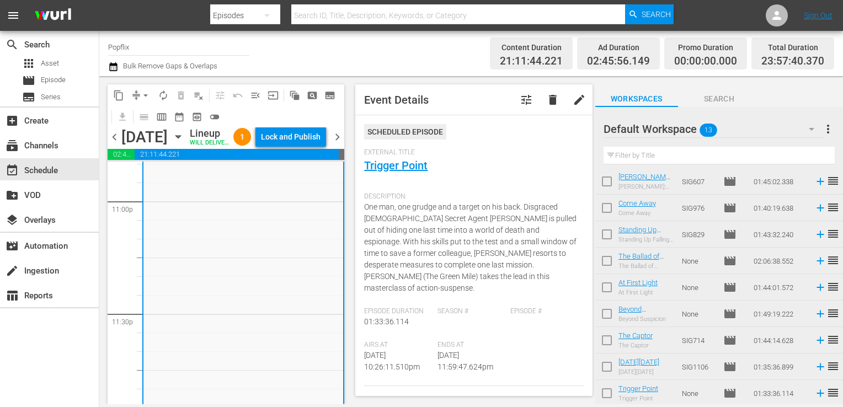
click at [828, 131] on span "more_vert" at bounding box center [828, 129] width 13 height 13
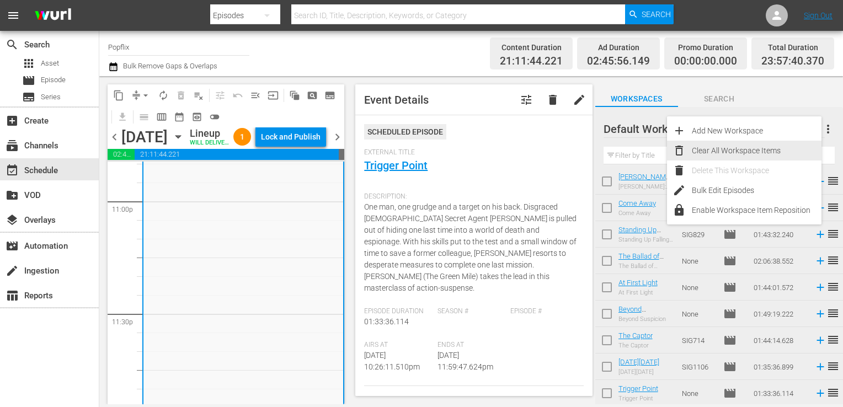
click at [773, 149] on div "Clear All Workspace Items" at bounding box center [757, 151] width 130 height 20
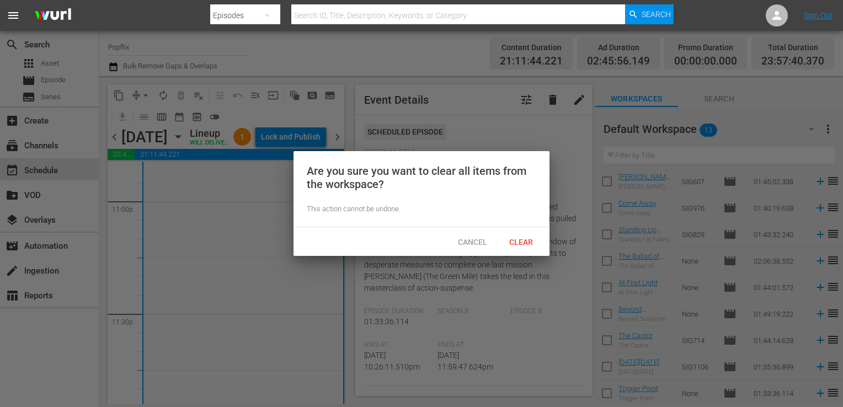
click at [530, 240] on span "Clear" at bounding box center [521, 242] width 41 height 9
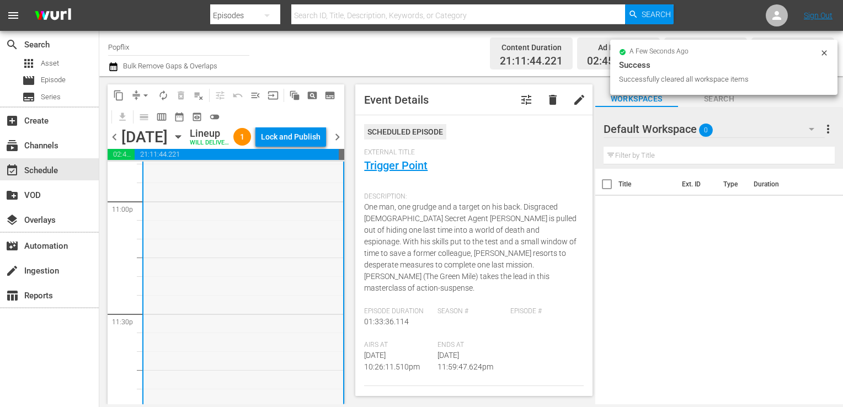
scroll to position [0, 0]
click at [46, 140] on div "subscriptions Channels" at bounding box center [31, 144] width 62 height 10
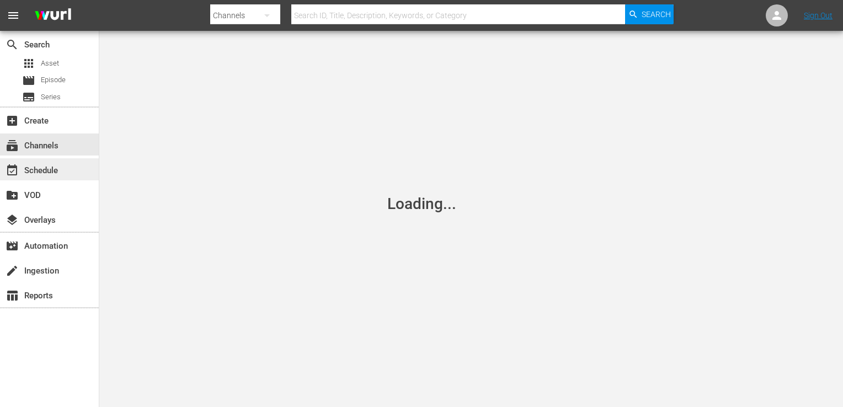
click at [51, 162] on div "event_available Schedule" at bounding box center [49, 169] width 99 height 22
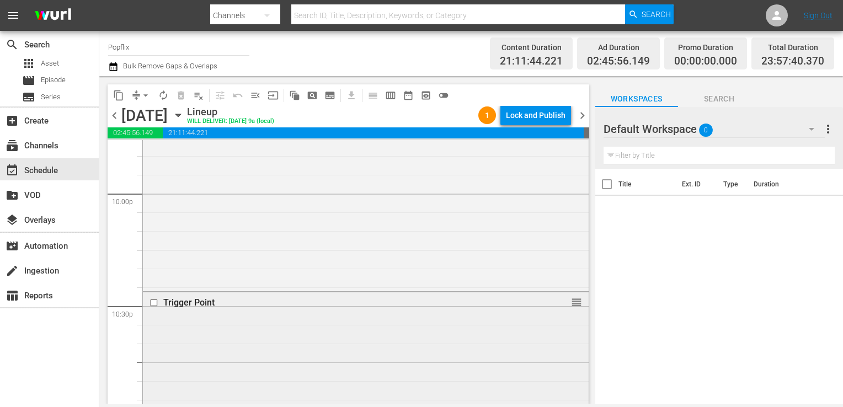
scroll to position [4897, 0]
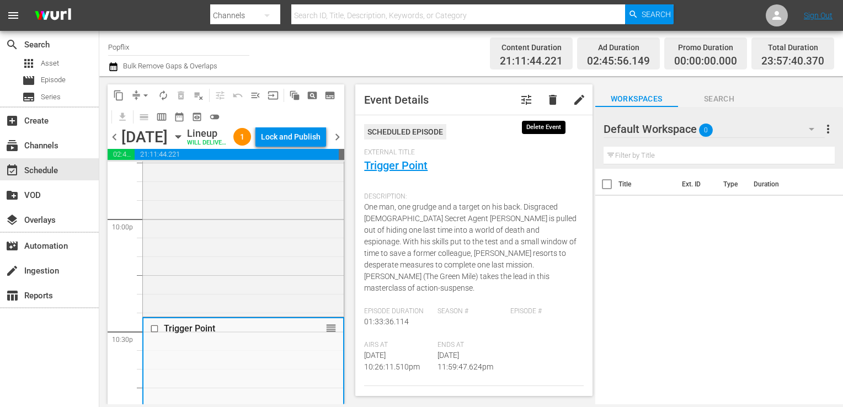
click at [546, 99] on span "delete" at bounding box center [552, 99] width 13 height 13
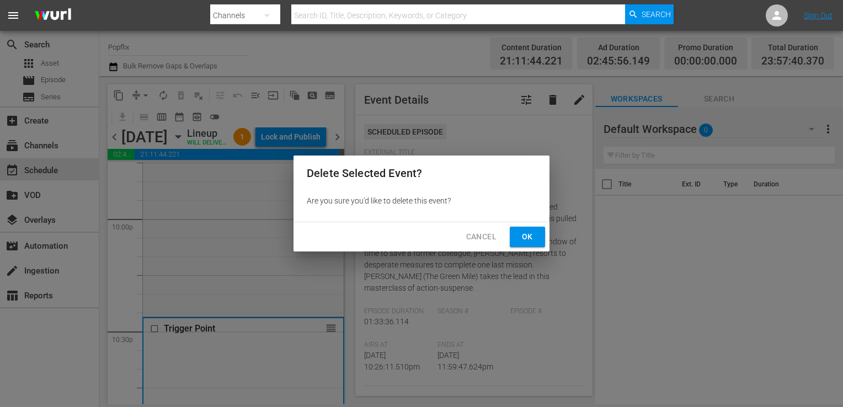
click at [525, 238] on span "Ok" at bounding box center [528, 237] width 18 height 14
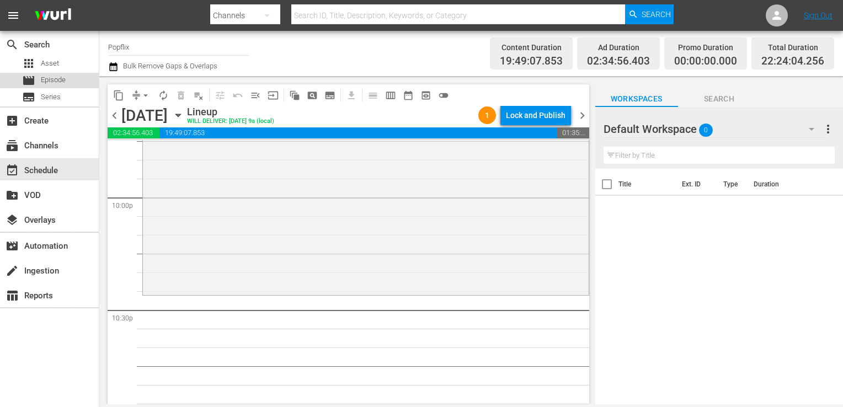
click at [60, 78] on span "Episode" at bounding box center [53, 80] width 25 height 11
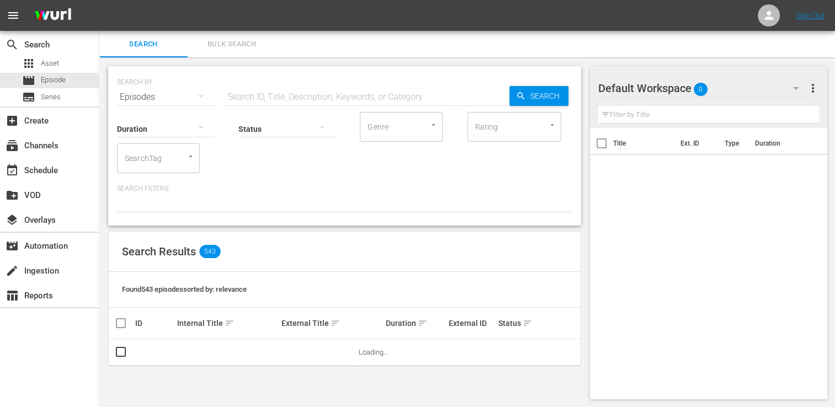
click at [231, 57] on button "Bulk Search" at bounding box center [232, 44] width 88 height 26
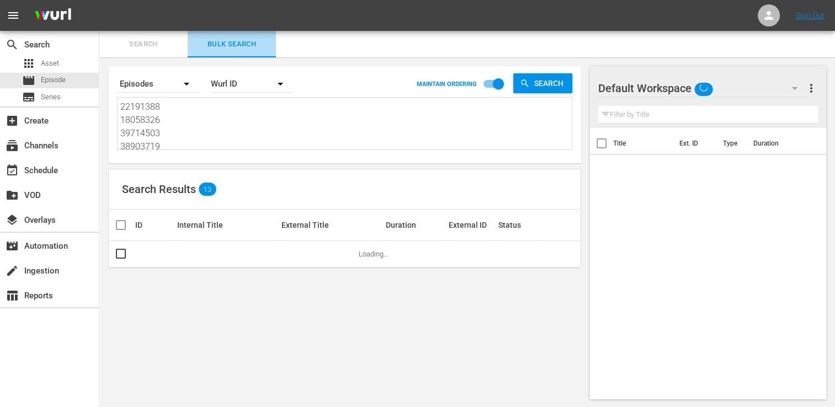
click at [220, 52] on button "Bulk Search" at bounding box center [232, 44] width 88 height 26
click at [190, 114] on textarea "22191388 18058326 39714503 38903719 53982967 76962520 70175558 38446466 4904897…" at bounding box center [345, 125] width 451 height 50
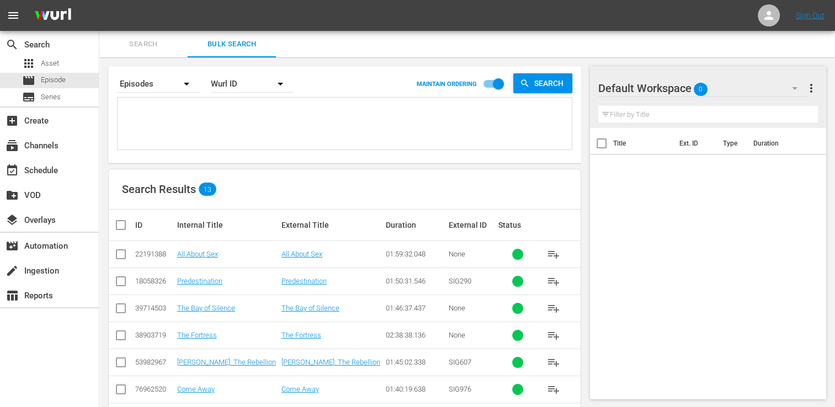
paste textarea "30136438"
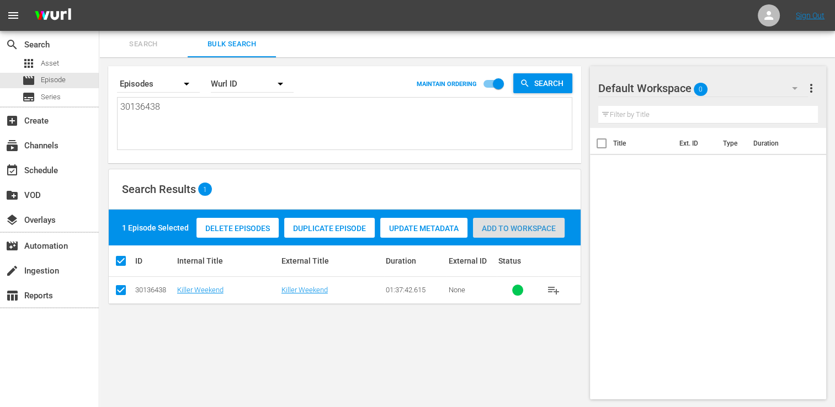
click at [521, 229] on span "Add to Workspace" at bounding box center [519, 228] width 92 height 9
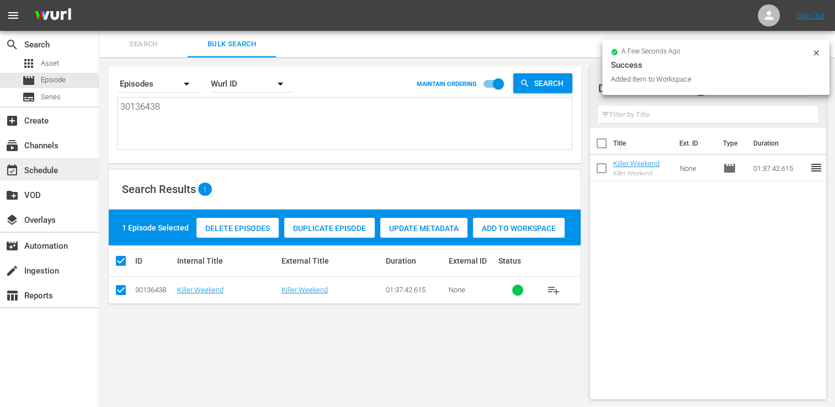
click at [52, 173] on div "event_available Schedule" at bounding box center [31, 169] width 62 height 10
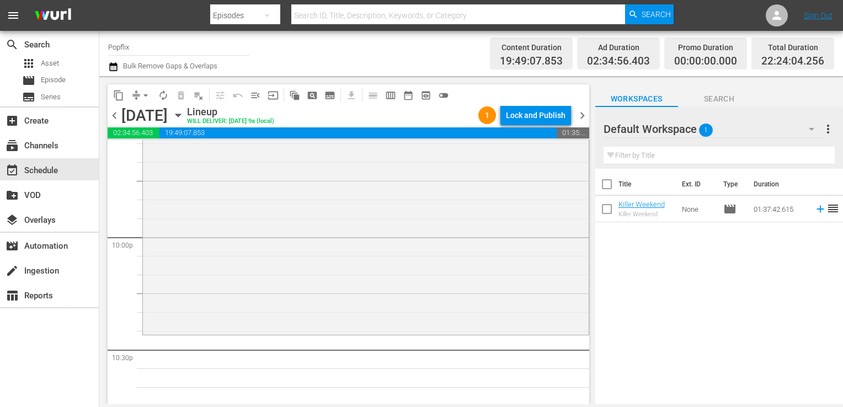
scroll to position [4856, 0]
click at [615, 206] on input "checkbox" at bounding box center [607, 211] width 23 height 23
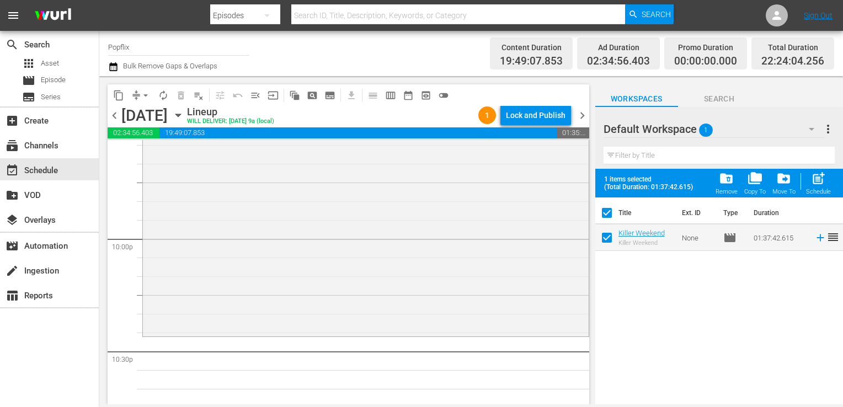
click at [810, 184] on div "post_add Schedule" at bounding box center [818, 183] width 25 height 24
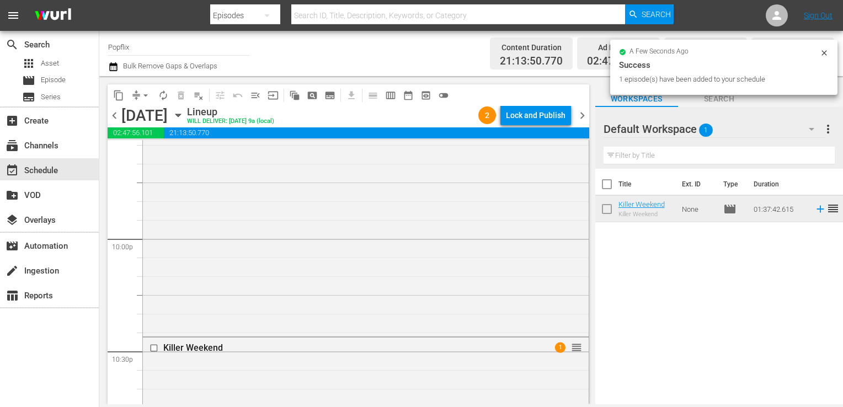
scroll to position [5155, 0]
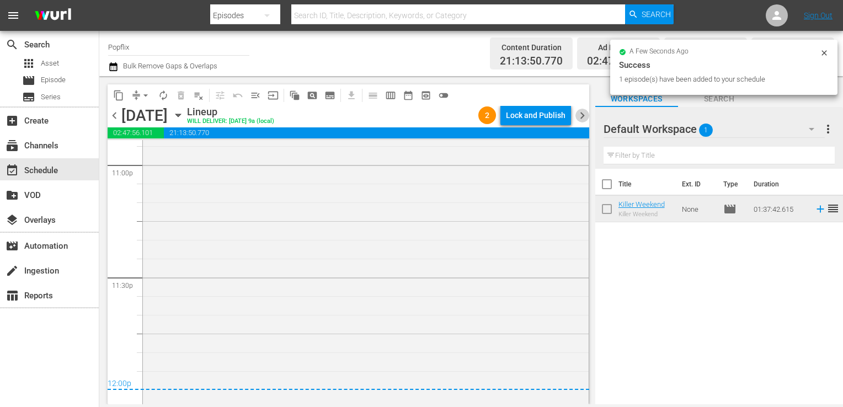
click at [578, 116] on span "chevron_right" at bounding box center [583, 116] width 14 height 14
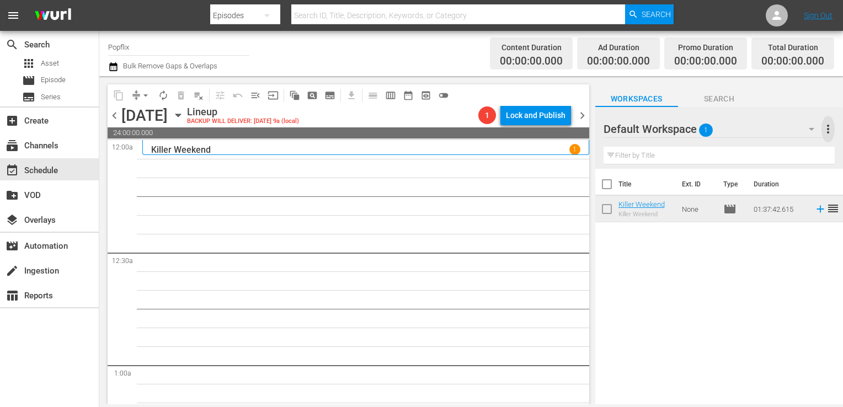
click at [831, 127] on span "more_vert" at bounding box center [828, 129] width 13 height 13
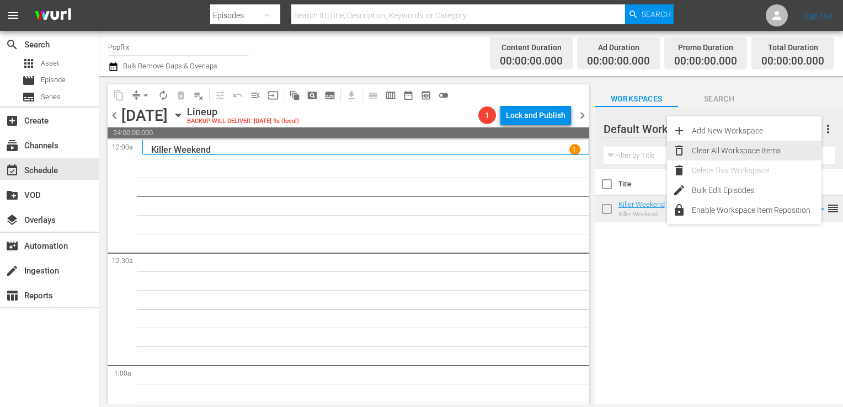
click at [782, 150] on div "Clear All Workspace Items" at bounding box center [757, 151] width 130 height 20
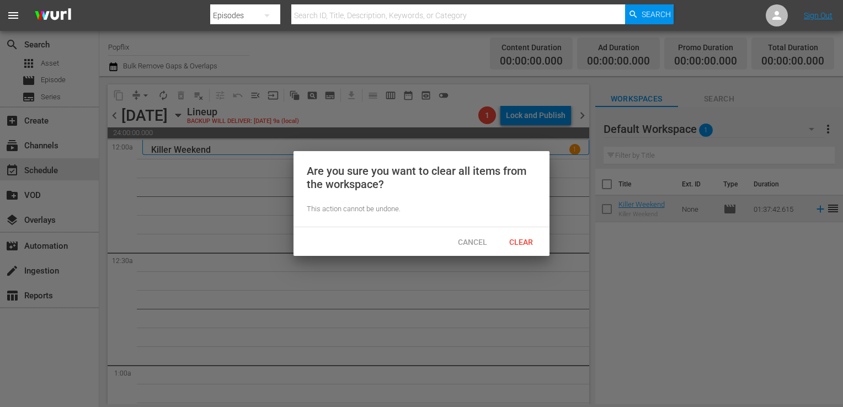
click at [528, 233] on div "Clear" at bounding box center [521, 242] width 49 height 20
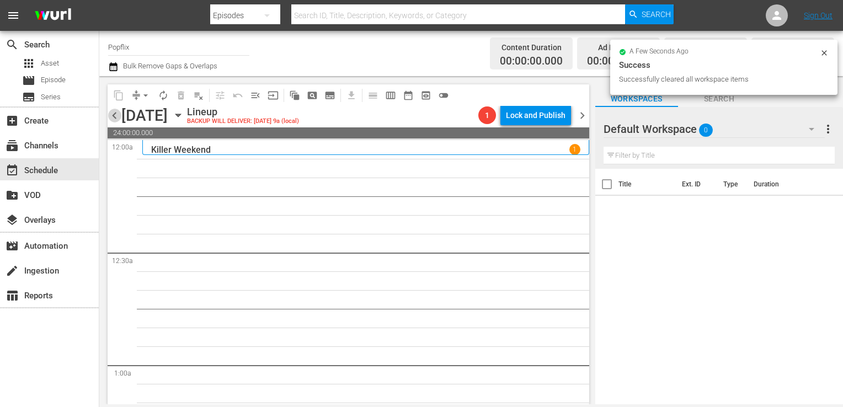
click at [111, 115] on span "chevron_left" at bounding box center [115, 116] width 14 height 14
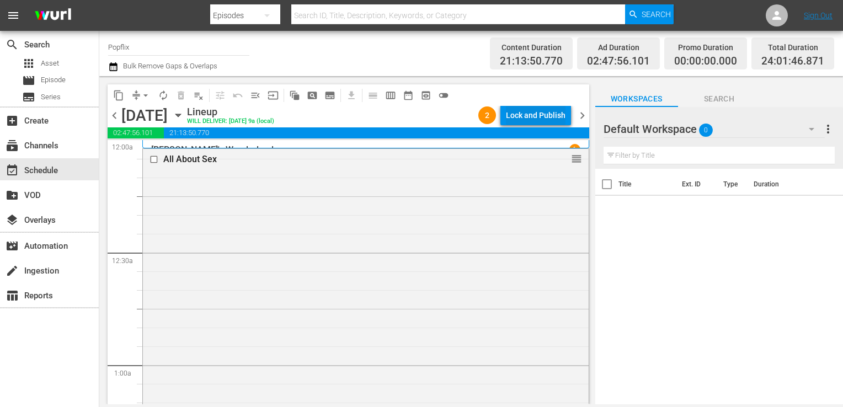
click at [538, 111] on div "Lock and Publish" at bounding box center [536, 115] width 60 height 20
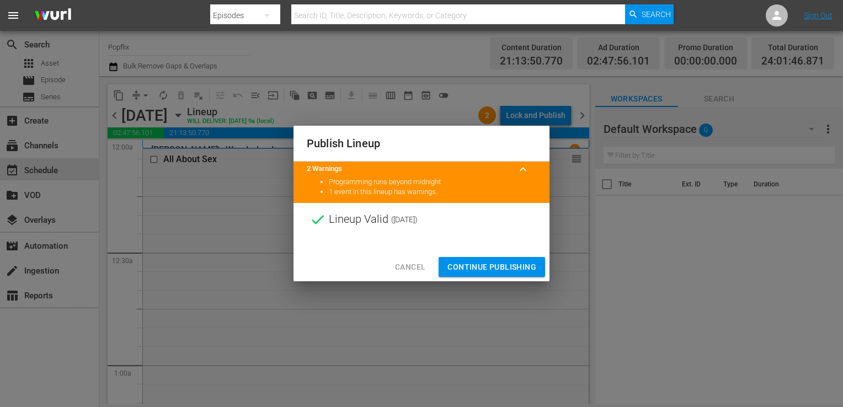
click at [495, 267] on span "Continue Publishing" at bounding box center [492, 268] width 89 height 14
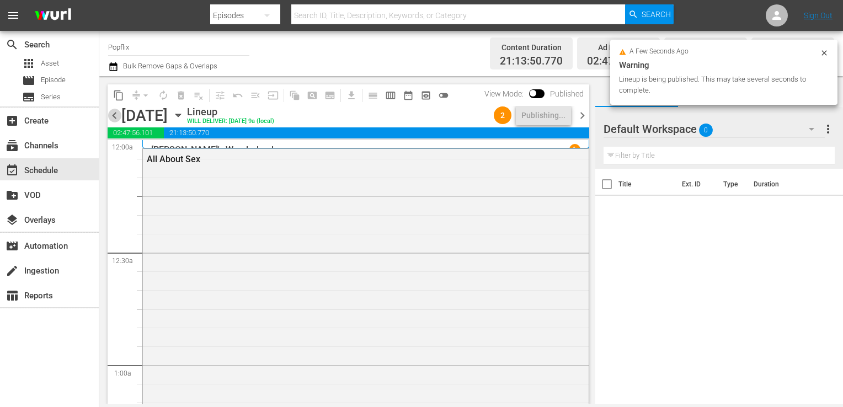
click at [117, 111] on span "chevron_left" at bounding box center [115, 116] width 14 height 14
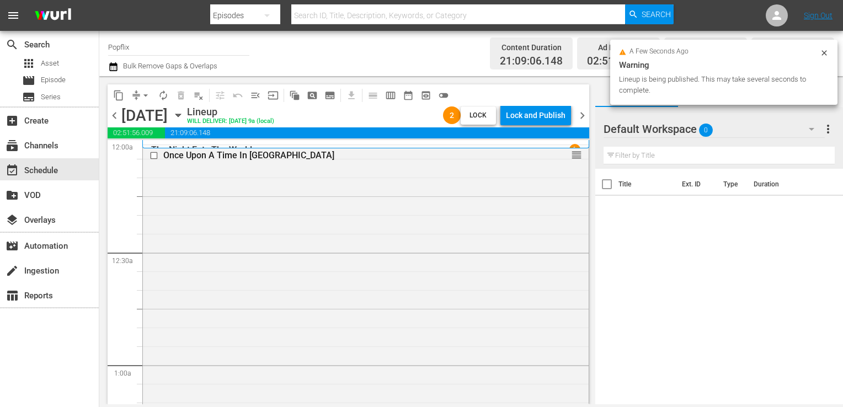
click at [540, 120] on div "Lock and Publish" at bounding box center [536, 115] width 60 height 20
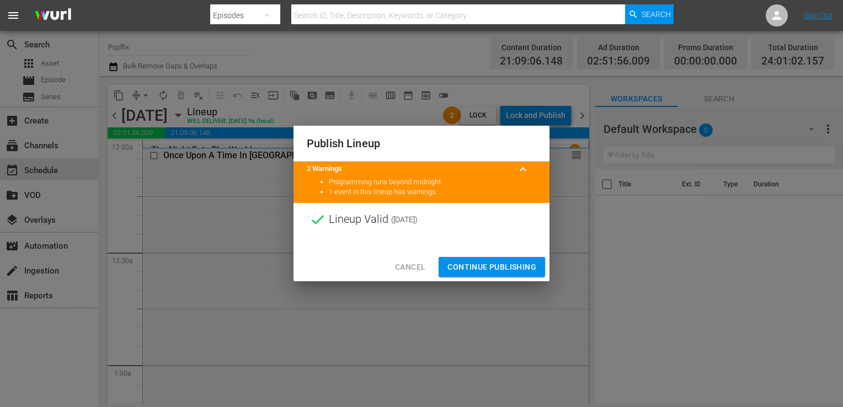
click at [482, 274] on button "Continue Publishing" at bounding box center [492, 267] width 107 height 20
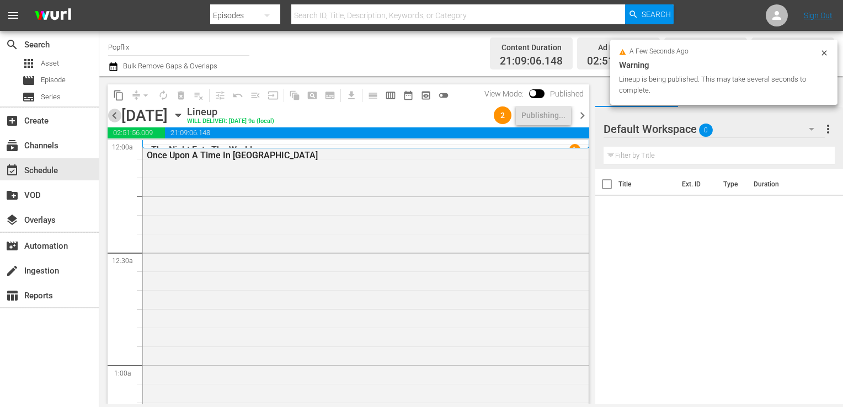
click at [117, 114] on span "chevron_left" at bounding box center [115, 116] width 14 height 14
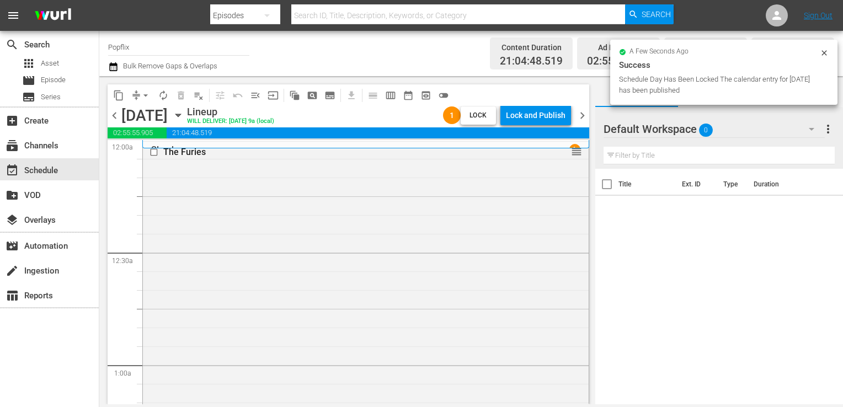
click at [534, 116] on div "Lock and Publish" at bounding box center [536, 115] width 60 height 20
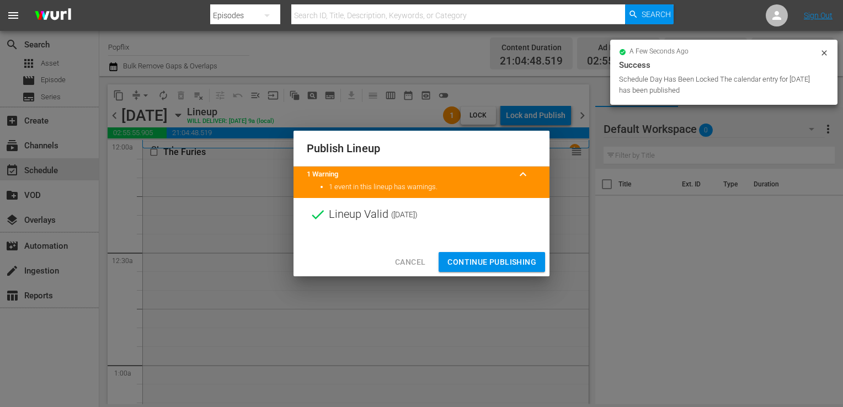
click at [508, 248] on div "Cancel Continue Publishing" at bounding box center [422, 262] width 256 height 29
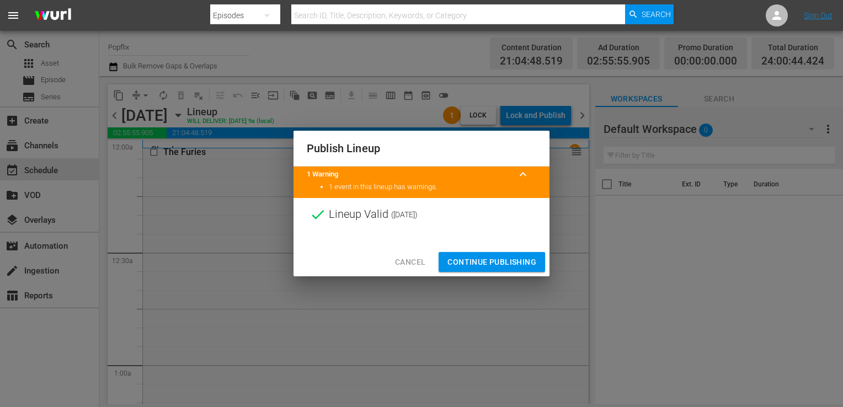
click at [513, 264] on span "Continue Publishing" at bounding box center [492, 263] width 89 height 14
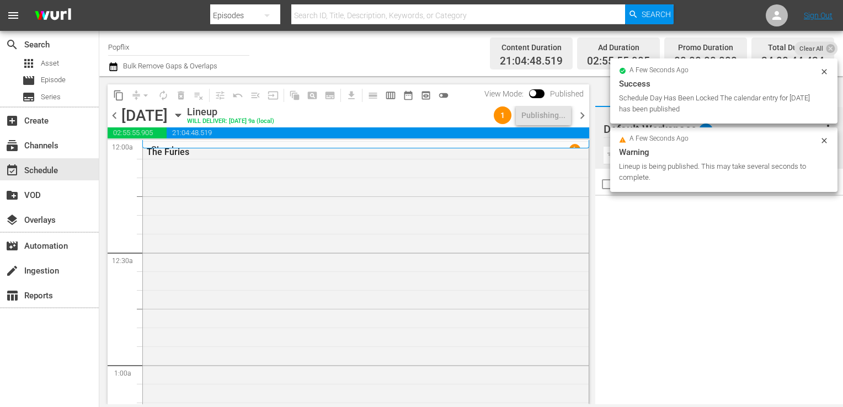
click at [110, 115] on span "chevron_left" at bounding box center [115, 116] width 14 height 14
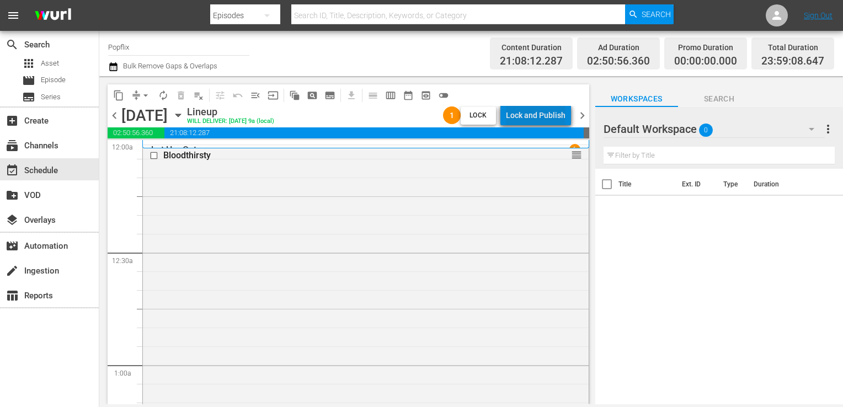
click at [550, 110] on div "Lock and Publish" at bounding box center [536, 115] width 60 height 20
